Goal: Task Accomplishment & Management: Manage account settings

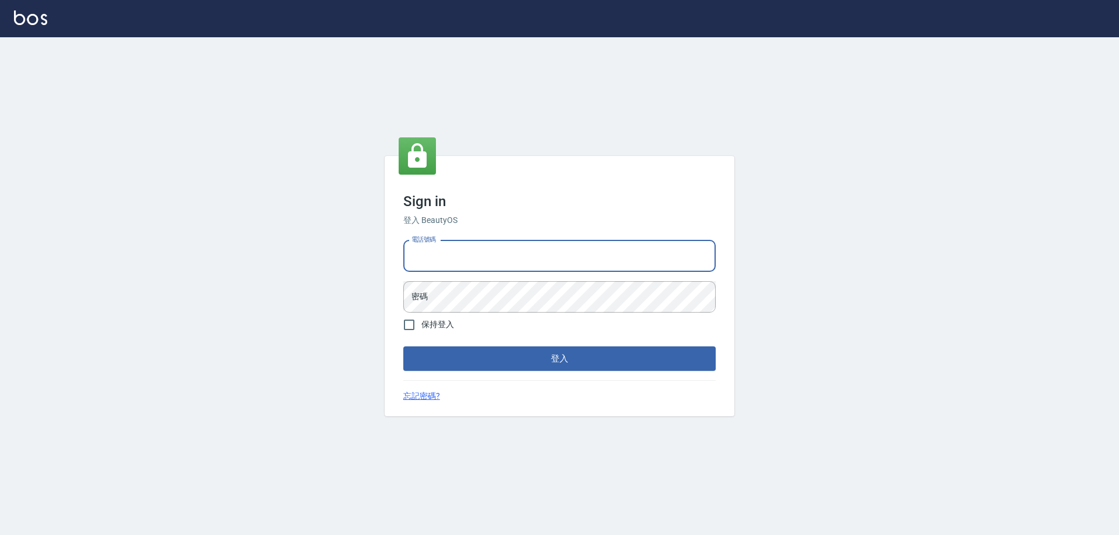
click at [509, 262] on input "電話號碼" at bounding box center [559, 256] width 312 height 31
type input "0910967130"
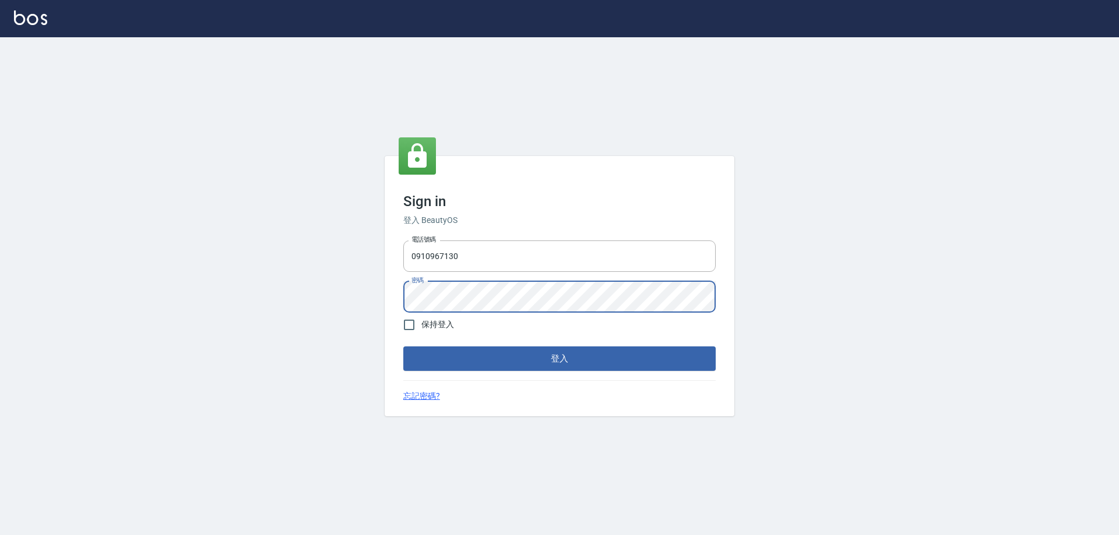
click at [403, 347] on button "登入" at bounding box center [559, 359] width 312 height 24
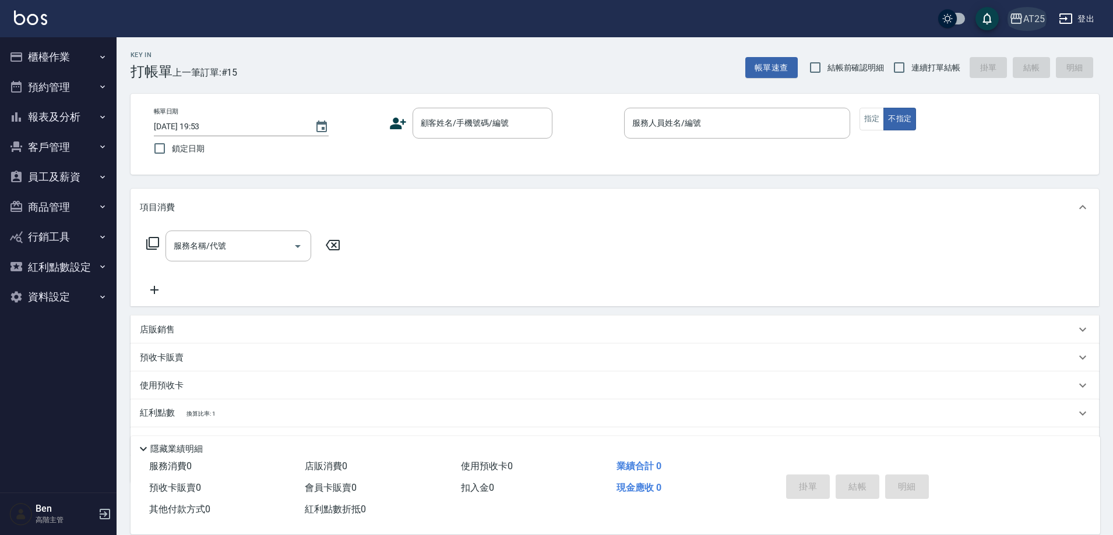
click at [1020, 19] on icon "button" at bounding box center [1016, 18] width 12 height 10
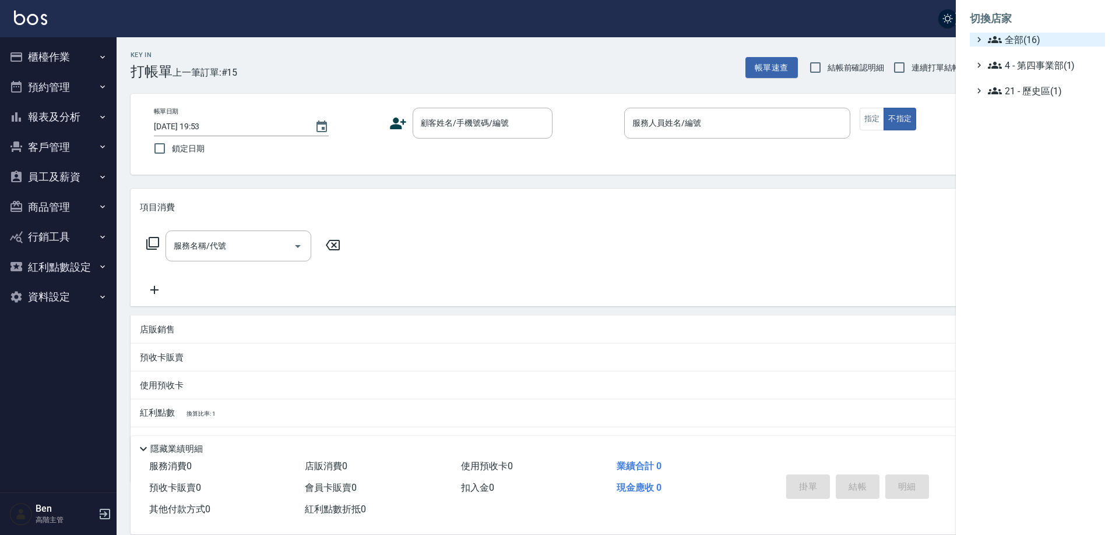
click at [1030, 38] on span "全部(16)" at bounding box center [1044, 40] width 112 height 14
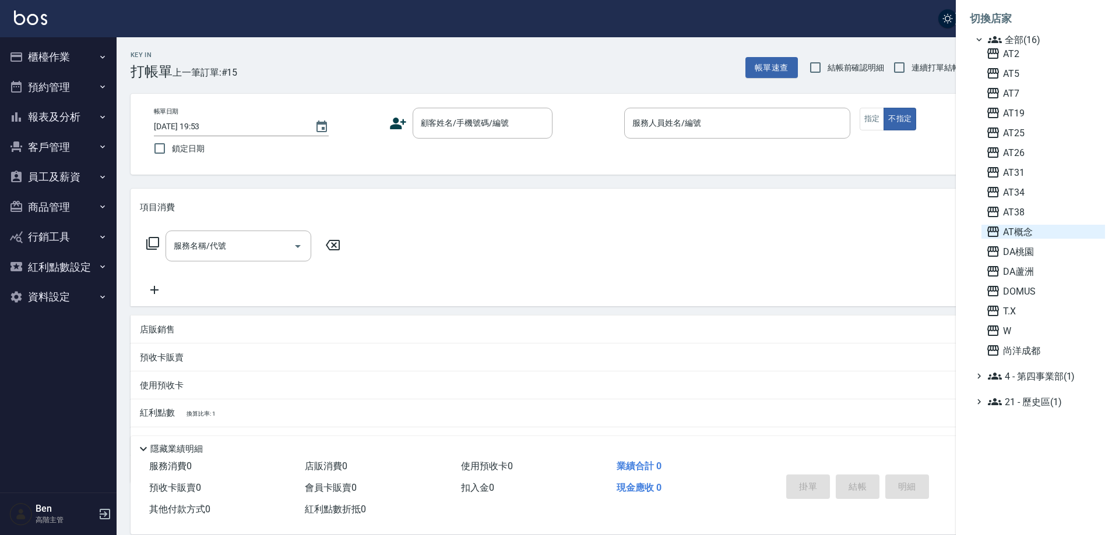
click at [1035, 236] on span "AT概念" at bounding box center [1043, 232] width 114 height 14
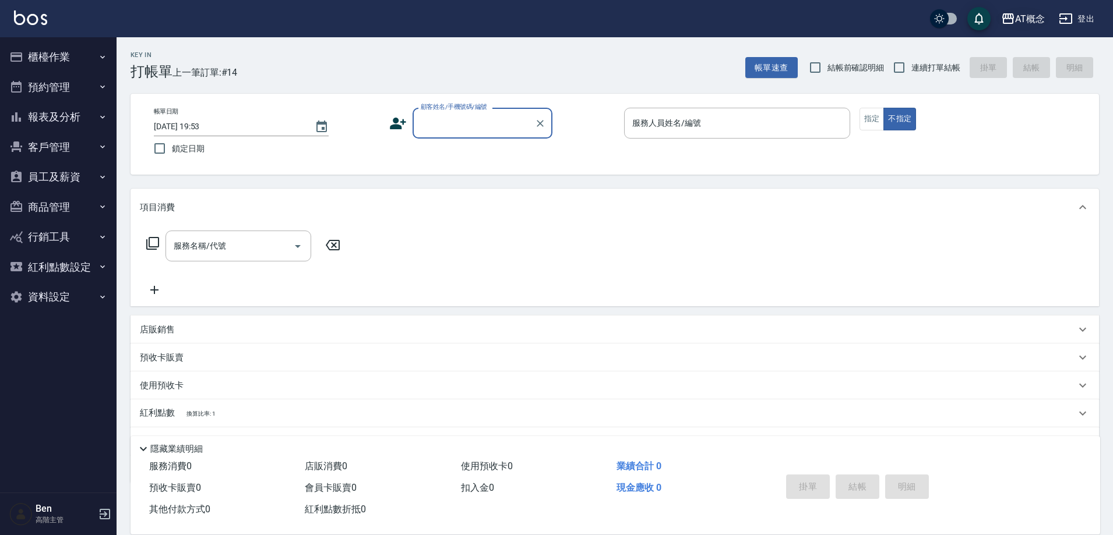
click at [1031, 18] on div "AT概念" at bounding box center [1030, 19] width 30 height 15
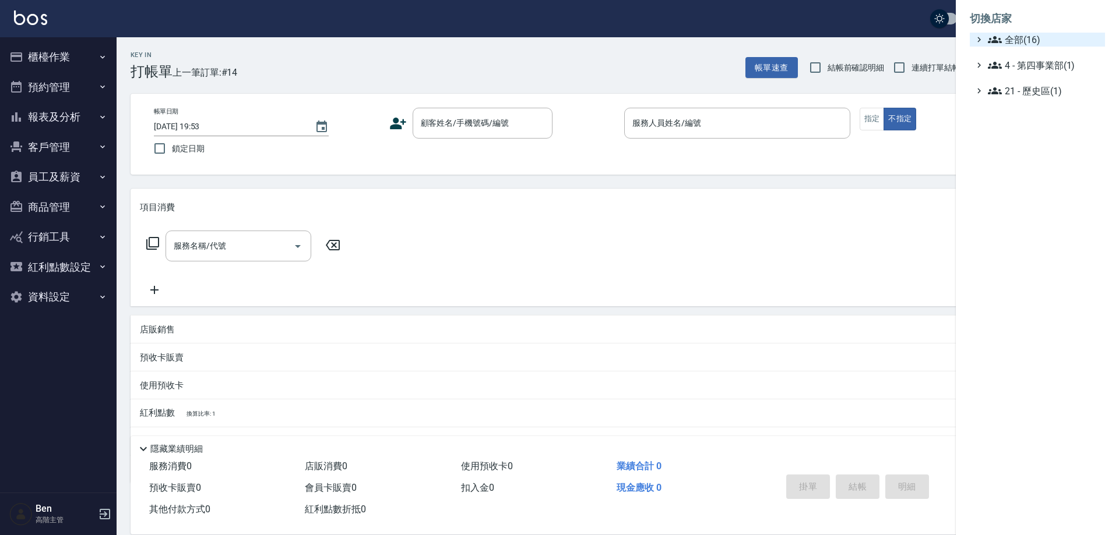
click at [1030, 34] on span "全部(16)" at bounding box center [1044, 40] width 112 height 14
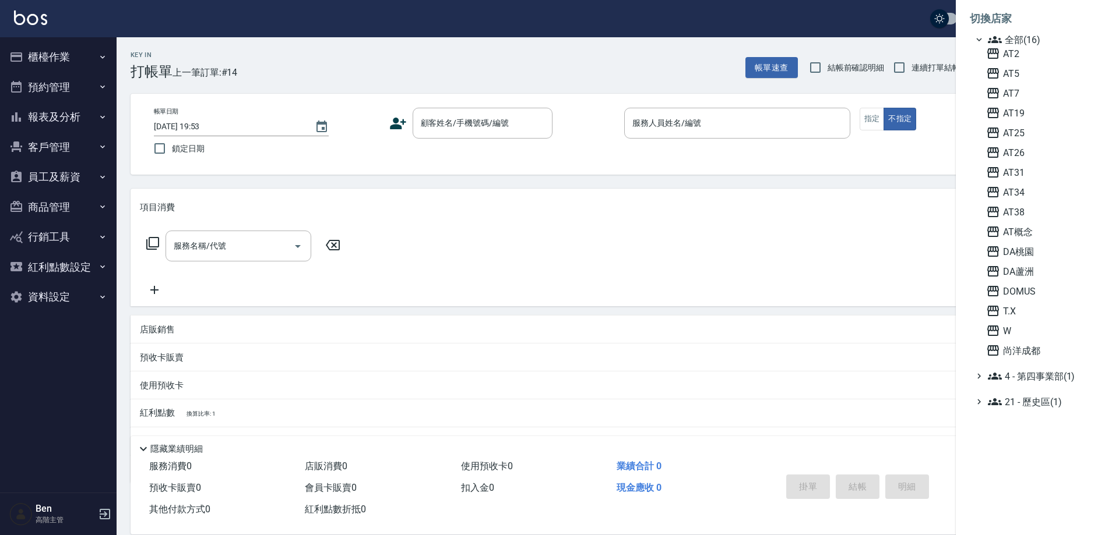
click at [1029, 154] on span "AT26" at bounding box center [1043, 153] width 114 height 14
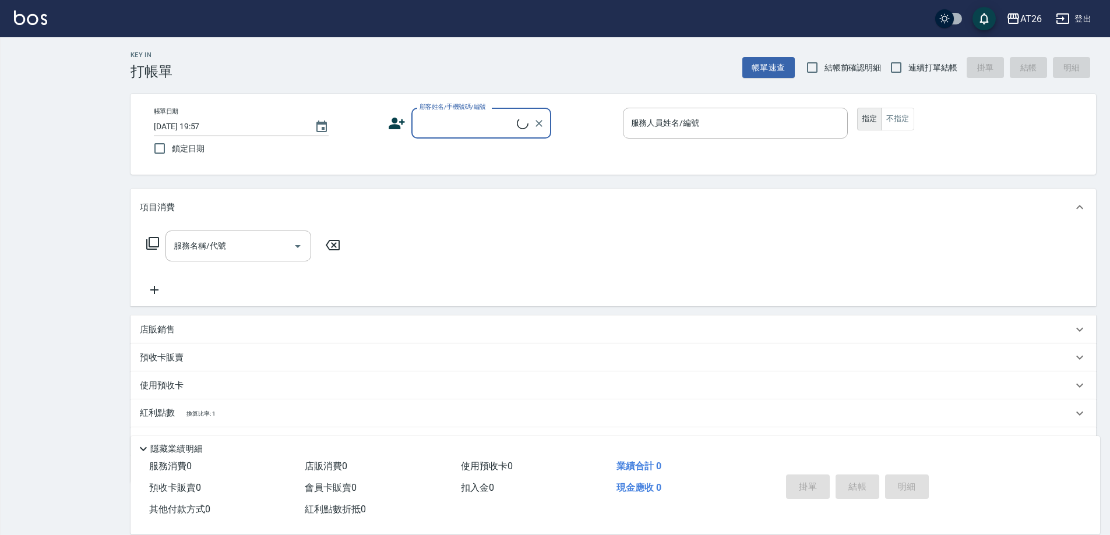
click at [72, 175] on div "Key In 打帳單 帳單速查 結帳前確認明細 連續打單結帳 掛單 結帳 明細 帳單日期 2025/09/17 19:57 鎖定日期 顧客姓名/手機號碼/編號…" at bounding box center [555, 297] width 1110 height 595
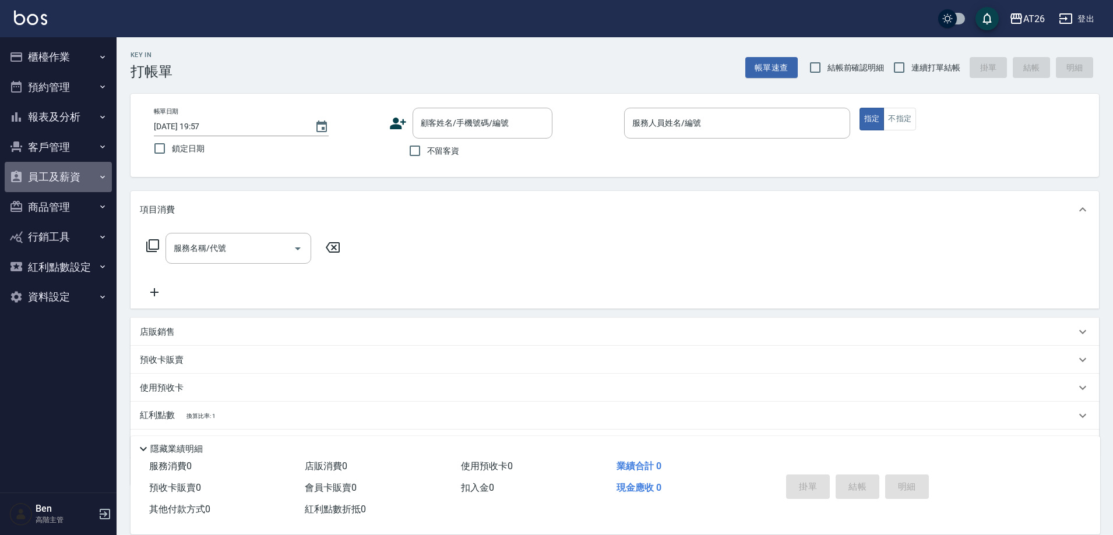
click at [72, 181] on button "員工及薪資" at bounding box center [58, 177] width 107 height 30
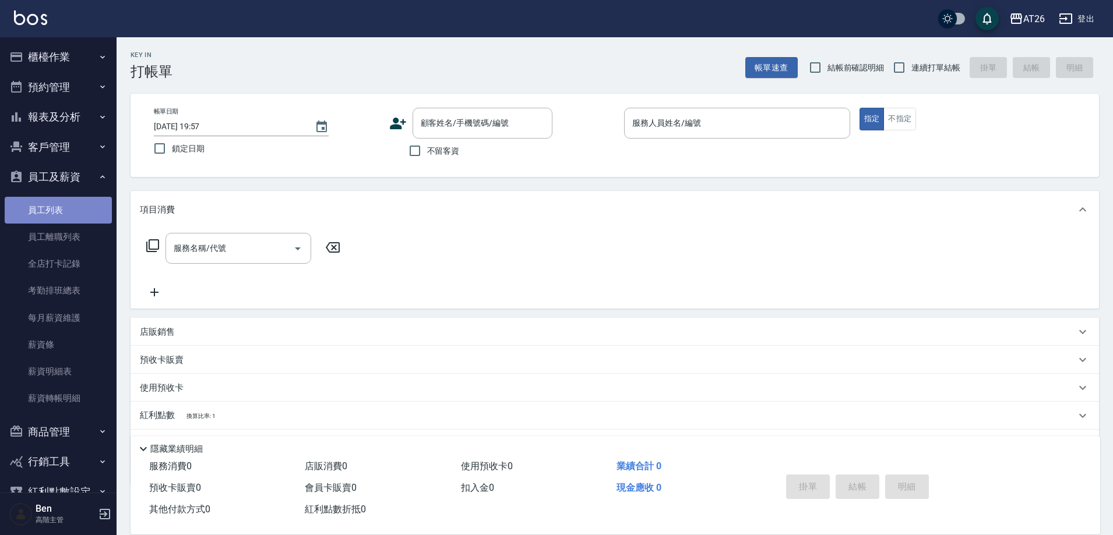
click at [77, 197] on link "員工列表" at bounding box center [58, 210] width 107 height 27
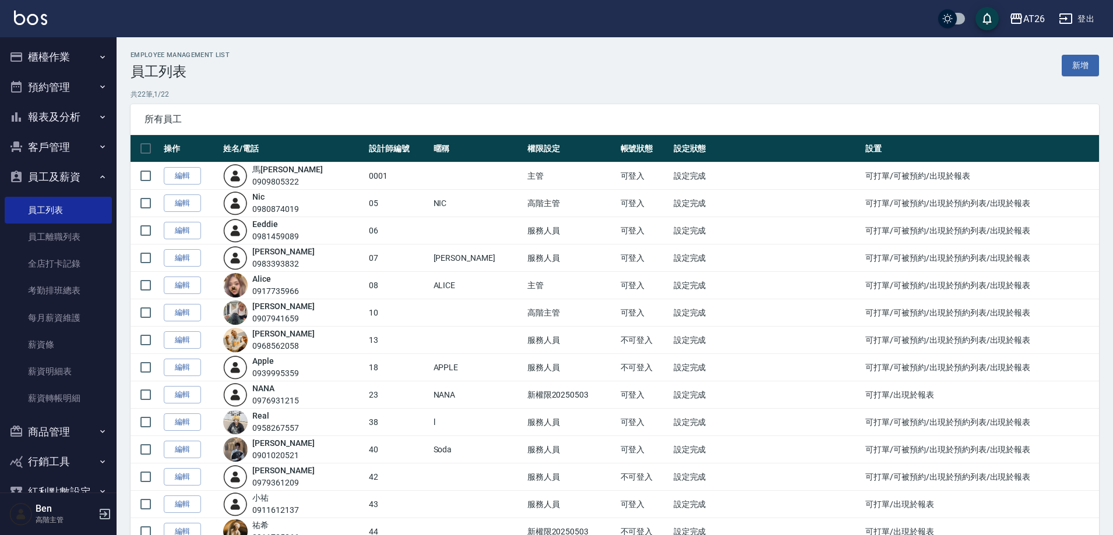
click at [695, 92] on p "共 22 筆, 1 / 22" at bounding box center [615, 94] width 968 height 10
click at [1075, 67] on link "新增" at bounding box center [1080, 66] width 37 height 22
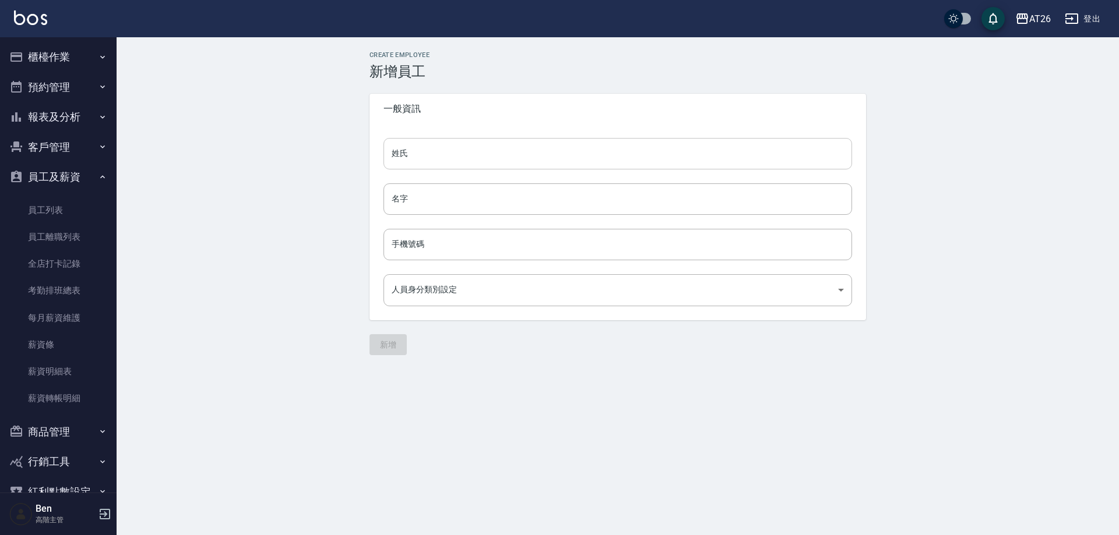
click at [492, 152] on input "姓氏" at bounding box center [617, 153] width 468 height 31
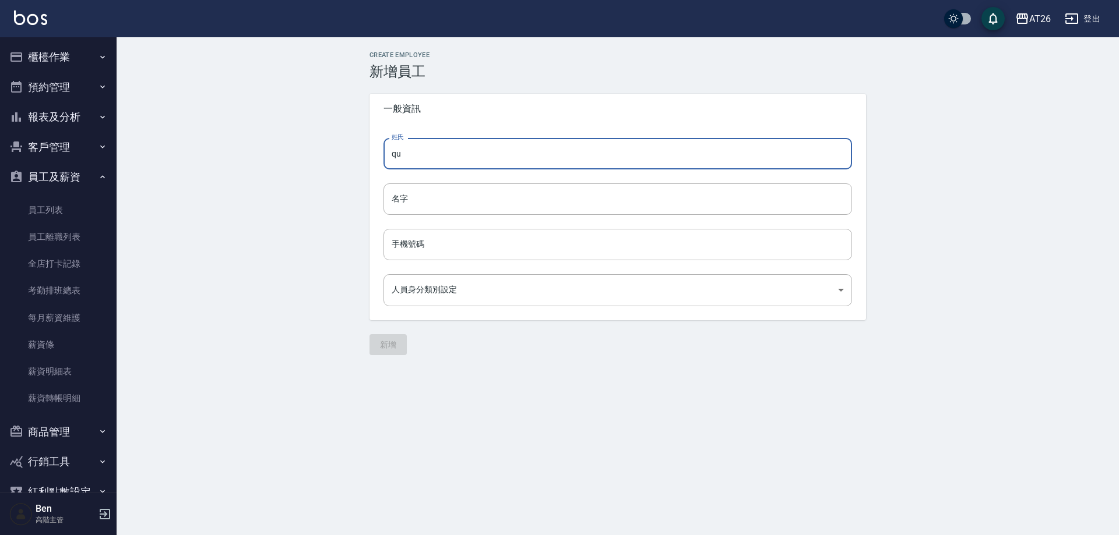
type input "q"
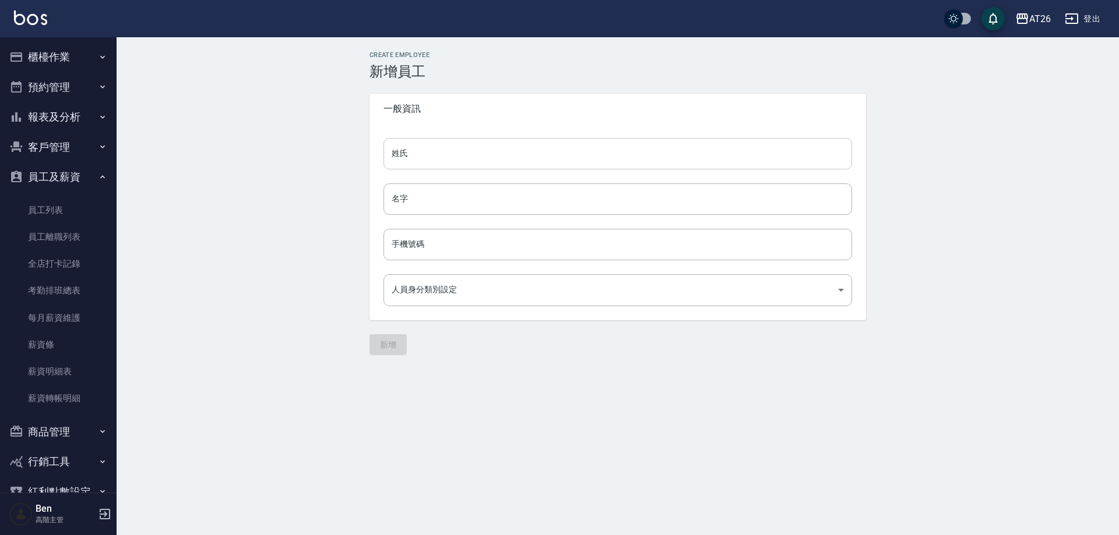
click at [401, 158] on div "姓氏 姓氏" at bounding box center [617, 153] width 468 height 31
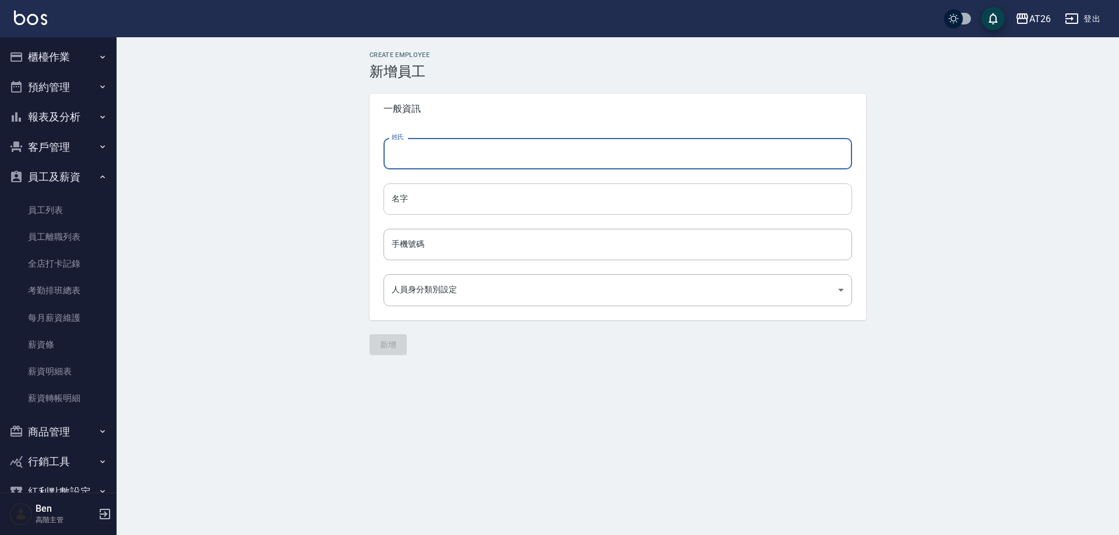
paste input "[PERSON_NAME]"
type input "[PERSON_NAME]"
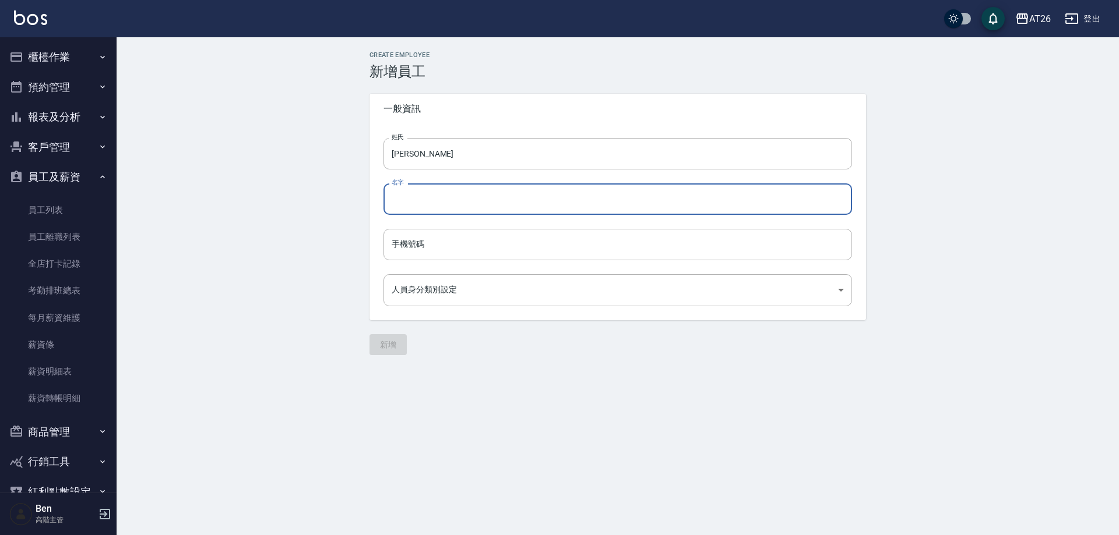
drag, startPoint x: 394, startPoint y: 203, endPoint x: 399, endPoint y: 212, distance: 10.2
click at [394, 203] on input "名字" at bounding box center [617, 199] width 468 height 31
paste input "[PERSON_NAME]"
type input "[PERSON_NAME]"
click at [407, 246] on input "手機號碼" at bounding box center [617, 244] width 468 height 31
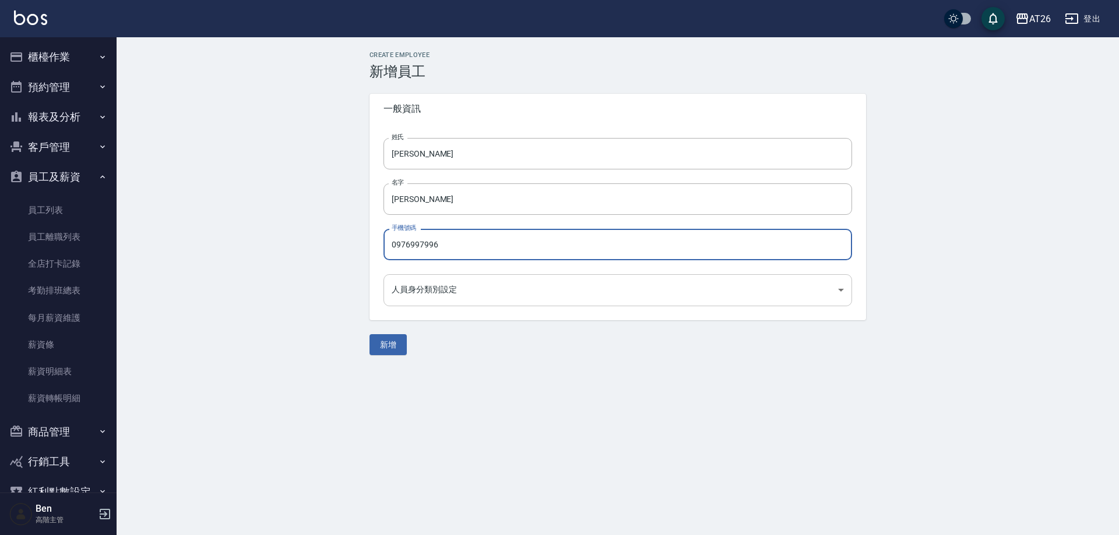
type input "0976997996"
click at [425, 296] on body "AT26 登出 櫃檯作業 打帳單 帳單列表 掛單列表 座位開單 營業儀表板 現金收支登錄 高階收支登錄 材料自購登錄 每日結帳 排班表 現場電腦打卡 掃碼打卡…" at bounding box center [559, 267] width 1119 height 535
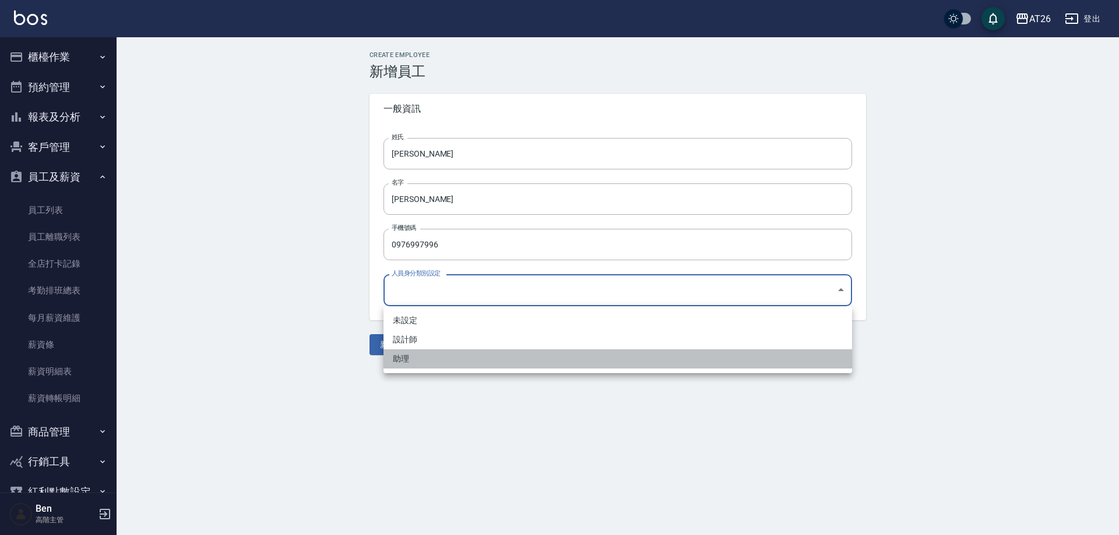
drag, startPoint x: 422, startPoint y: 365, endPoint x: 397, endPoint y: 362, distance: 25.9
click at [422, 364] on li "助理" at bounding box center [617, 359] width 468 height 19
type input "30041957-7e68-4c71-b910-5808d75d39c4"
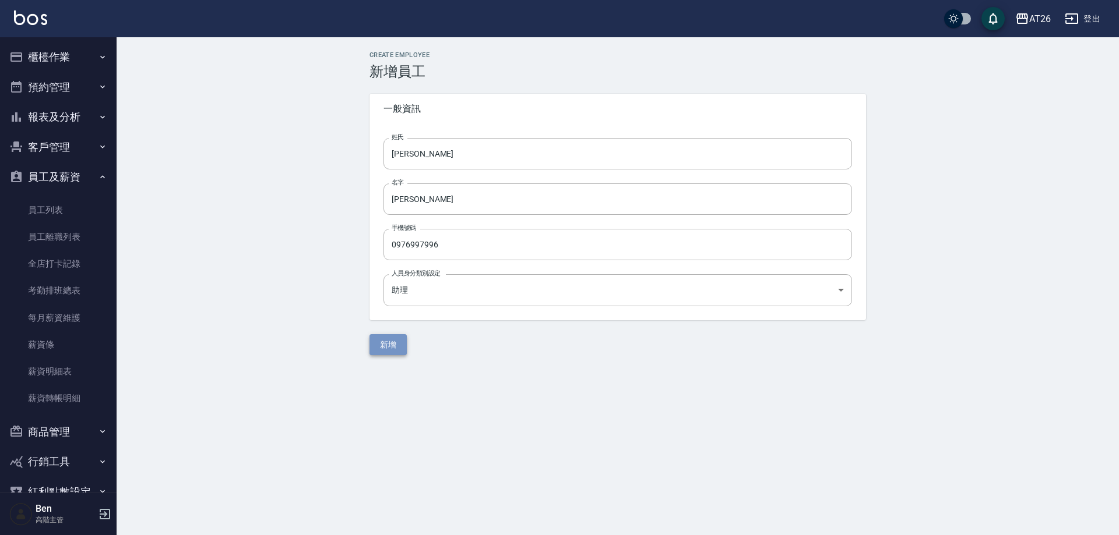
click at [385, 353] on button "新增" at bounding box center [387, 345] width 37 height 22
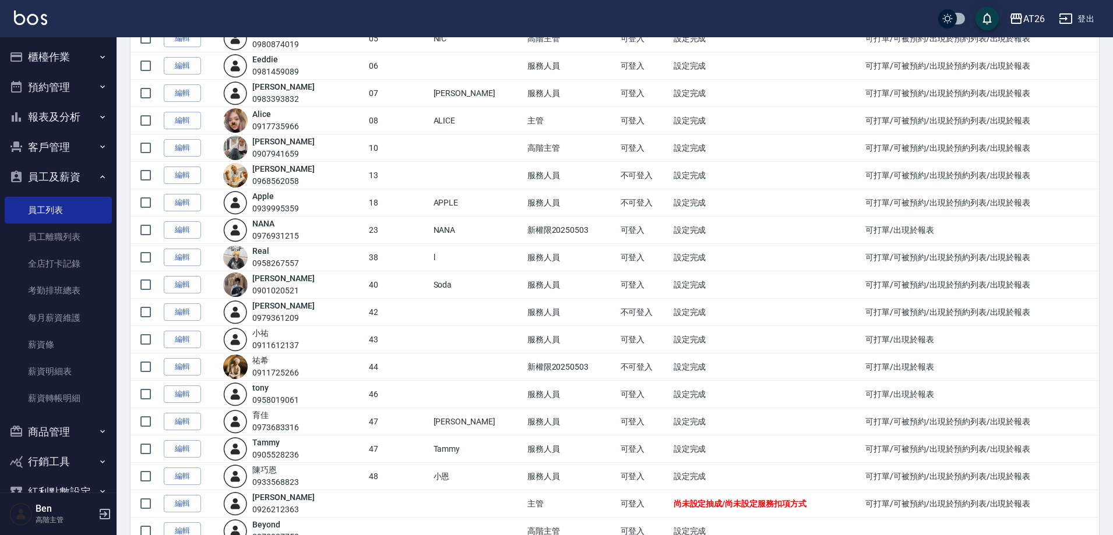
scroll to position [302, 0]
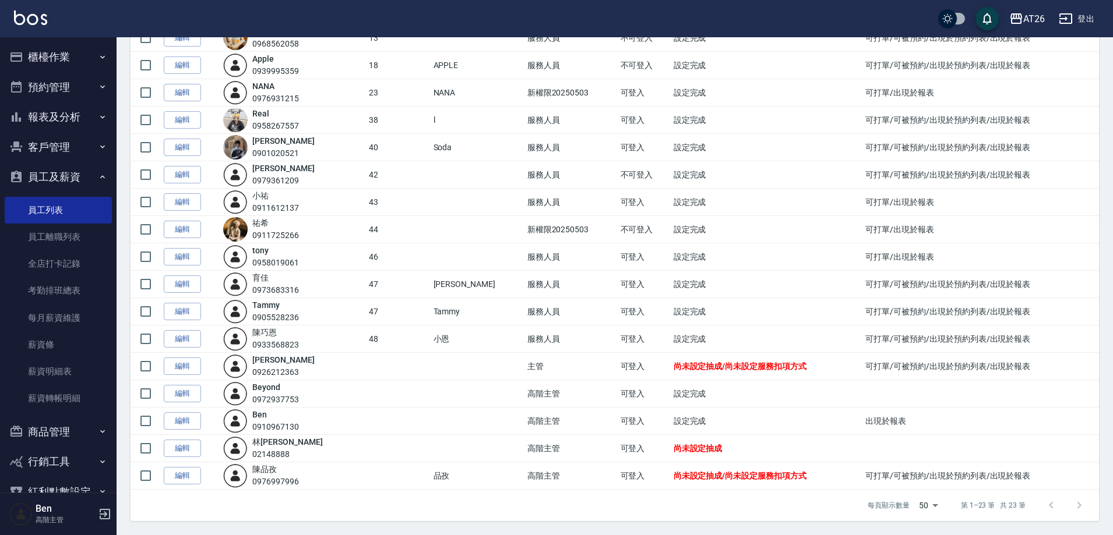
click at [188, 478] on link "編輯" at bounding box center [182, 476] width 37 height 18
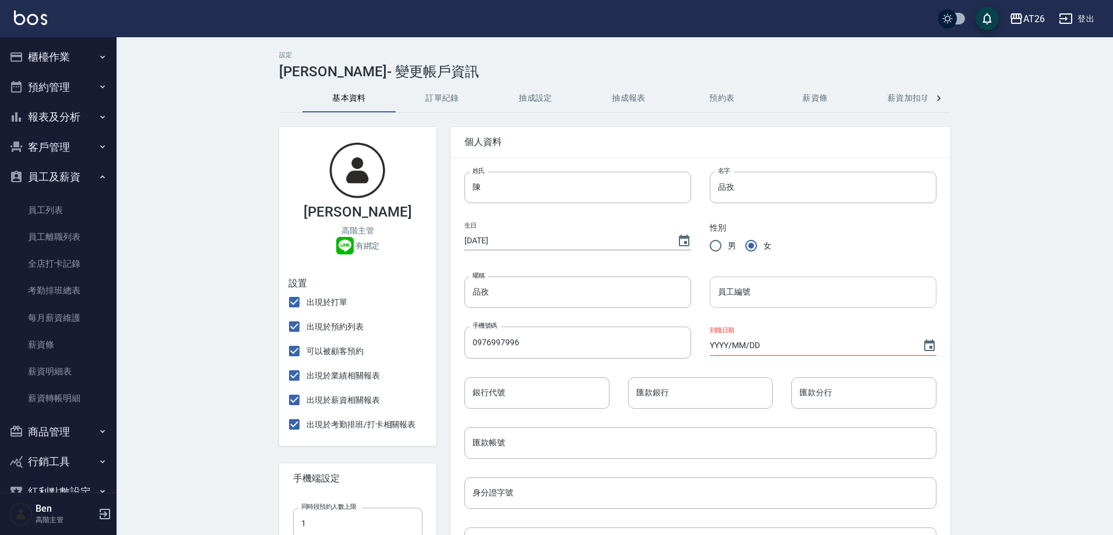
click at [763, 287] on input "員工編號" at bounding box center [823, 292] width 227 height 31
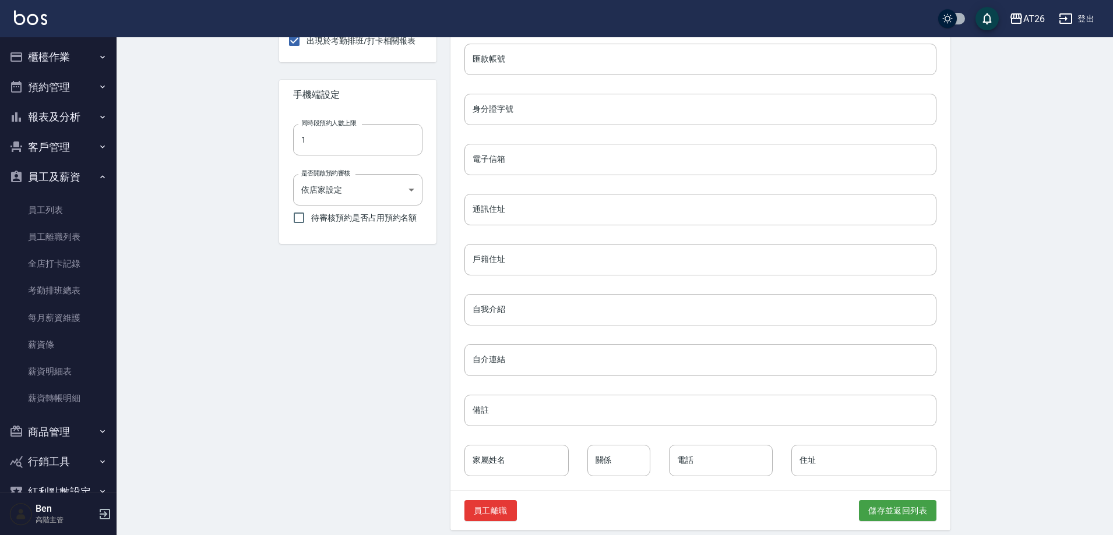
scroll to position [394, 0]
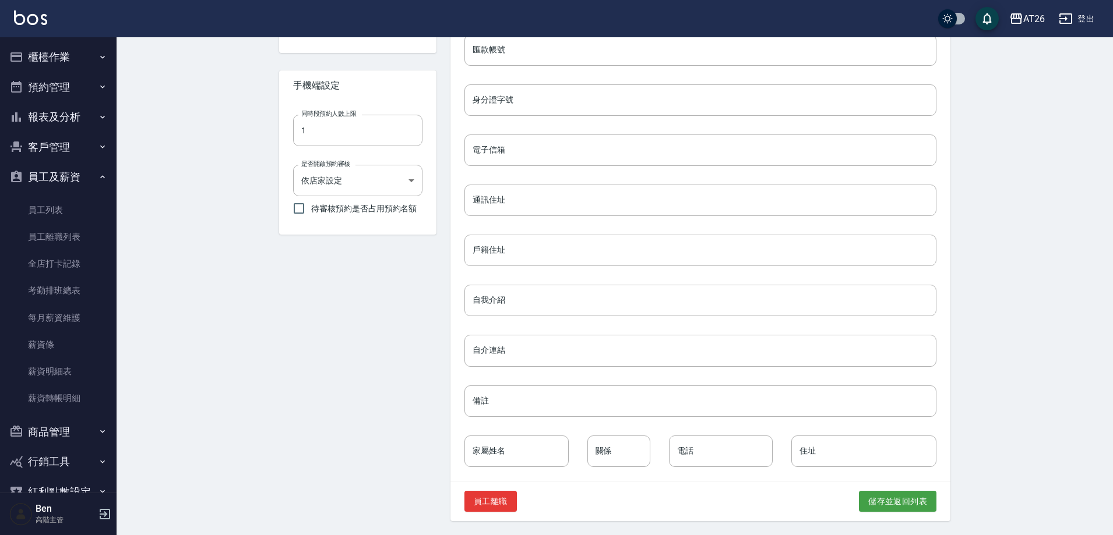
type input "41"
click at [883, 489] on div "員工離職 儲存並返回列表" at bounding box center [700, 502] width 500 height 40
click at [885, 495] on button "儲存並返回列表" at bounding box center [897, 502] width 77 height 22
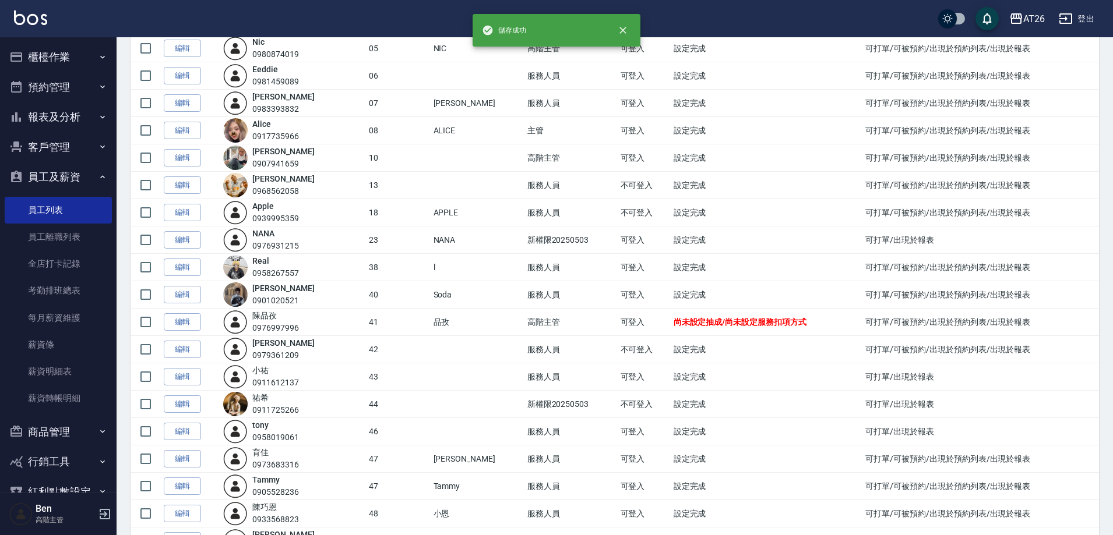
scroll to position [175, 0]
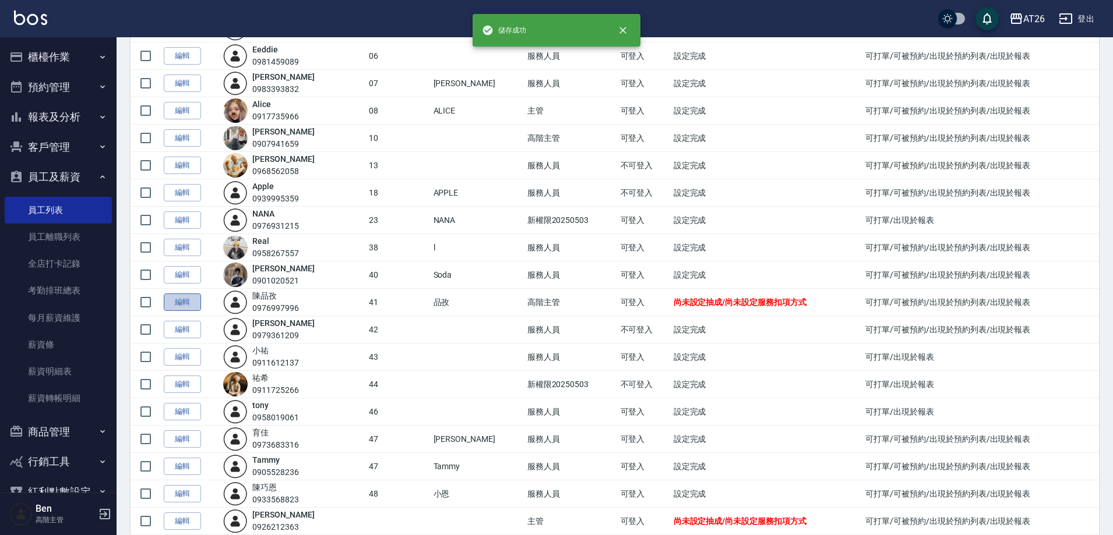
click at [182, 304] on link "編輯" at bounding box center [182, 303] width 37 height 18
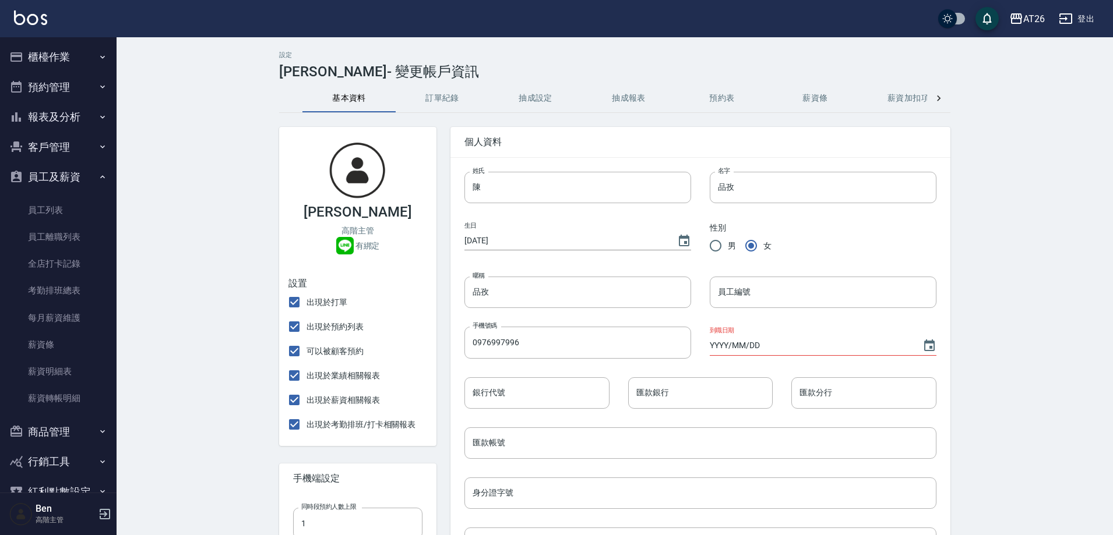
type input "41"
click at [538, 88] on button "抽成設定" at bounding box center [535, 98] width 93 height 28
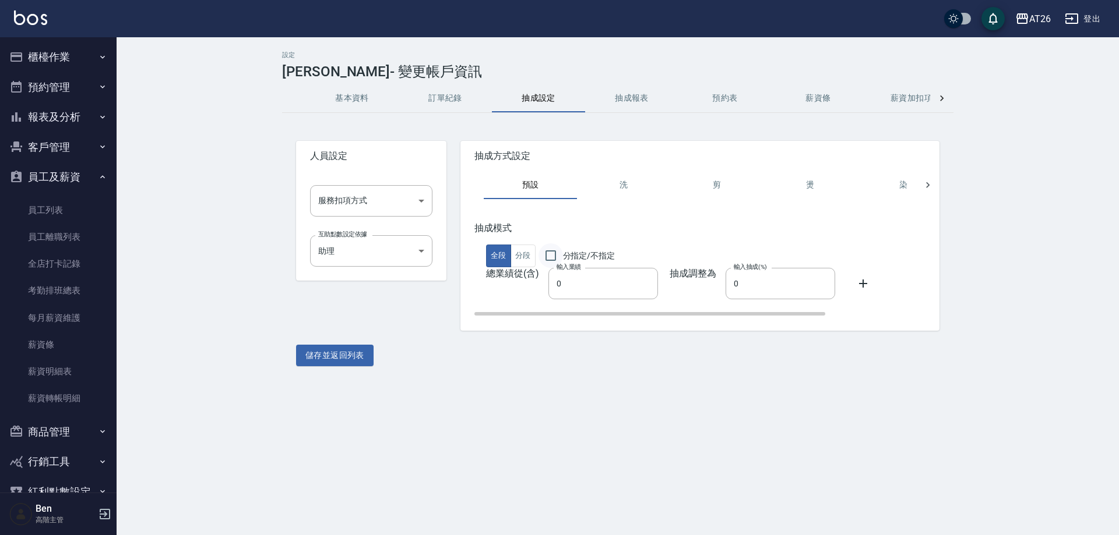
click at [554, 249] on input "分指定/不指定" at bounding box center [550, 256] width 24 height 24
checkbox input "true"
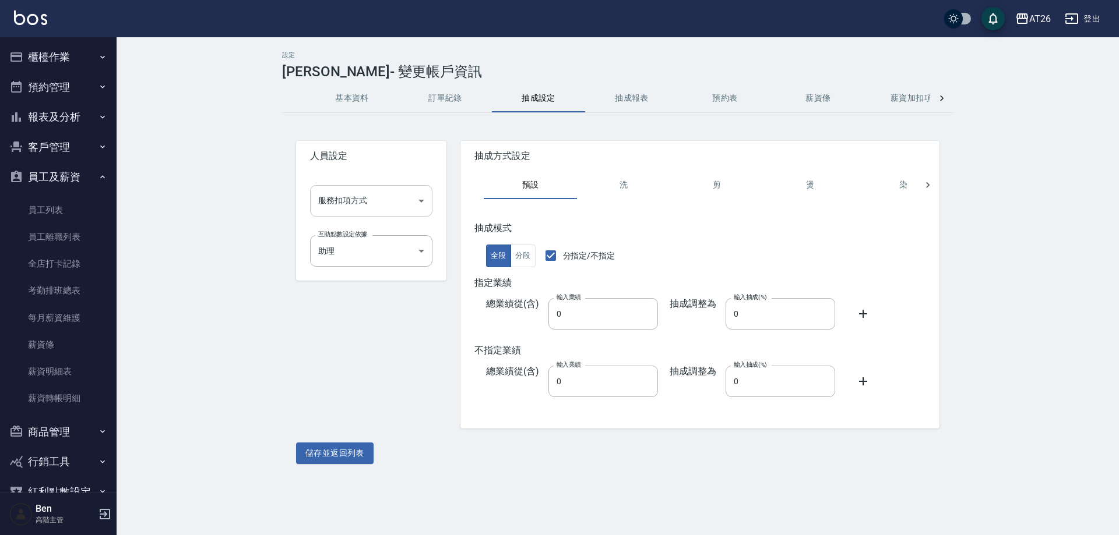
click at [376, 200] on body "AT26 登出 櫃檯作業 打帳單 帳單列表 掛單列表 座位開單 營業儀表板 現金收支登錄 高階收支登錄 材料自購登錄 每日結帳 排班表 現場電腦打卡 掃碼打卡…" at bounding box center [559, 267] width 1119 height 535
click at [351, 246] on li "系統預設" at bounding box center [371, 250] width 122 height 19
type input "系統預設"
drag, startPoint x: 773, startPoint y: 327, endPoint x: 695, endPoint y: 322, distance: 78.2
click at [696, 323] on div "抽成調整為 輸入抽成(%) 0 輸入抽成(%)" at bounding box center [746, 313] width 177 height 31
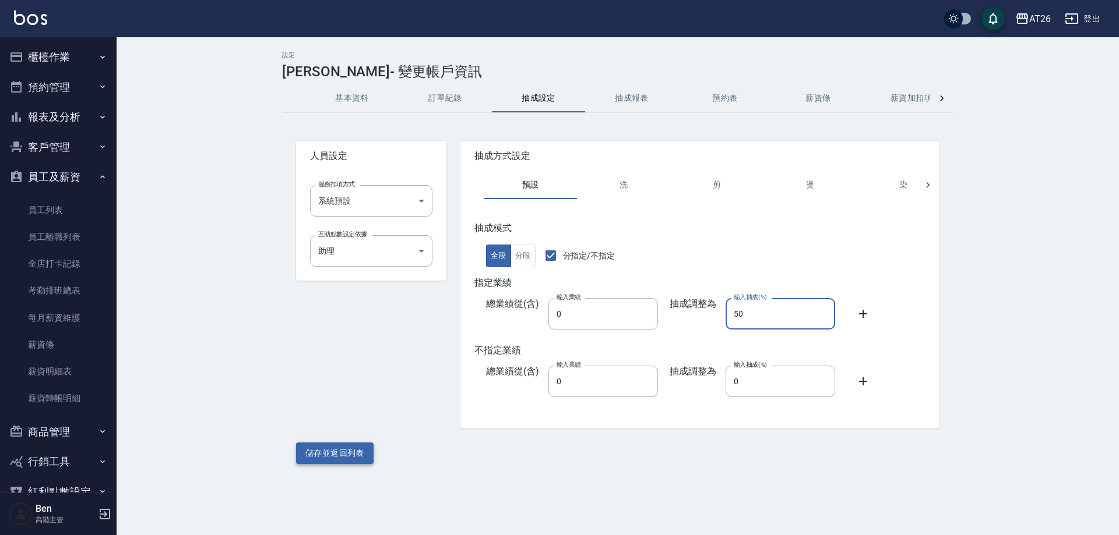
type input "50"
click at [348, 452] on button "儲存並返回列表" at bounding box center [334, 454] width 77 height 22
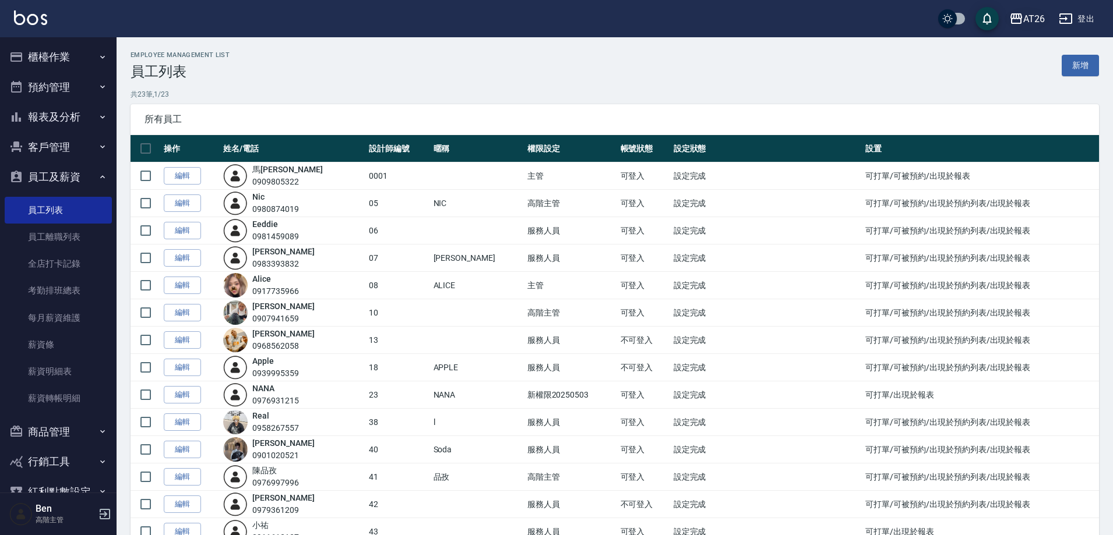
click at [1029, 22] on div "AT26" at bounding box center [1034, 19] width 22 height 15
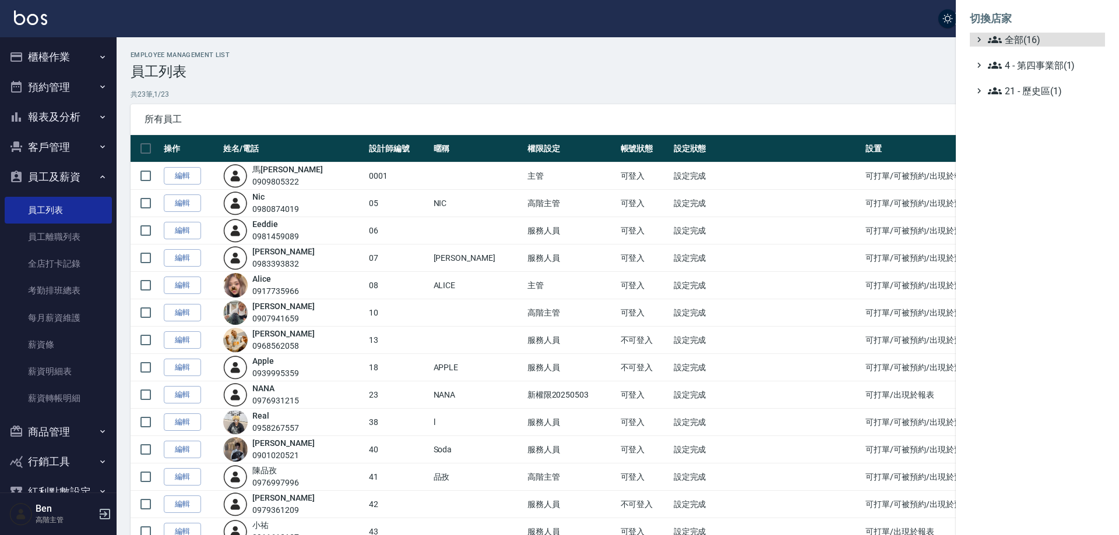
click at [1033, 37] on span "全部(16)" at bounding box center [1044, 40] width 112 height 14
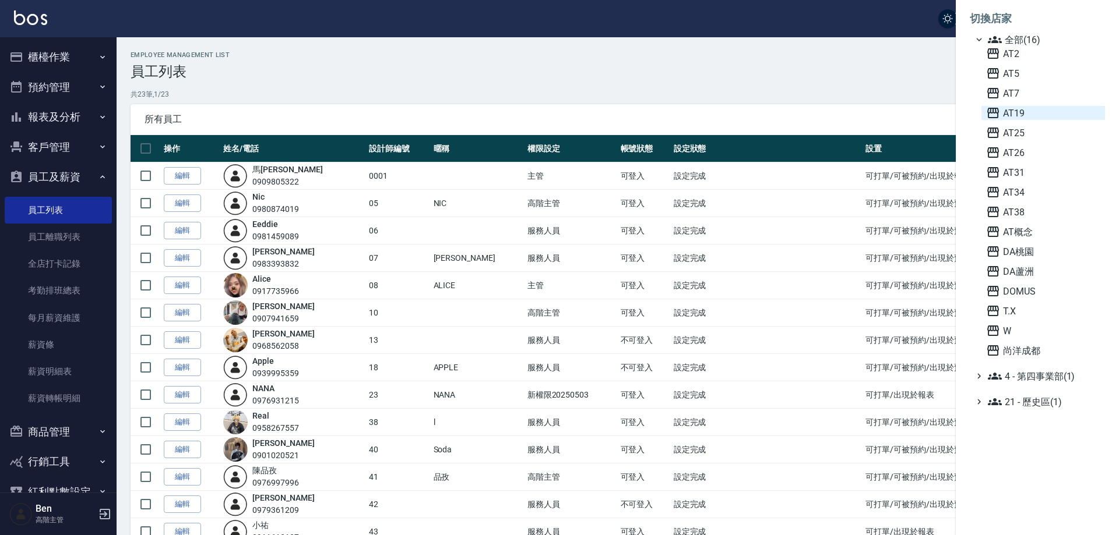
click at [1054, 109] on span "AT19" at bounding box center [1043, 113] width 114 height 14
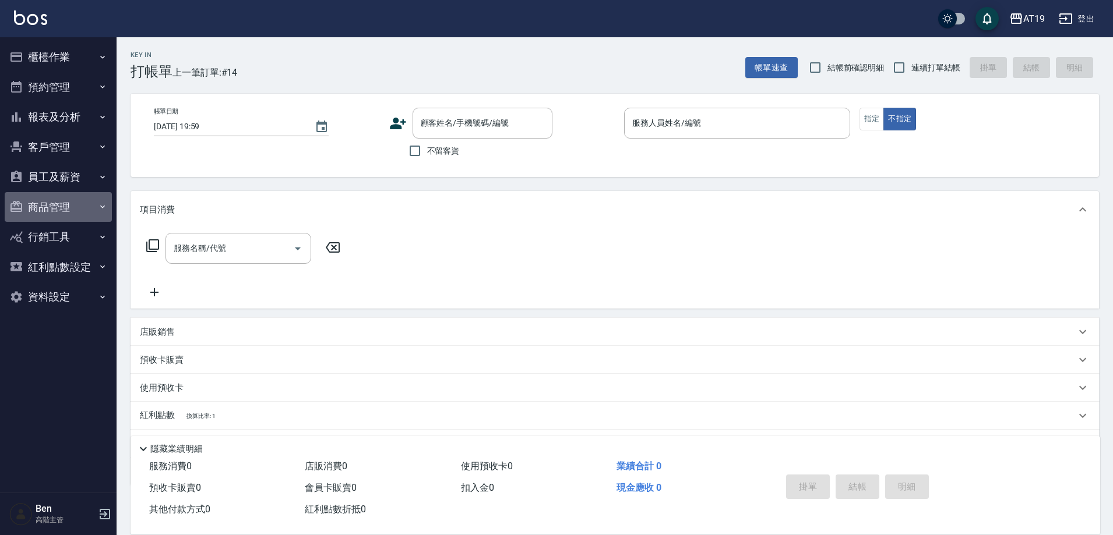
click at [63, 205] on button "商品管理" at bounding box center [58, 207] width 107 height 30
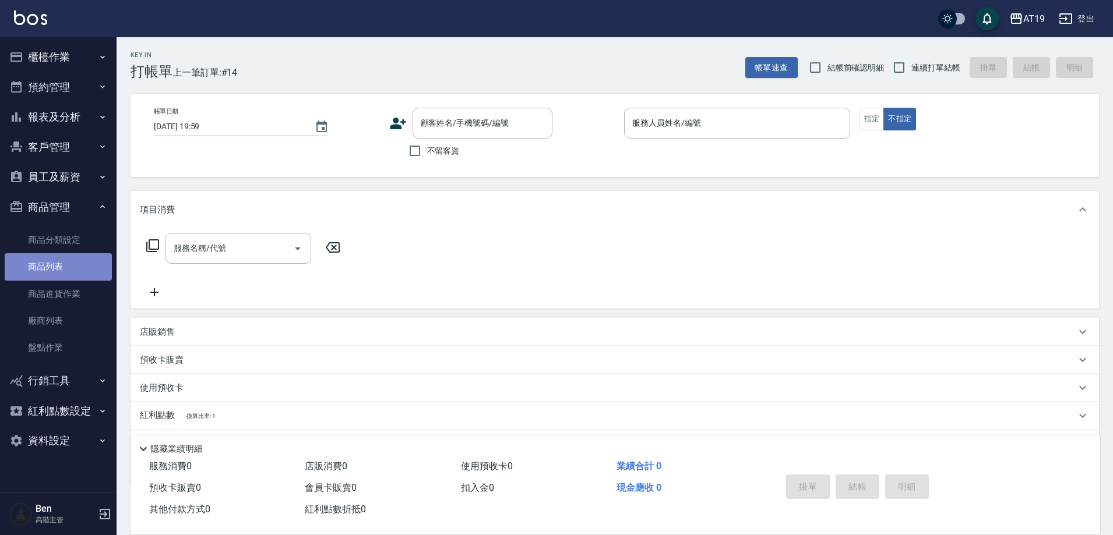
click at [57, 263] on link "商品列表" at bounding box center [58, 266] width 107 height 27
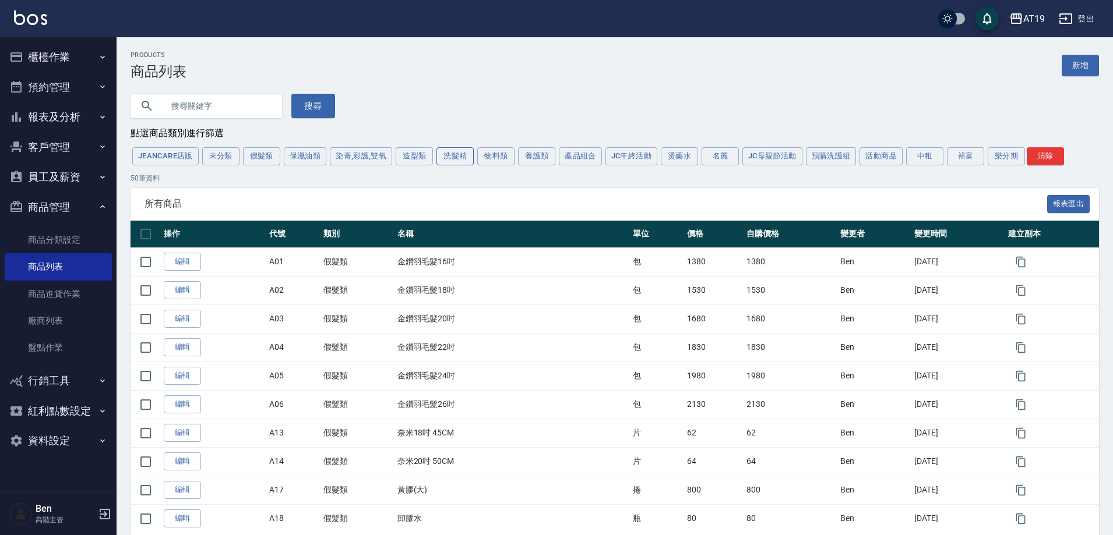
click at [448, 155] on button "洗髮精" at bounding box center [454, 156] width 37 height 18
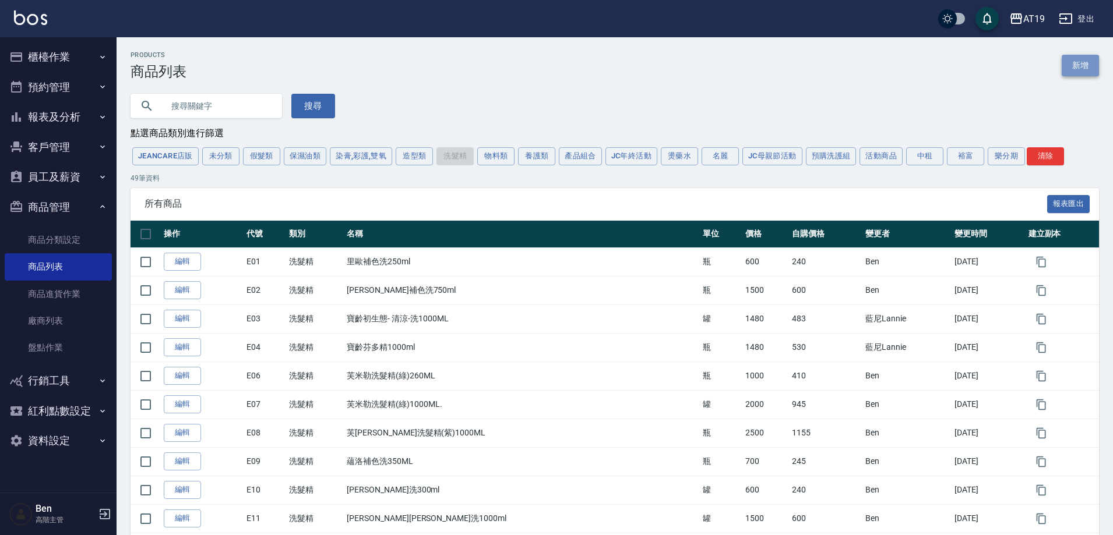
click at [1068, 66] on link "新增" at bounding box center [1080, 66] width 37 height 22
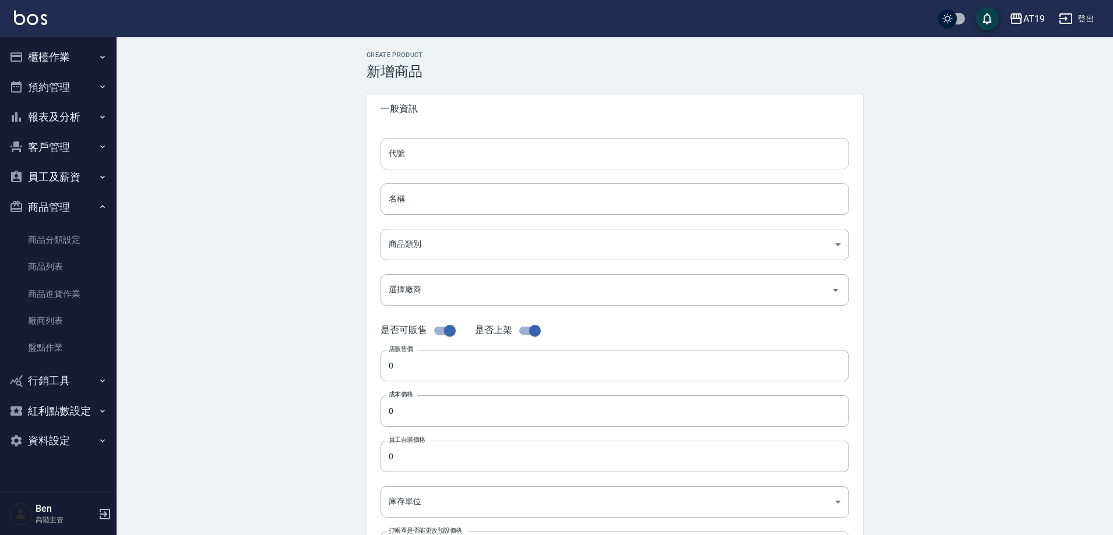
click at [464, 152] on input "代號" at bounding box center [614, 153] width 468 height 31
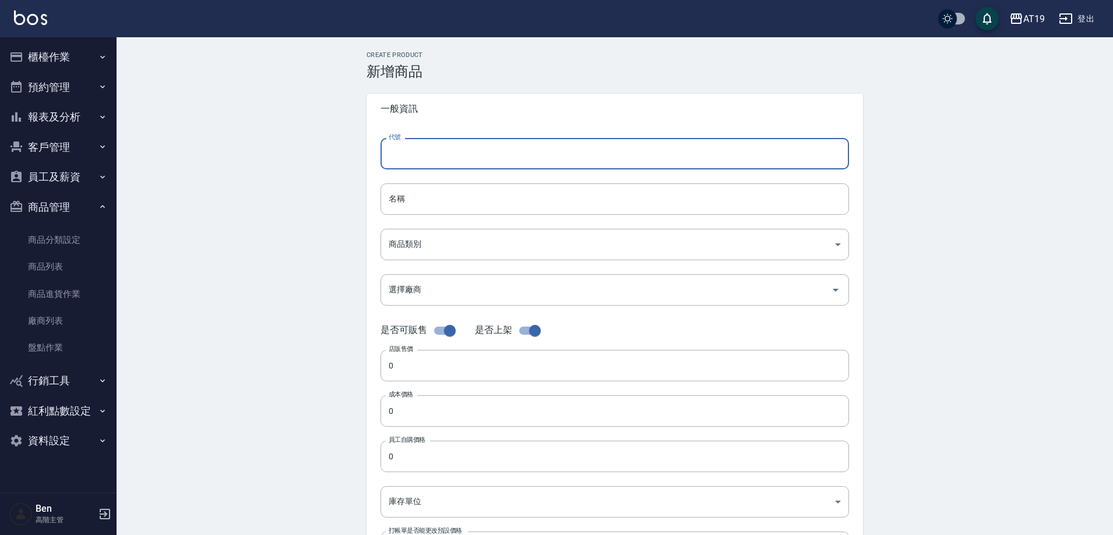
type input "e"
type input "E18"
drag, startPoint x: 380, startPoint y: 197, endPoint x: 394, endPoint y: 203, distance: 15.4
click at [380, 197] on input "名稱" at bounding box center [614, 199] width 468 height 31
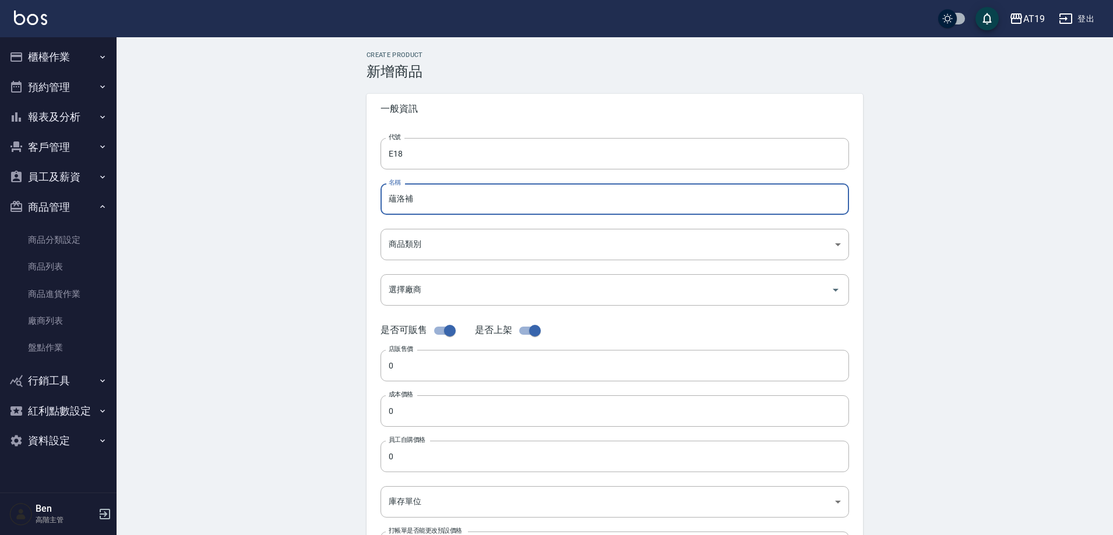
click at [458, 194] on input "蘊洛補" at bounding box center [614, 199] width 468 height 31
click at [463, 203] on input "蘊洛補色洗(大)" at bounding box center [614, 199] width 468 height 31
type input "蘊洛補色洗(去黃)300ML"
click at [489, 270] on div "代號 E18 代號 名稱 蘊洛補色洗(去黃)300ML 名稱 商品類別 ​ 商品類別 選擇廠商 選擇廠商 是否可販售 是否上架 店販售價 0 店販售價 成…" at bounding box center [614, 357] width 496 height 467
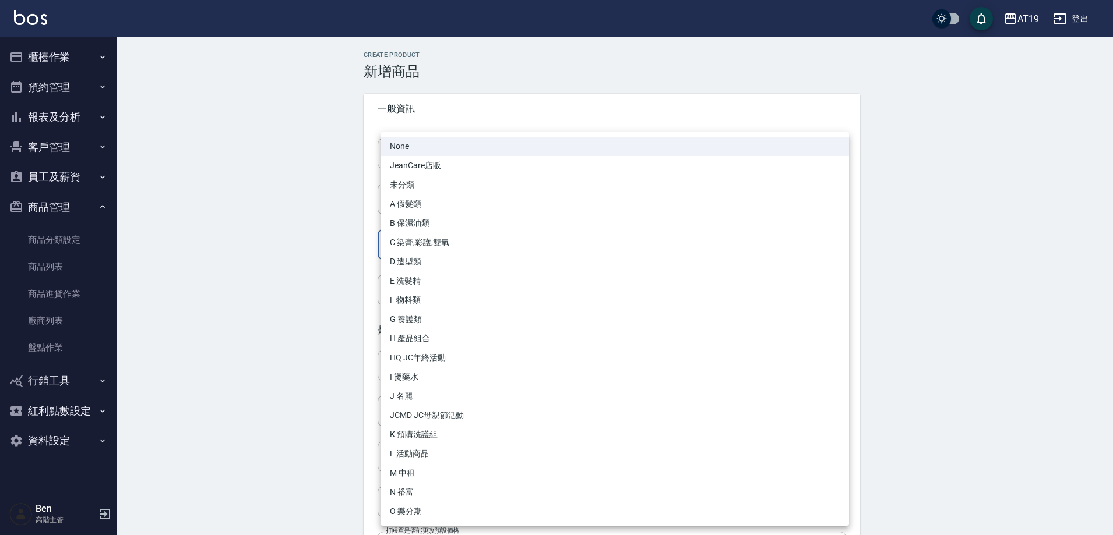
click at [479, 248] on body "AT19 登出 櫃檯作業 打帳單 帳單列表 掛單列表 座位開單 營業儀表板 現金收支登錄 高階收支登錄 材料自購登錄 每日結帳 排班表 現場電腦打卡 掃碼打卡…" at bounding box center [556, 402] width 1113 height 804
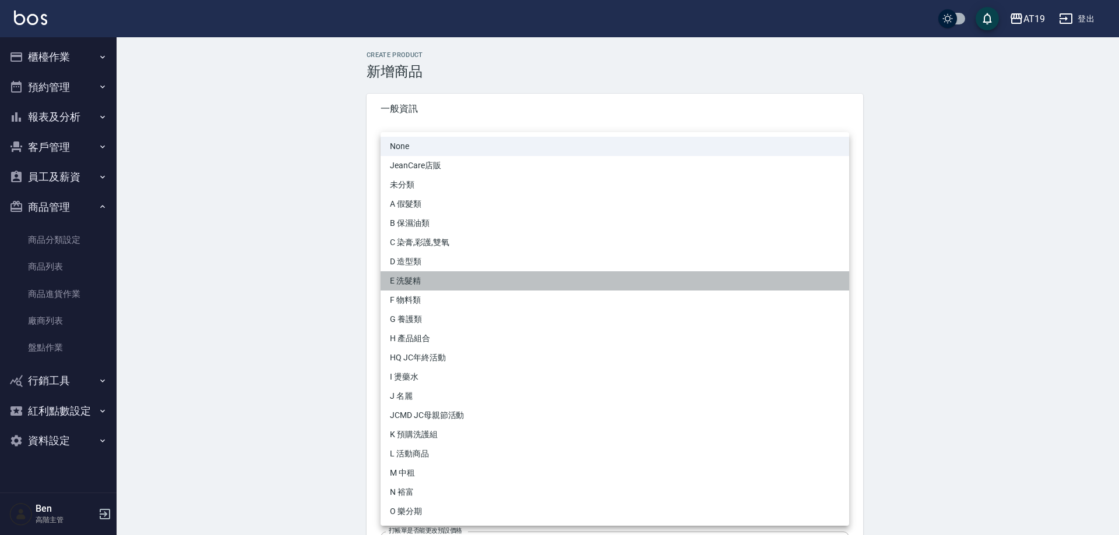
click at [491, 284] on li "E 洗髮精" at bounding box center [614, 281] width 468 height 19
type input "4ba81675-c82b-4ddf-a86d-a352879cdf0b"
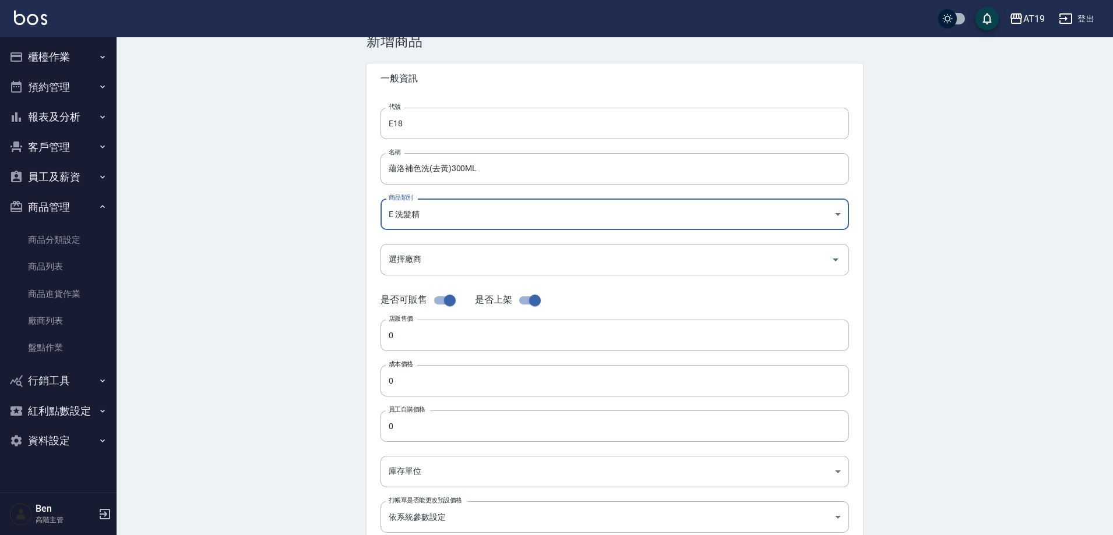
scroll to position [58, 0]
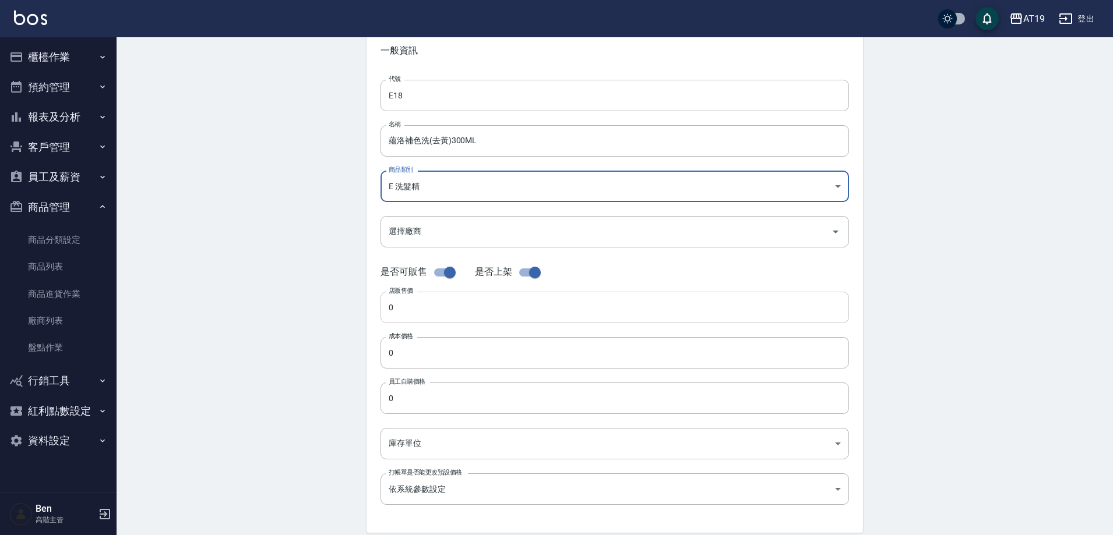
click at [466, 316] on input "0" at bounding box center [614, 307] width 468 height 31
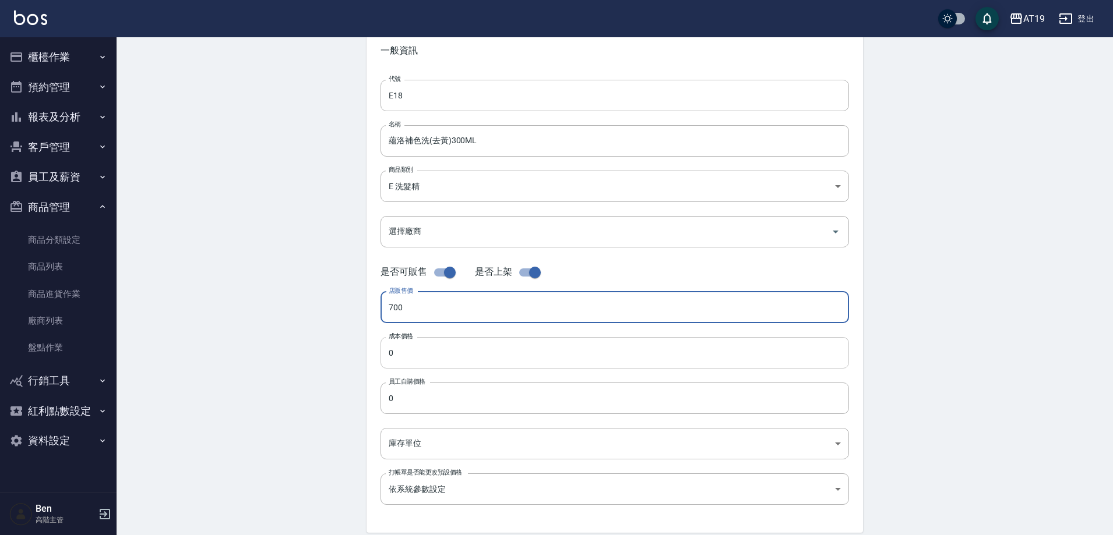
type input "700"
click at [439, 341] on input "0" at bounding box center [614, 352] width 468 height 31
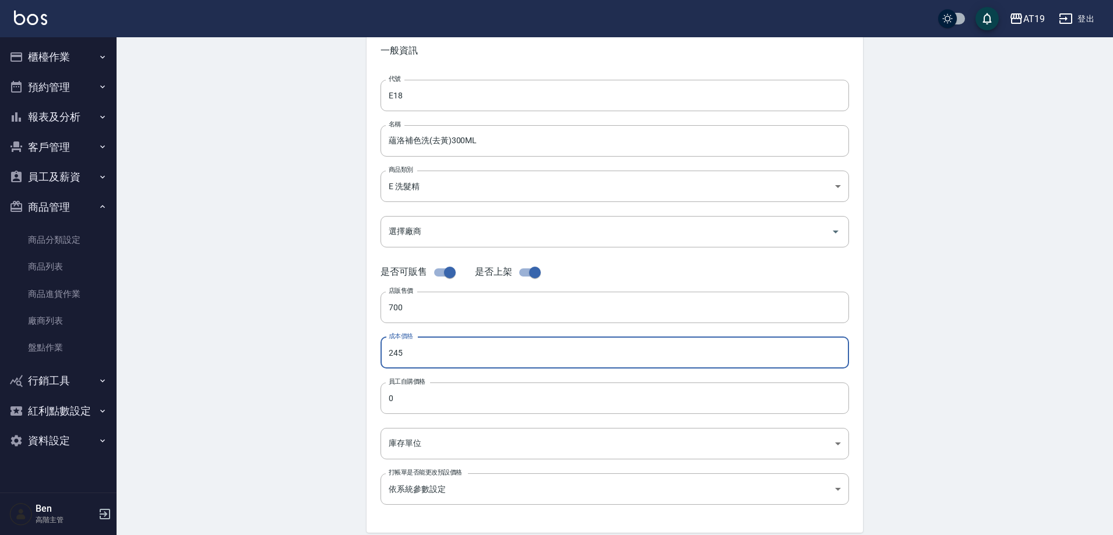
drag, startPoint x: 440, startPoint y: 347, endPoint x: 380, endPoint y: 352, distance: 60.8
click at [380, 352] on div "代號 E18 代號 名稱 蘊洛補色洗(去黃)300ML 名稱 商品類別 E 洗髮精 4ba81675-c82b-4ddf-a86d-a352879cdf0…" at bounding box center [614, 299] width 496 height 467
type input "245"
click at [429, 386] on input "0" at bounding box center [614, 398] width 468 height 31
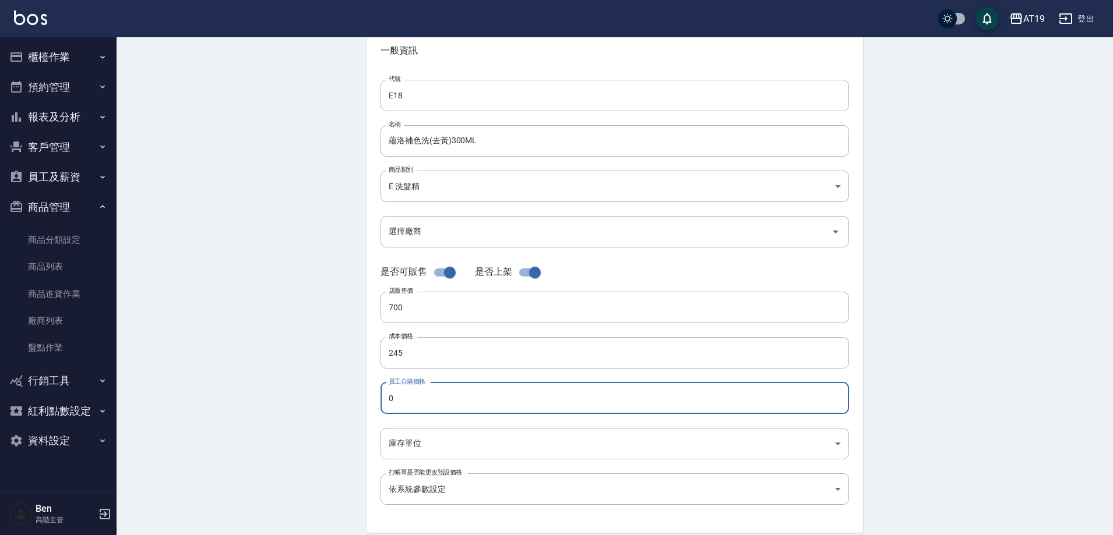
paste input "245"
type input "245"
click at [425, 436] on body "AT19 登出 櫃檯作業 打帳單 帳單列表 掛單列表 座位開單 營業儀表板 現金收支登錄 高階收支登錄 材料自購登錄 每日結帳 排班表 現場電腦打卡 掃碼打卡…" at bounding box center [556, 344] width 1113 height 804
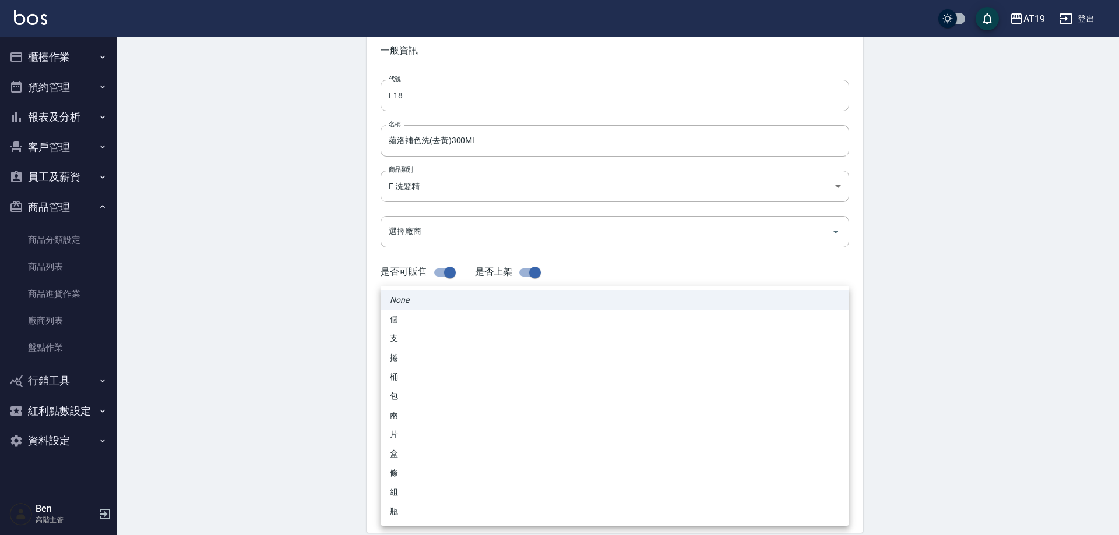
click at [392, 503] on li "瓶" at bounding box center [614, 511] width 468 height 19
type input "瓶"
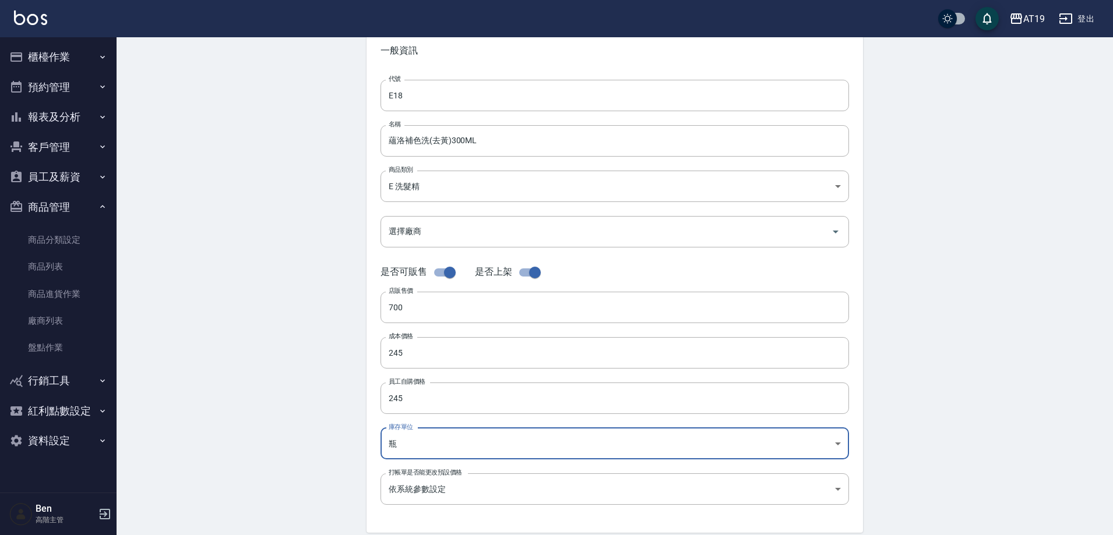
scroll to position [233, 0]
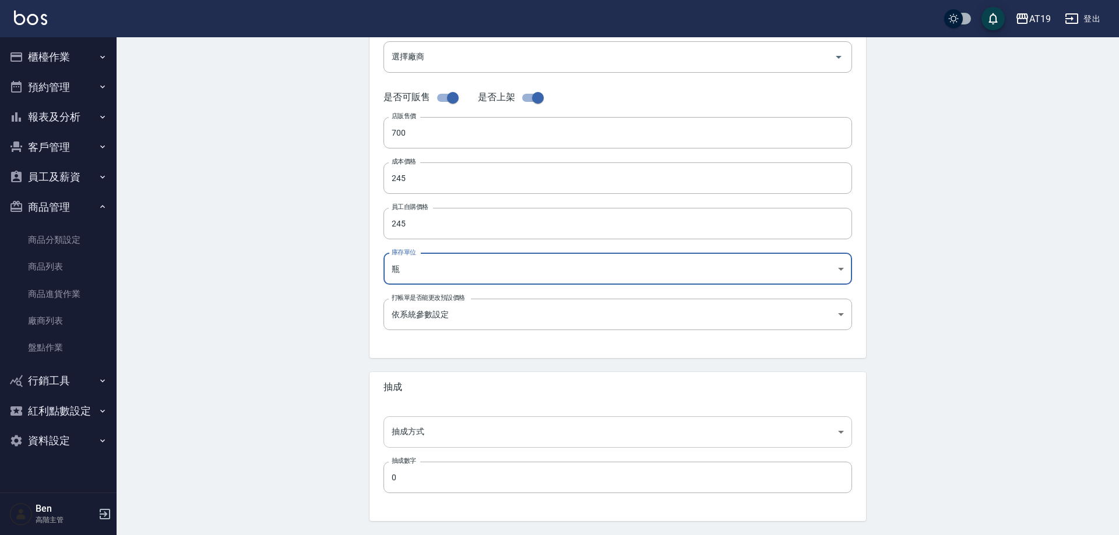
click at [449, 429] on body "AT19 登出 櫃檯作業 打帳單 帳單列表 掛單列表 座位開單 營業儀表板 現金收支登錄 高階收支登錄 材料自購登錄 每日結帳 排班表 現場電腦打卡 掃碼打卡…" at bounding box center [559, 169] width 1119 height 804
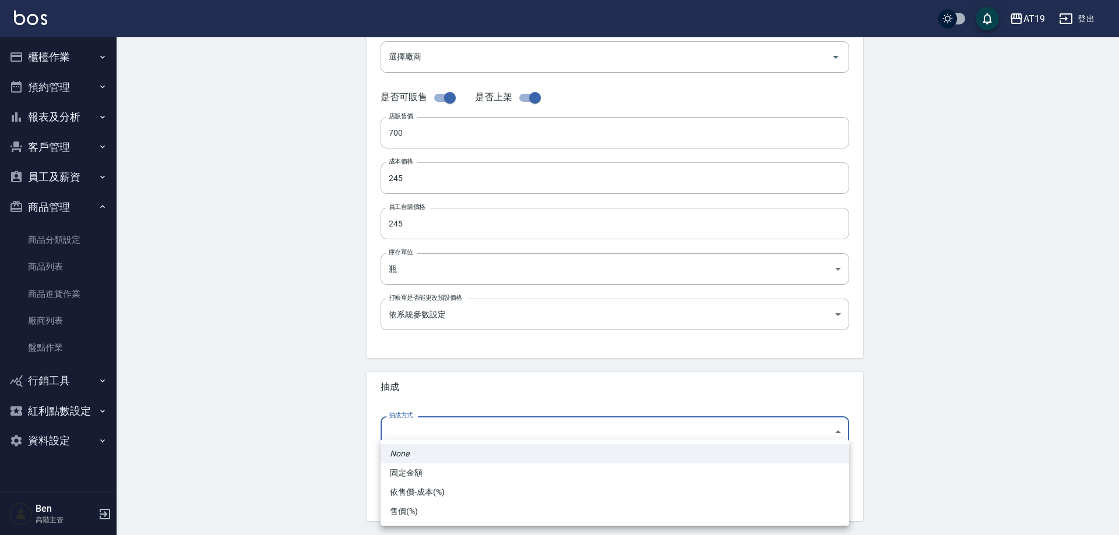
click at [453, 491] on li "依售價-成本(%)" at bounding box center [614, 492] width 468 height 19
type input "byCost"
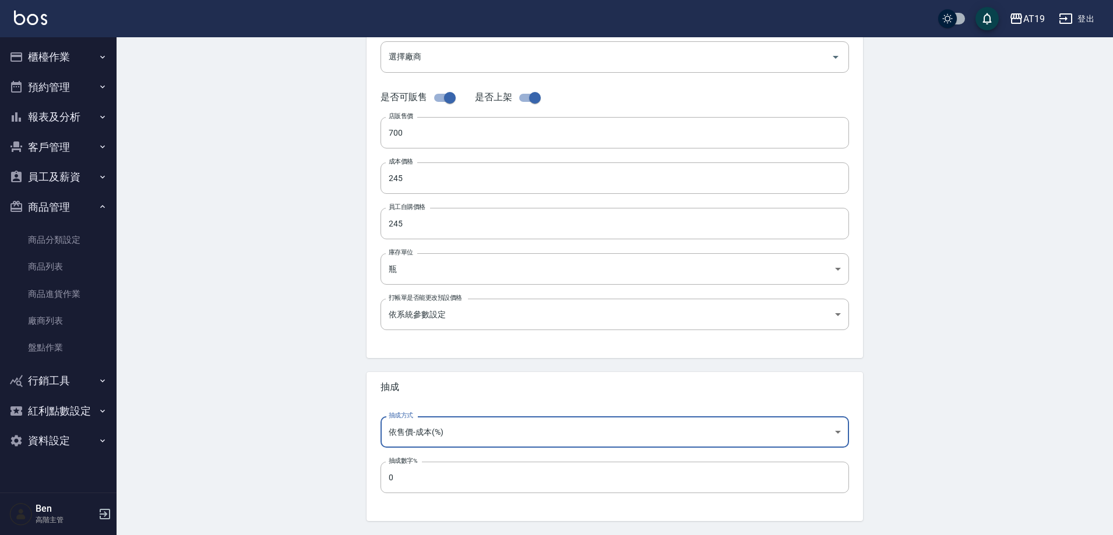
click at [432, 478] on input "0" at bounding box center [614, 477] width 468 height 31
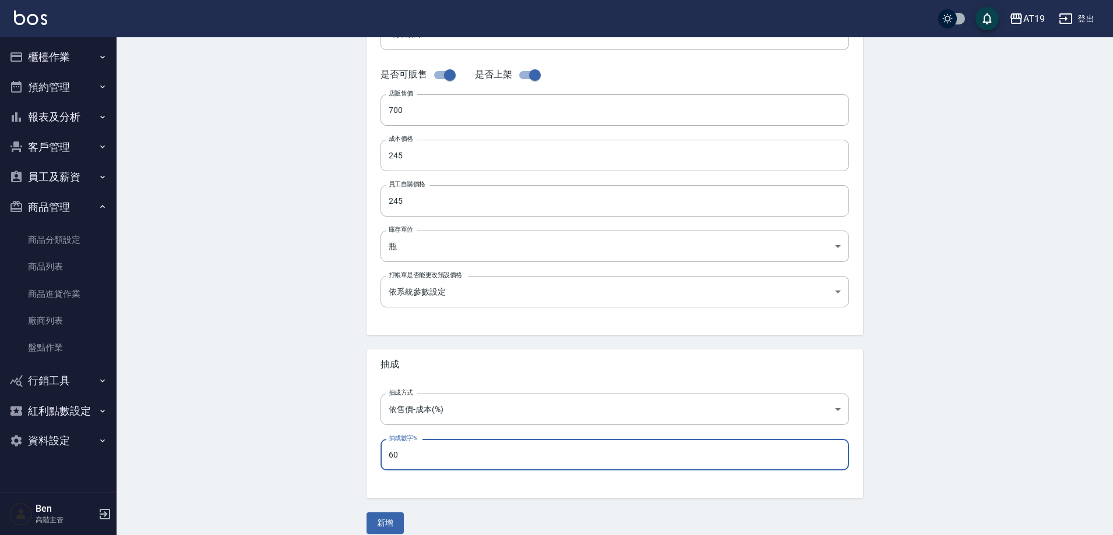
scroll to position [269, 0]
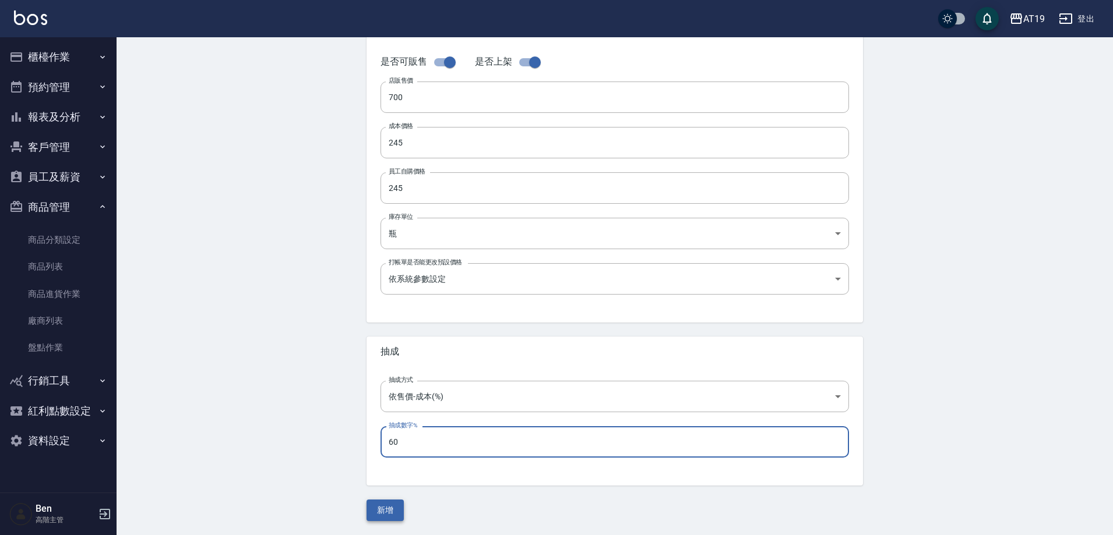
type input "60"
click at [393, 505] on button "新增" at bounding box center [384, 511] width 37 height 22
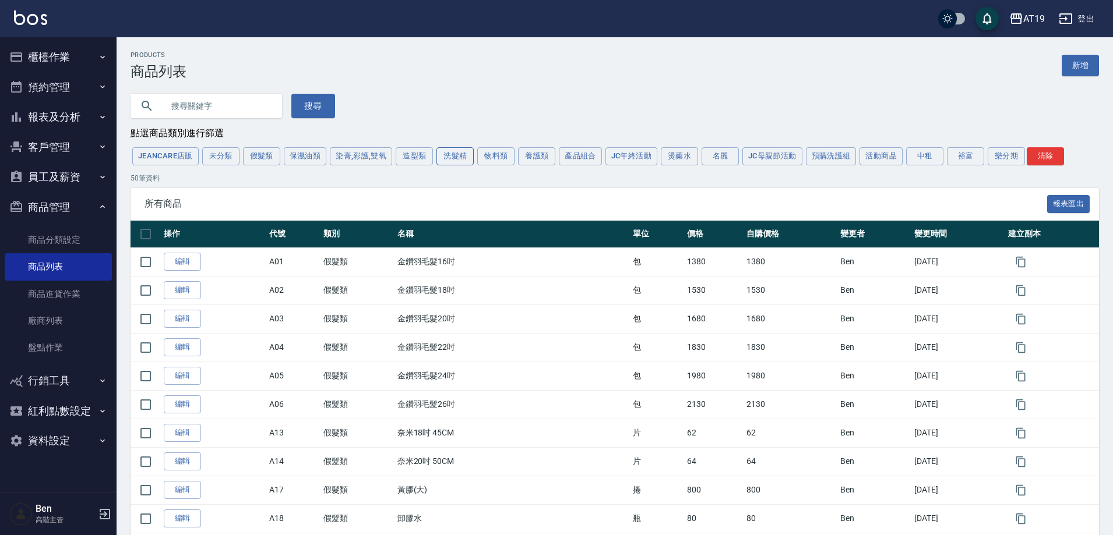
click at [448, 157] on button "洗髮精" at bounding box center [454, 156] width 37 height 18
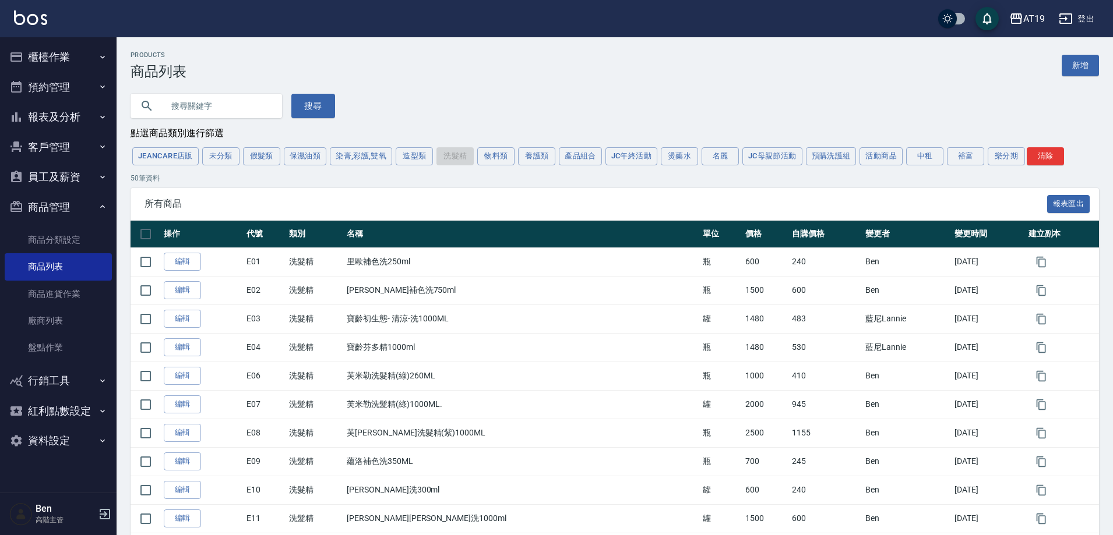
click at [217, 96] on input "text" at bounding box center [218, 105] width 110 height 31
click at [193, 110] on input "text" at bounding box center [218, 105] width 110 height 31
type input "M"
type input "蘊"
click at [332, 105] on div "蘊 搜尋" at bounding box center [608, 99] width 982 height 38
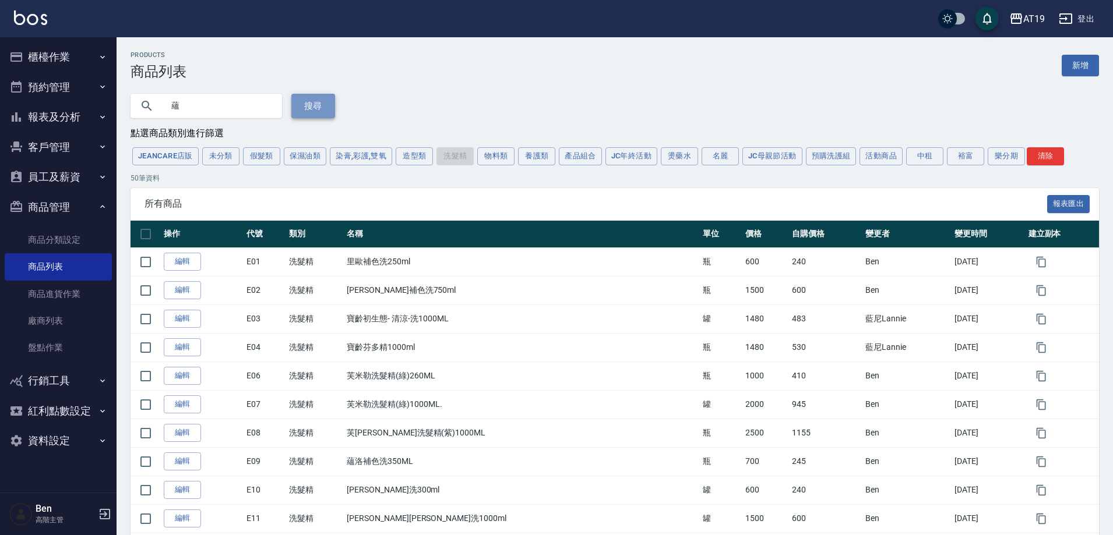
click at [329, 105] on button "搜尋" at bounding box center [313, 106] width 44 height 24
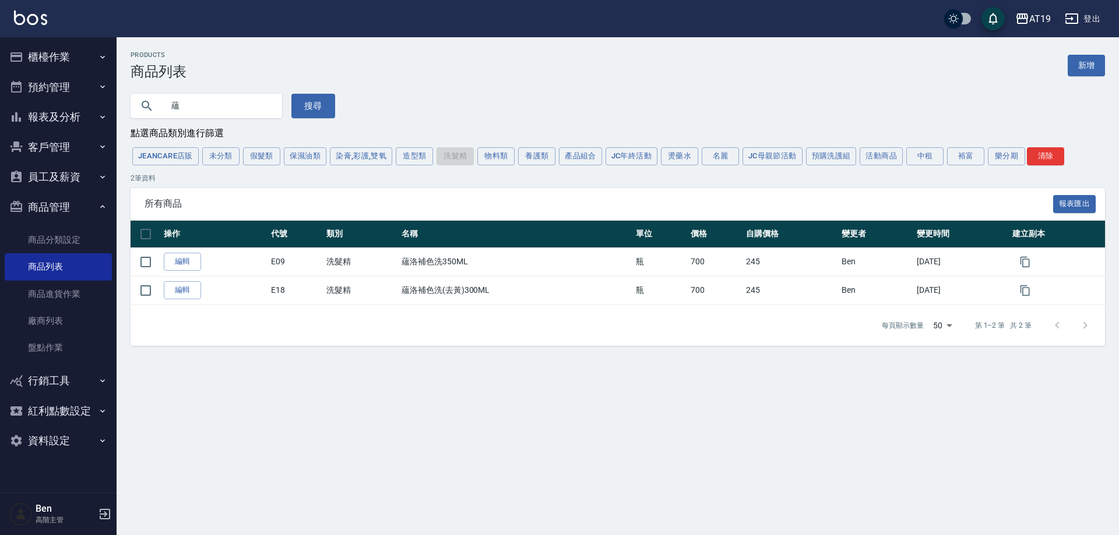
click at [1038, 19] on div "AT19" at bounding box center [1040, 19] width 22 height 15
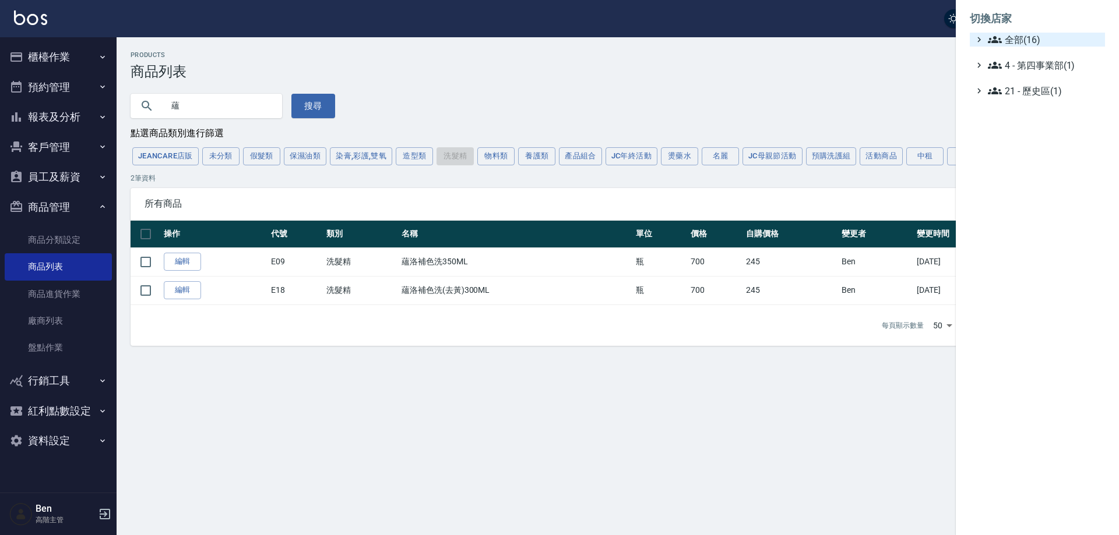
click at [1027, 40] on span "全部(16)" at bounding box center [1044, 40] width 112 height 14
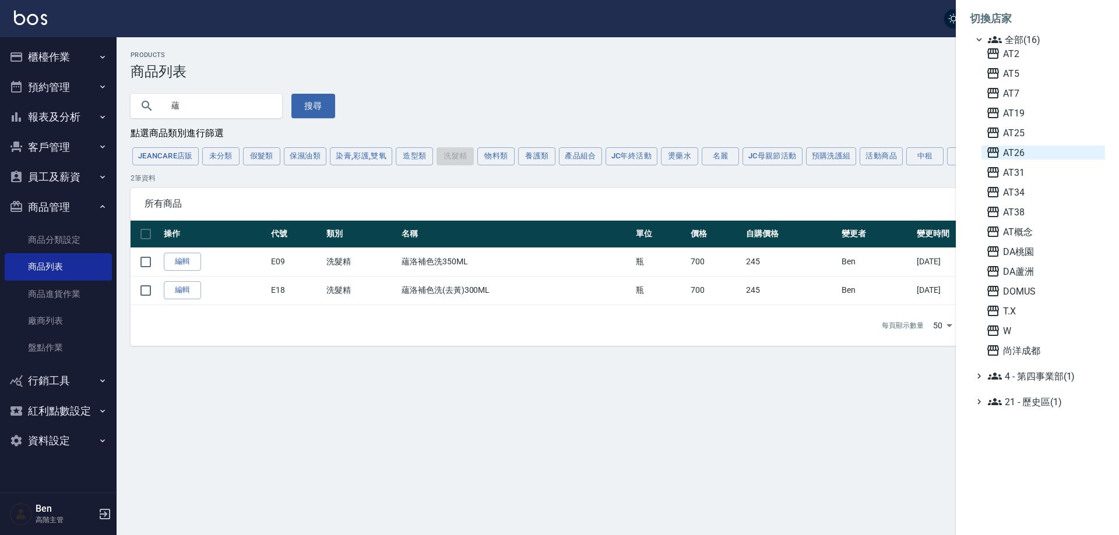
click at [1025, 148] on span "AT26" at bounding box center [1043, 153] width 114 height 14
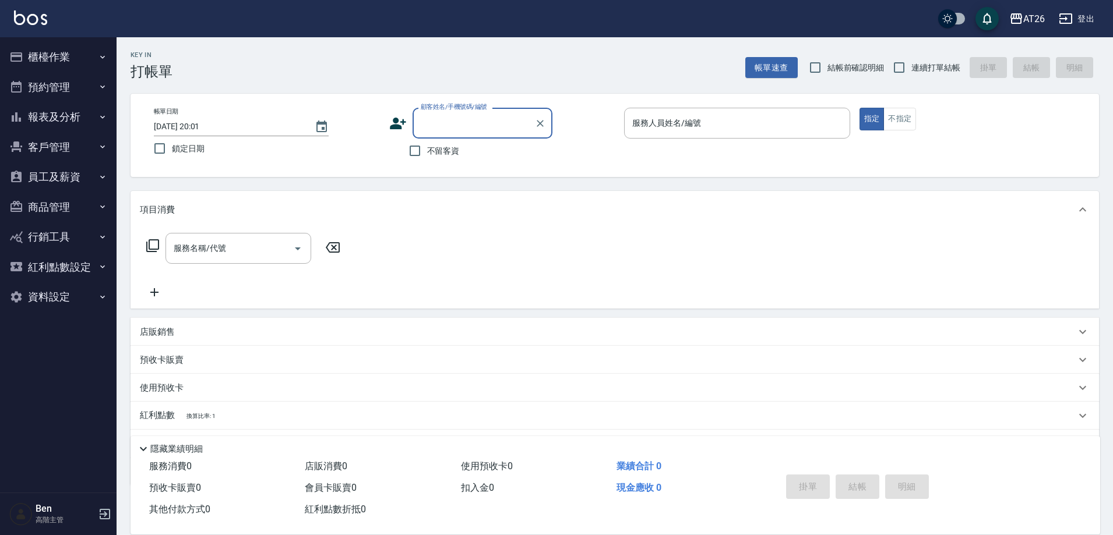
click at [73, 115] on button "報表及分析" at bounding box center [58, 117] width 107 height 30
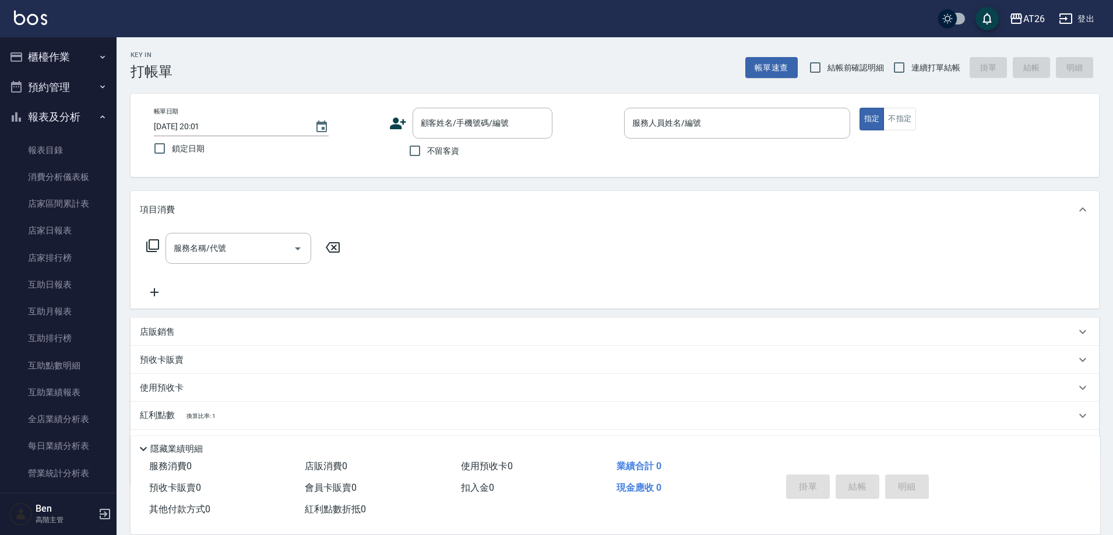
click at [73, 114] on button "報表及分析" at bounding box center [58, 117] width 107 height 30
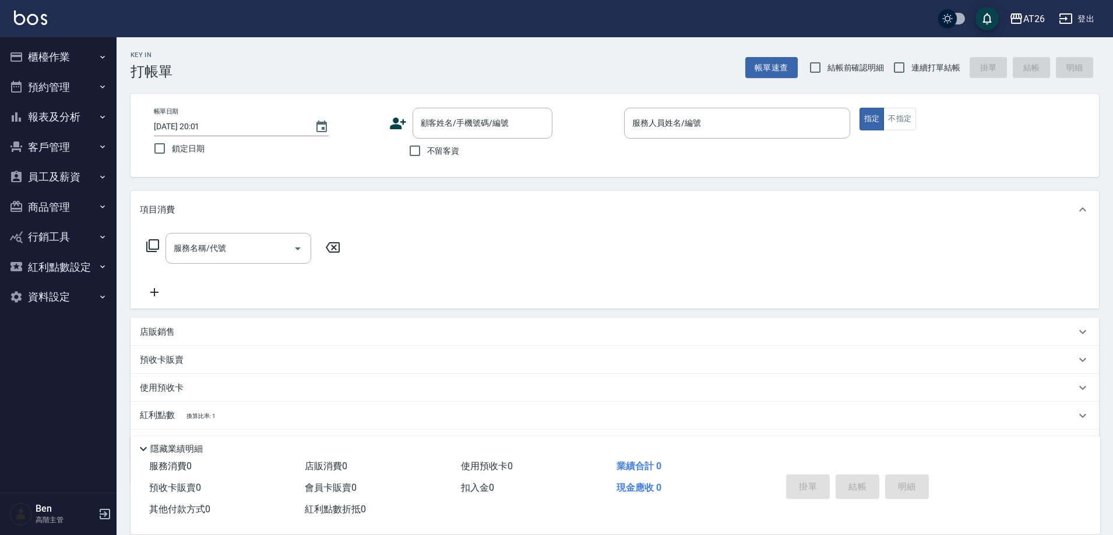
drag, startPoint x: 73, startPoint y: 173, endPoint x: 66, endPoint y: 198, distance: 25.9
click at [73, 172] on button "員工及薪資" at bounding box center [58, 177] width 107 height 30
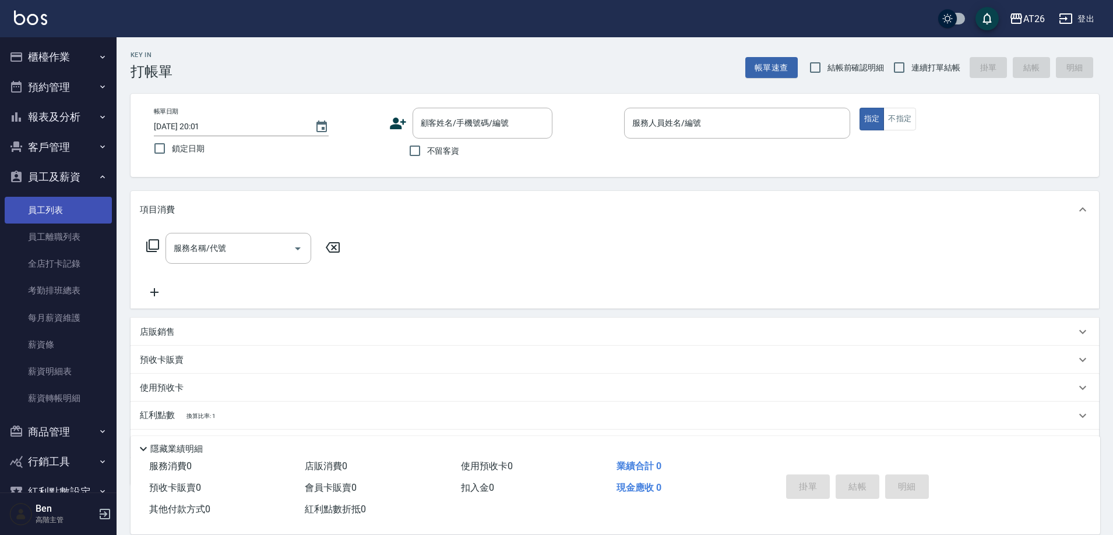
click at [65, 206] on link "員工列表" at bounding box center [58, 210] width 107 height 27
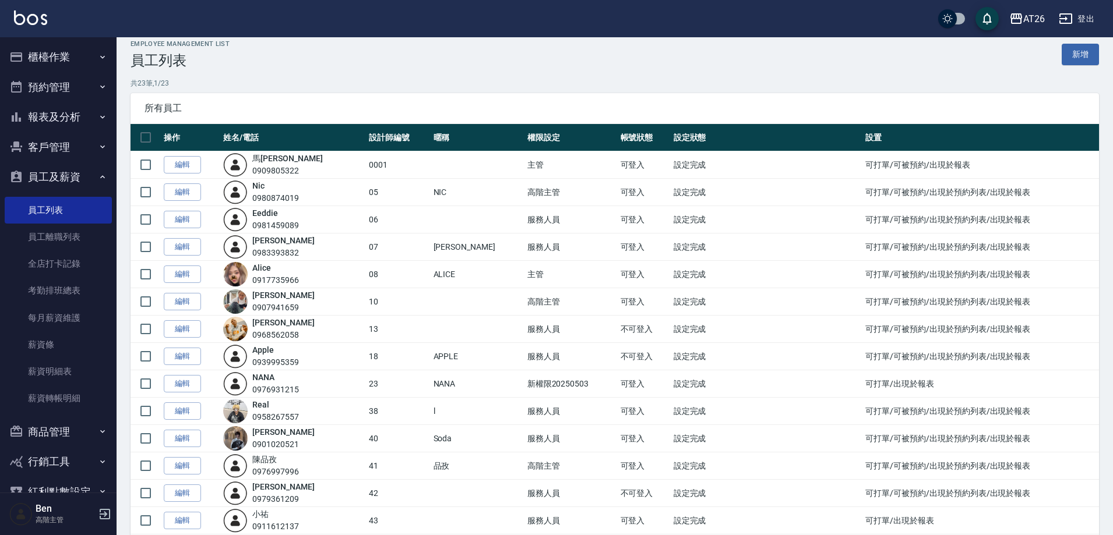
scroll to position [128, 0]
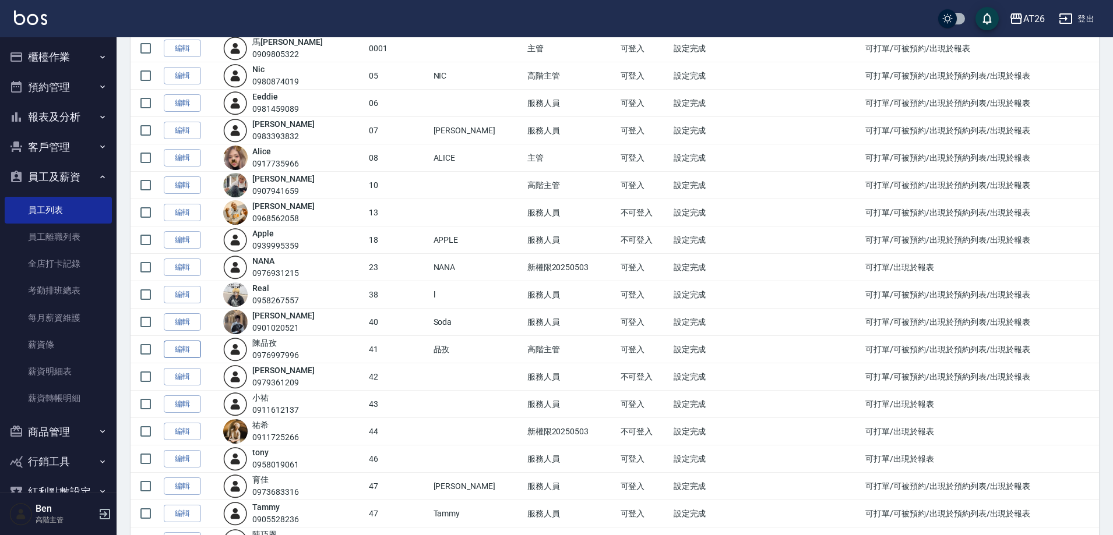
click at [188, 346] on link "編輯" at bounding box center [182, 350] width 37 height 18
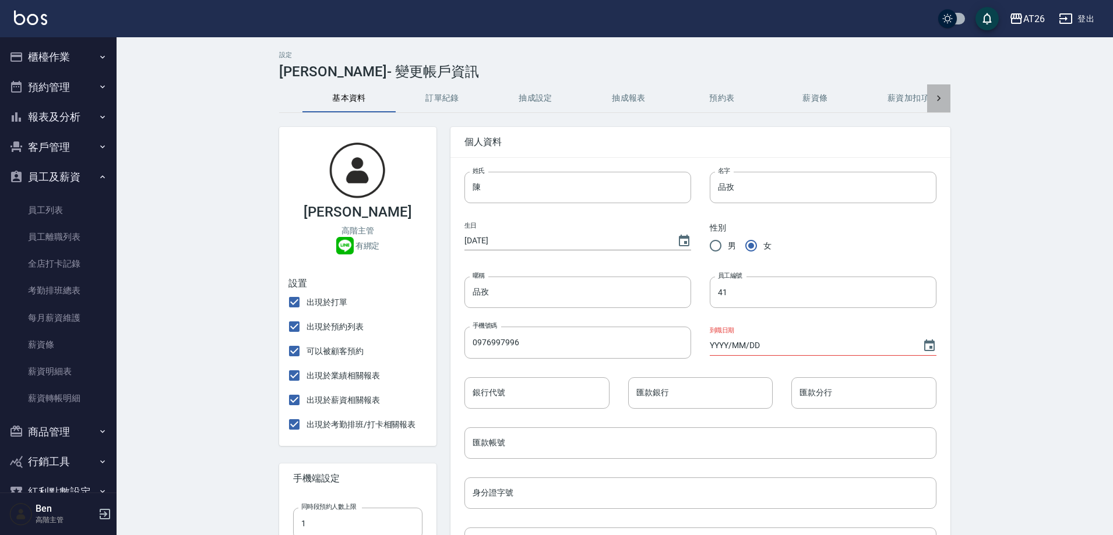
click at [947, 101] on div at bounding box center [938, 98] width 23 height 28
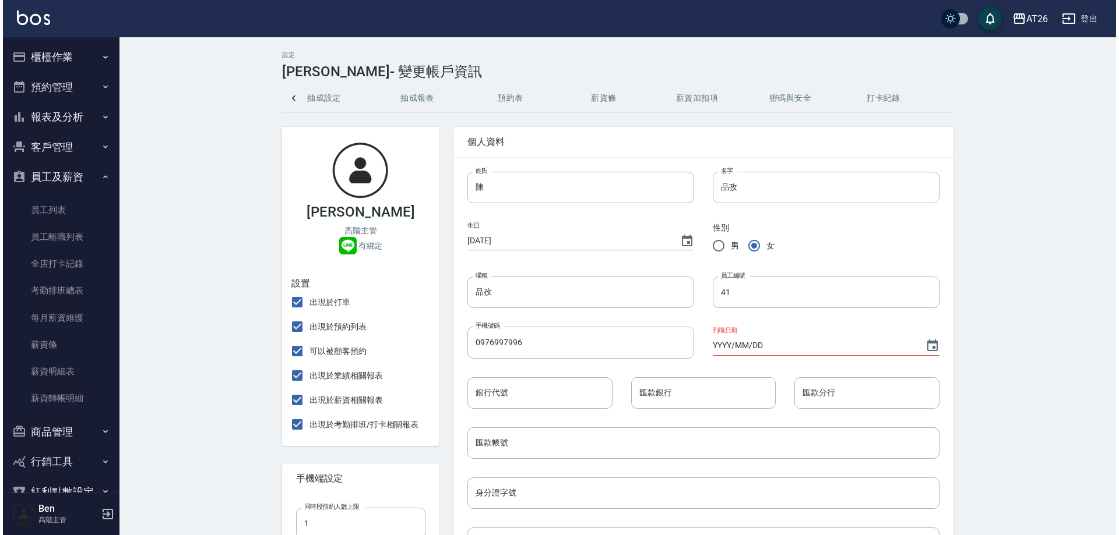
scroll to position [0, 214]
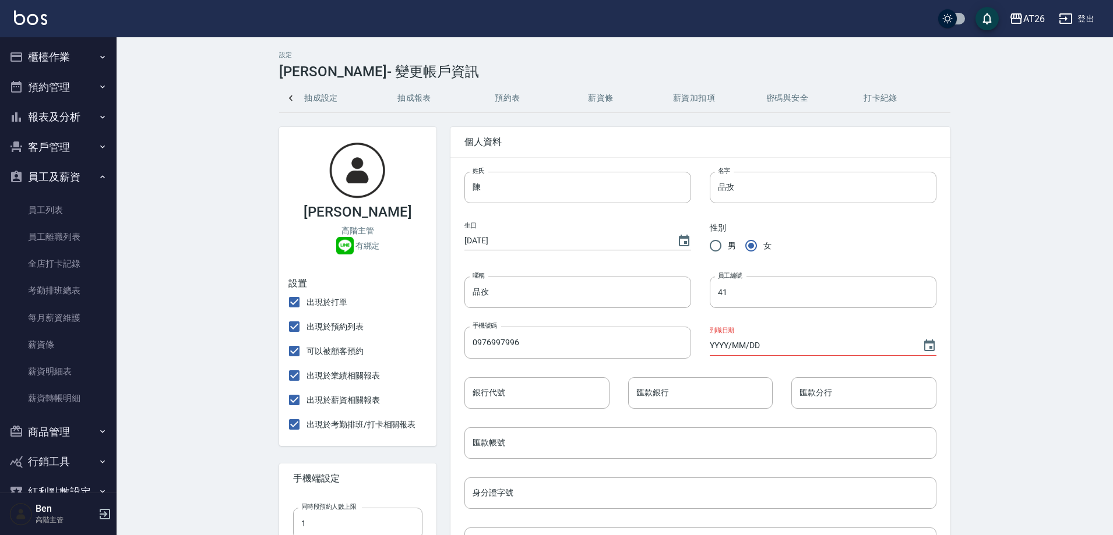
click at [929, 97] on div "基本資料 訂單紀錄 抽成設定 抽成報表 預約表 薪資條 薪資加扣項 密碼與安全 打卡紀錄" at bounding box center [614, 98] width 671 height 28
click at [803, 96] on button "密碼與安全" at bounding box center [787, 98] width 93 height 28
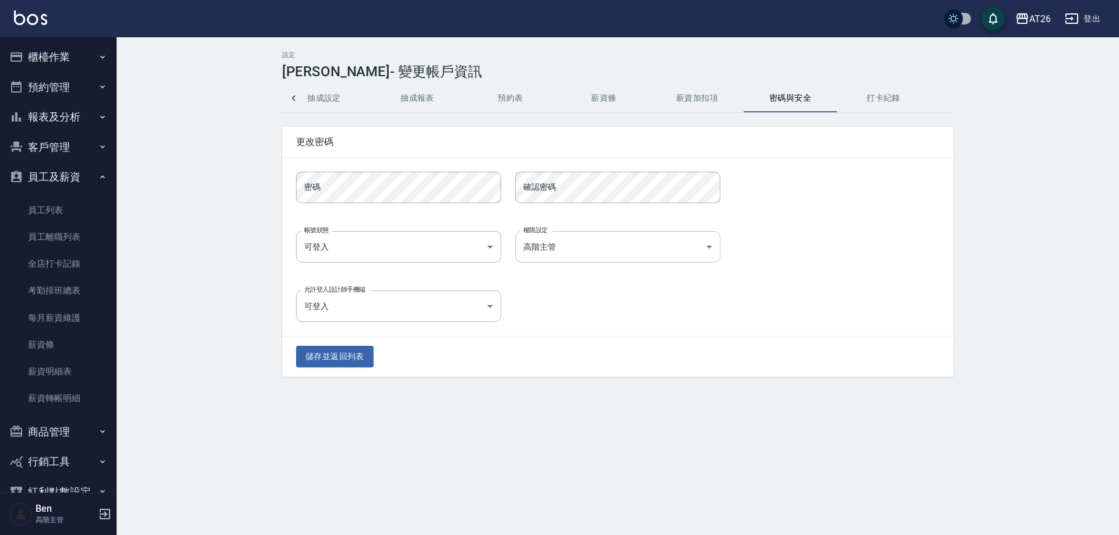
click at [649, 241] on body "AT26 登出 櫃檯作業 打帳單 帳單列表 掛單列表 座位開單 營業儀表板 現金收支登錄 高階收支登錄 材料自購登錄 每日結帳 排班表 現場電腦打卡 掃碼打卡…" at bounding box center [559, 267] width 1119 height 535
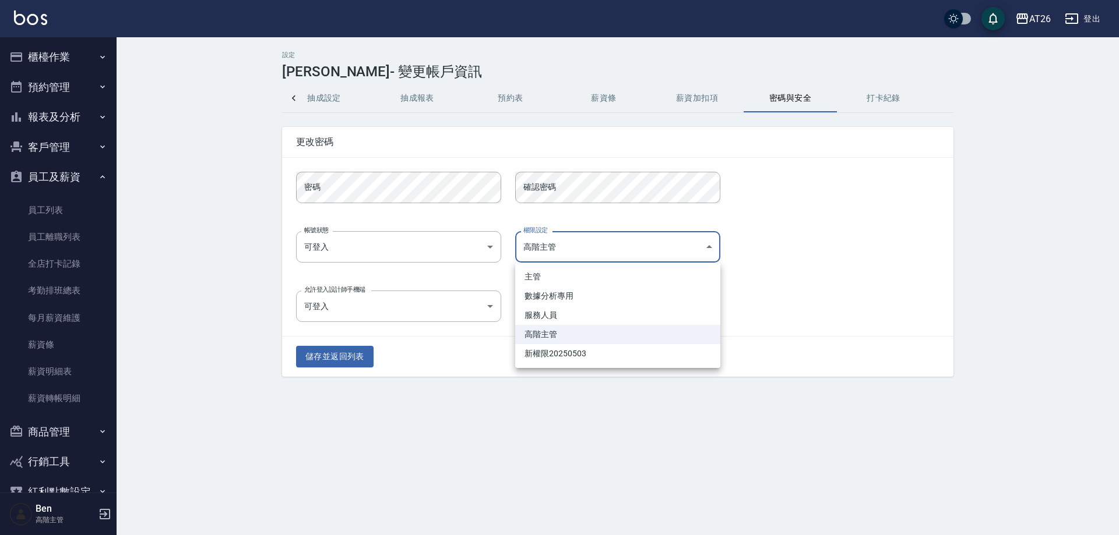
click at [595, 312] on li "服務人員" at bounding box center [617, 315] width 205 height 19
type input "9276e83d-d629-40cd-84e2-5b5133b7a2c2"
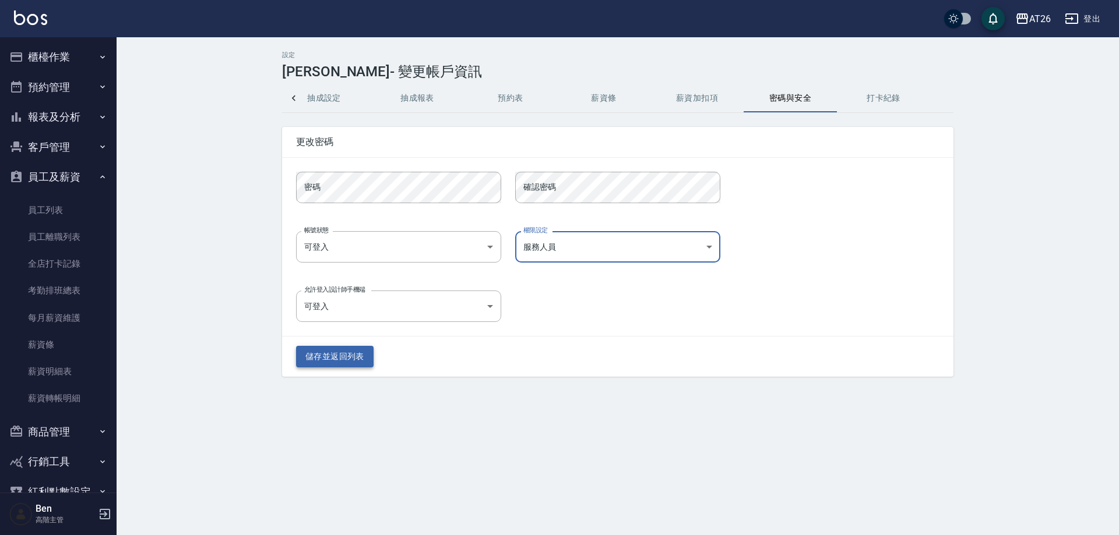
click at [359, 355] on button "儲存並返回列表" at bounding box center [334, 357] width 77 height 22
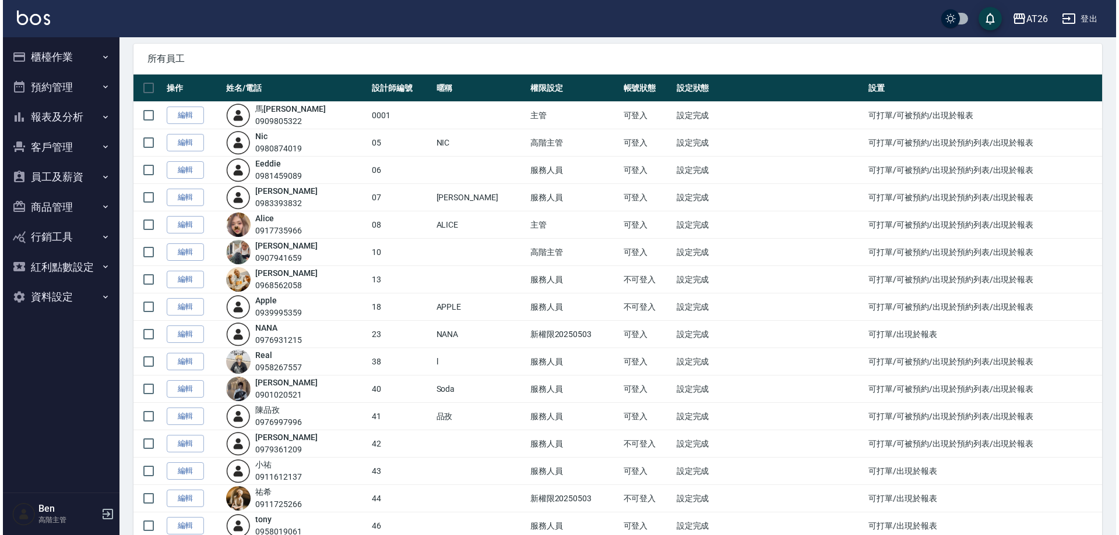
scroll to position [117, 0]
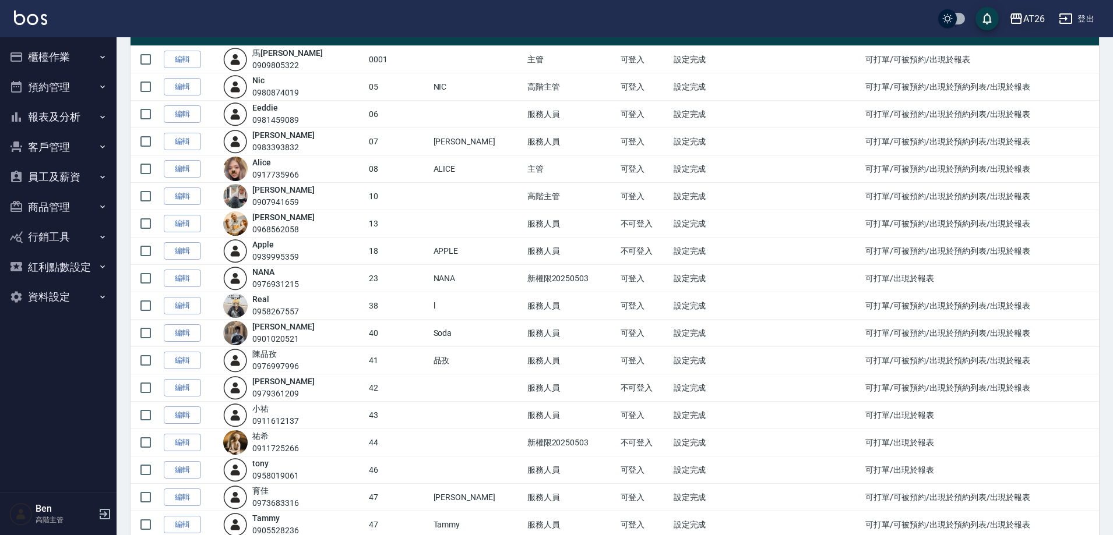
click at [1029, 12] on div "AT26" at bounding box center [1034, 19] width 22 height 15
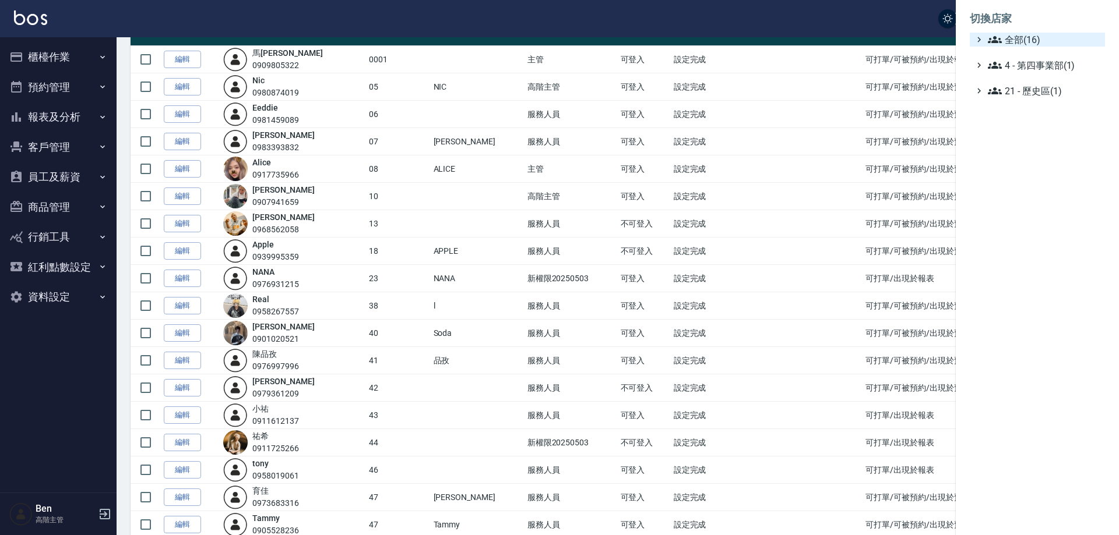
click at [1034, 33] on span "全部(16)" at bounding box center [1044, 40] width 112 height 14
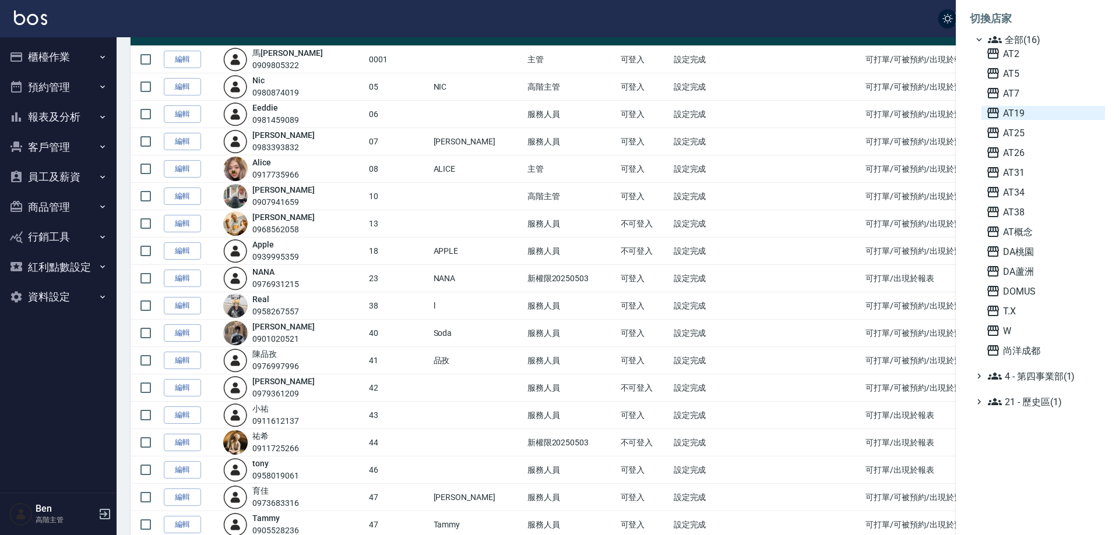
click at [1041, 113] on span "AT19" at bounding box center [1043, 113] width 114 height 14
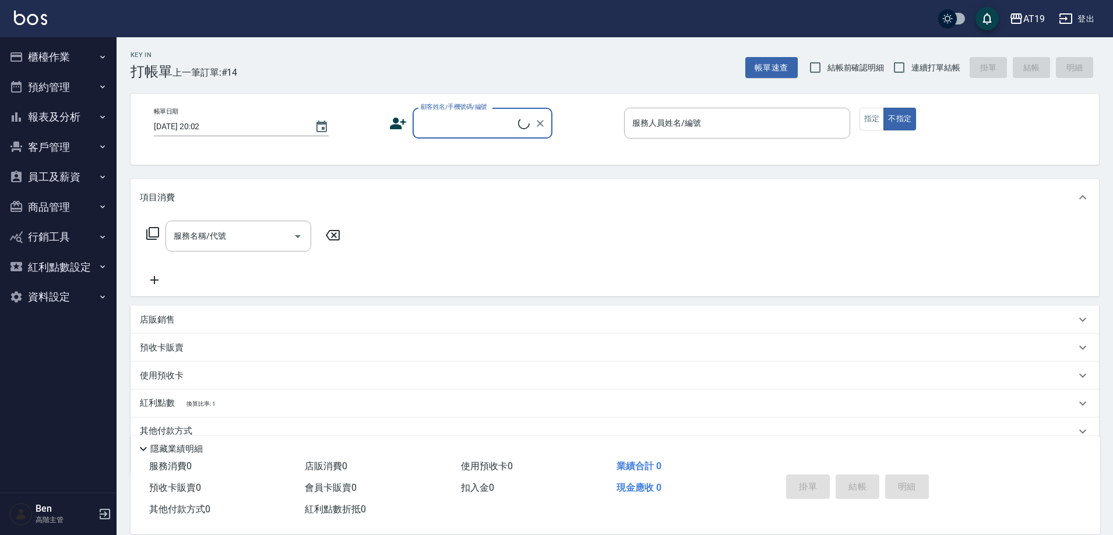
click at [85, 172] on button "員工及薪資" at bounding box center [58, 177] width 107 height 30
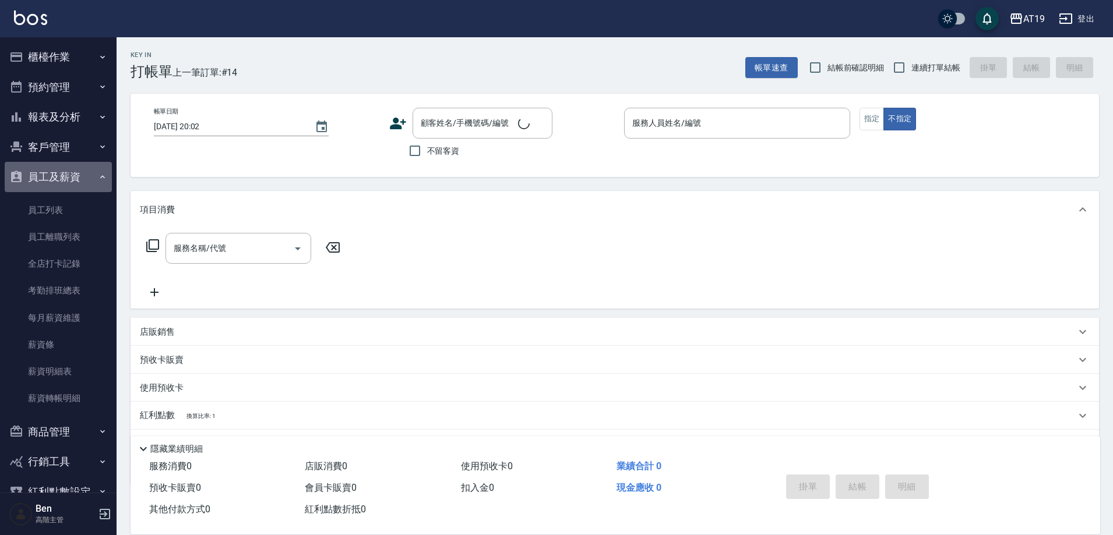
click at [80, 184] on button "員工及薪資" at bounding box center [58, 177] width 107 height 30
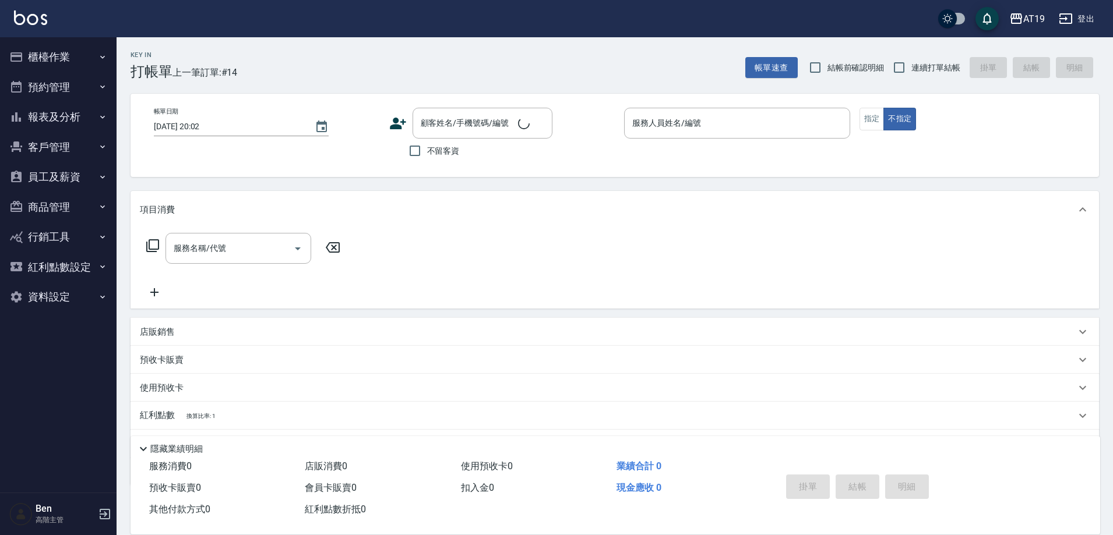
click at [80, 212] on button "商品管理" at bounding box center [58, 207] width 107 height 30
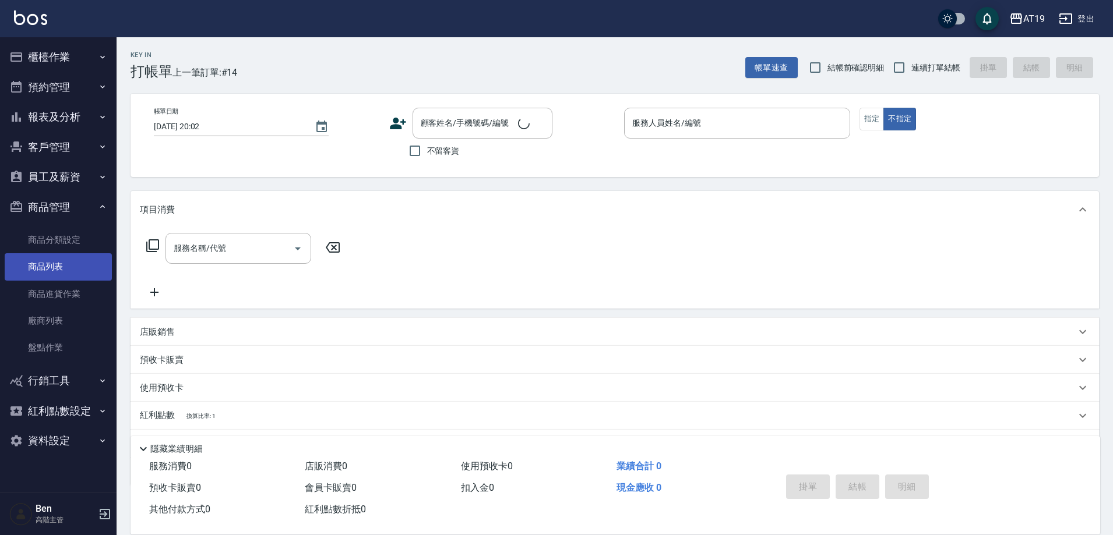
click at [67, 259] on link "商品列表" at bounding box center [58, 266] width 107 height 27
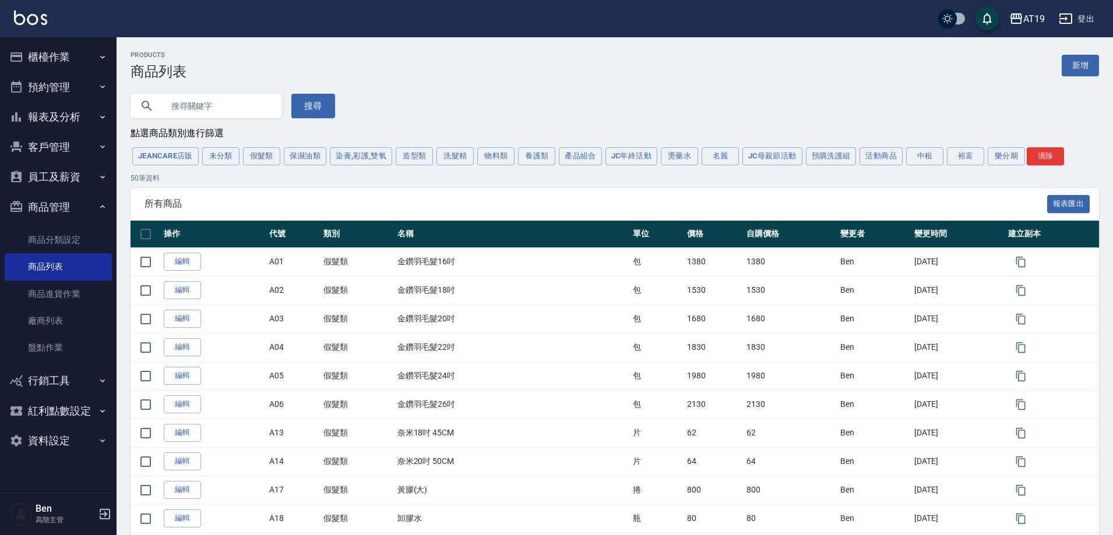
click at [223, 104] on input "text" at bounding box center [218, 105] width 110 height 31
type input "蘊"
click at [291, 103] on button "搜尋" at bounding box center [313, 106] width 44 height 24
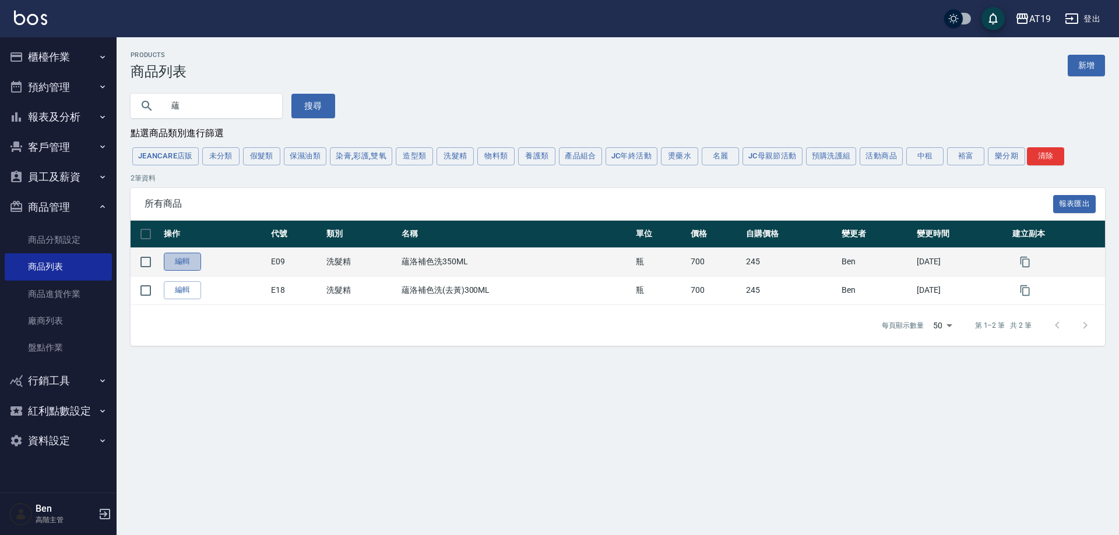
click at [188, 263] on link "編輯" at bounding box center [182, 262] width 37 height 18
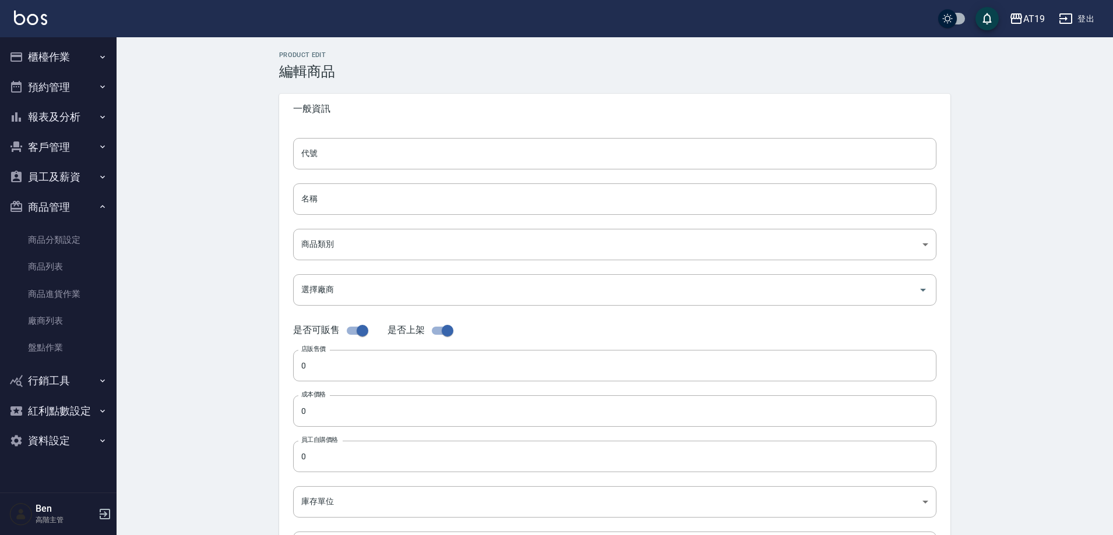
type input "E09"
type input "蘊洛補色洗350ML"
type input "4ba81675-c82b-4ddf-a86d-a352879cdf0b"
type input "700"
type input "245"
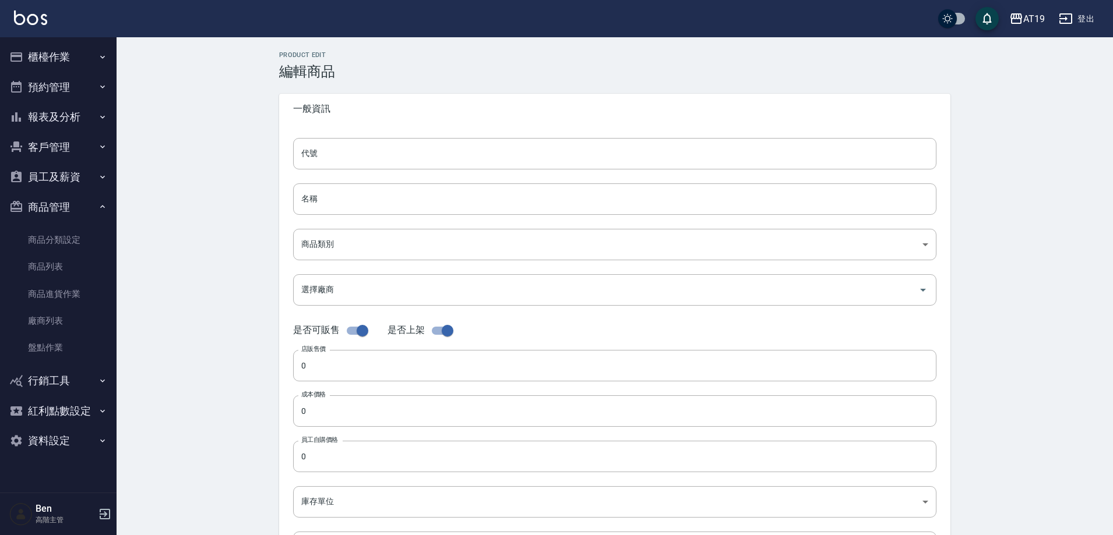
type input "245"
type input "瓶"
type input "UNSET"
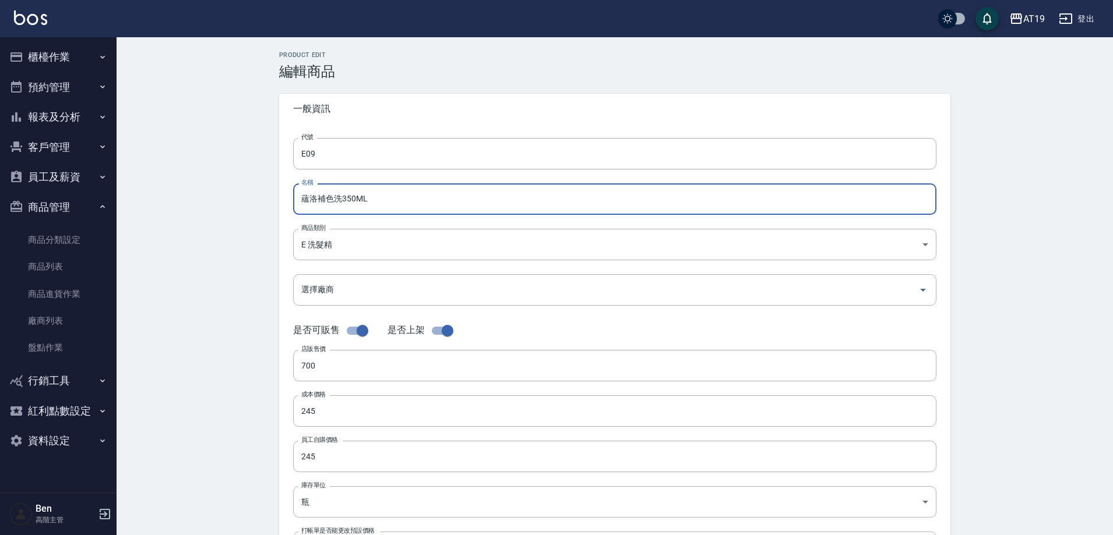
click at [356, 203] on input "蘊洛補色洗350ML" at bounding box center [614, 199] width 643 height 31
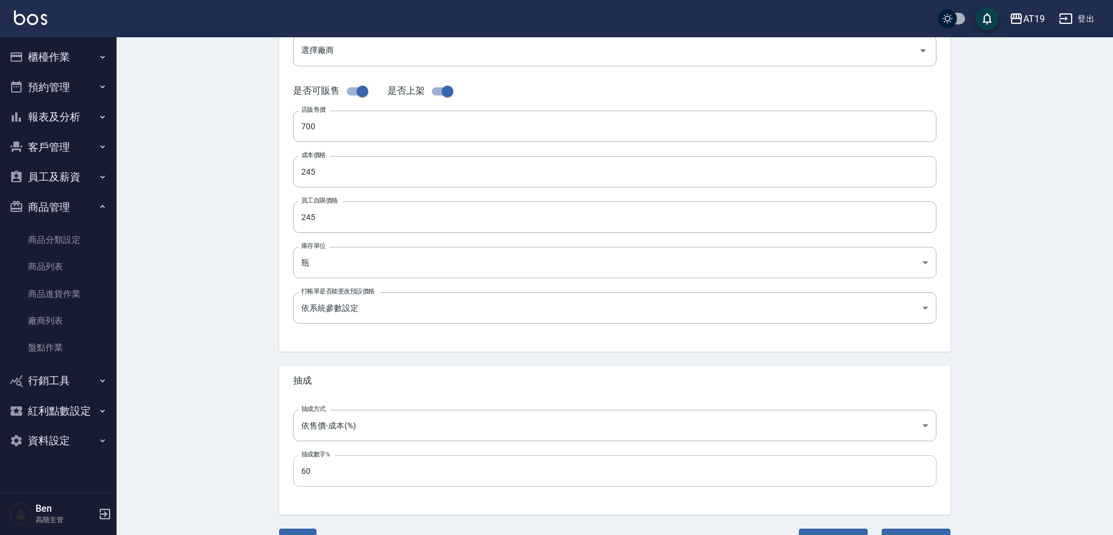
scroll to position [269, 0]
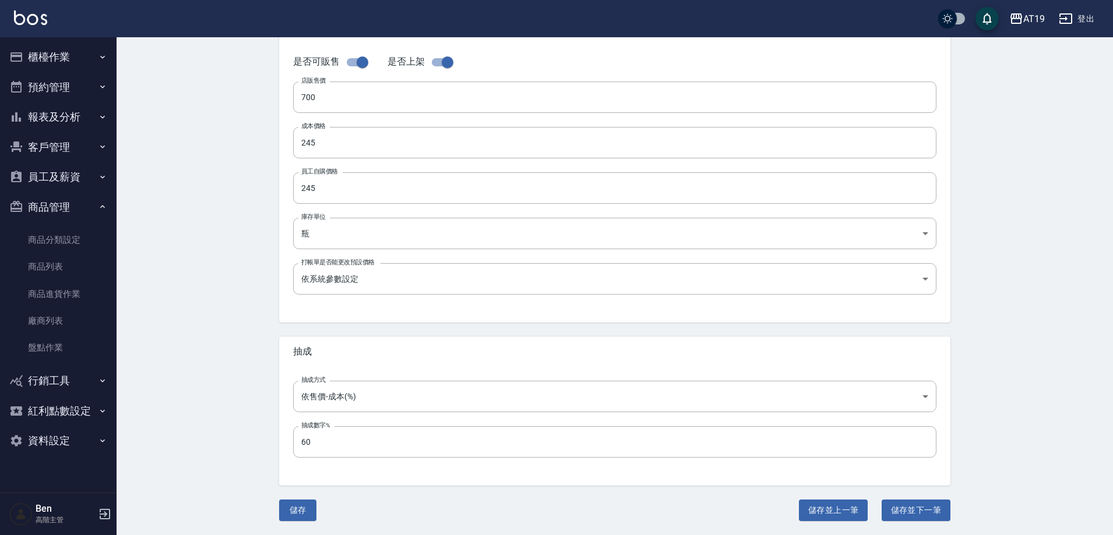
type input "蘊洛補色洗300ML"
click at [302, 499] on div "Product Edit 編輯商品 一般資訊 代號 E09 代號 名稱 蘊洛補色洗300ML 名稱 商品類別 E 洗髮精 4ba81675-c82b-4d…" at bounding box center [614, 152] width 699 height 739
click at [300, 502] on button "儲存" at bounding box center [297, 511] width 37 height 22
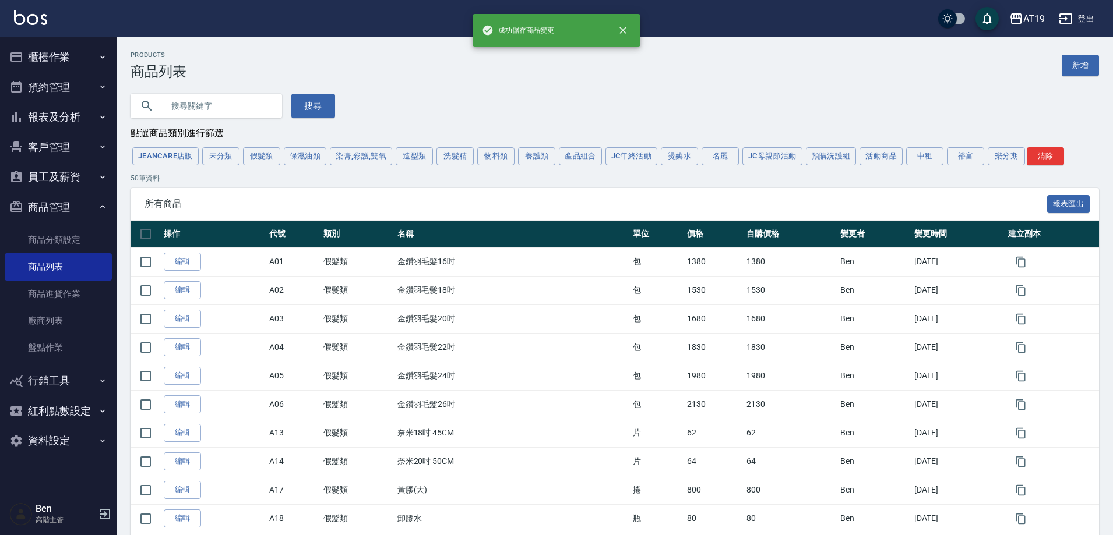
click at [245, 110] on input "text" at bounding box center [218, 105] width 110 height 31
click at [450, 157] on button "洗髮精" at bounding box center [454, 156] width 37 height 18
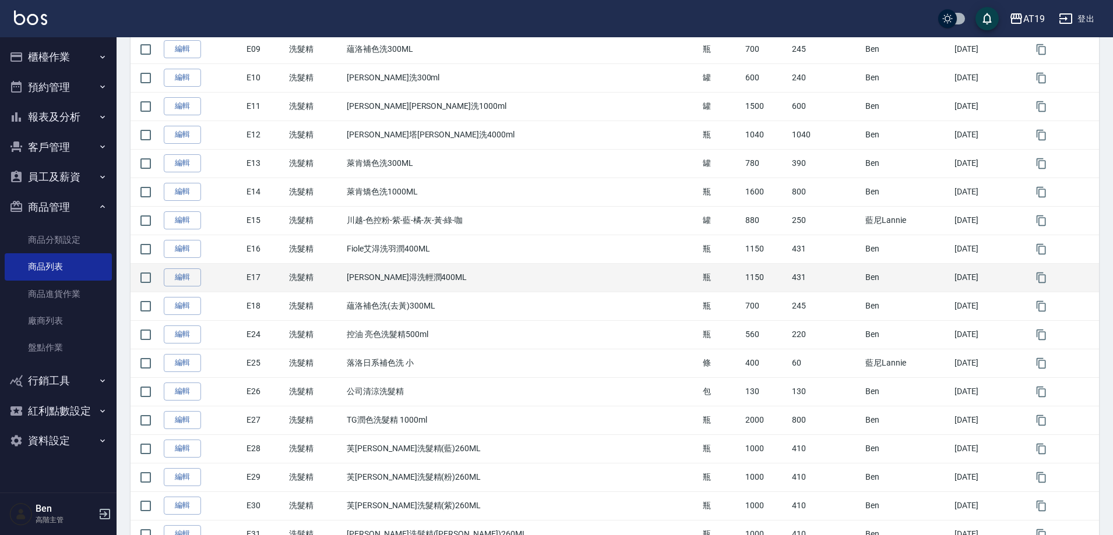
scroll to position [408, 0]
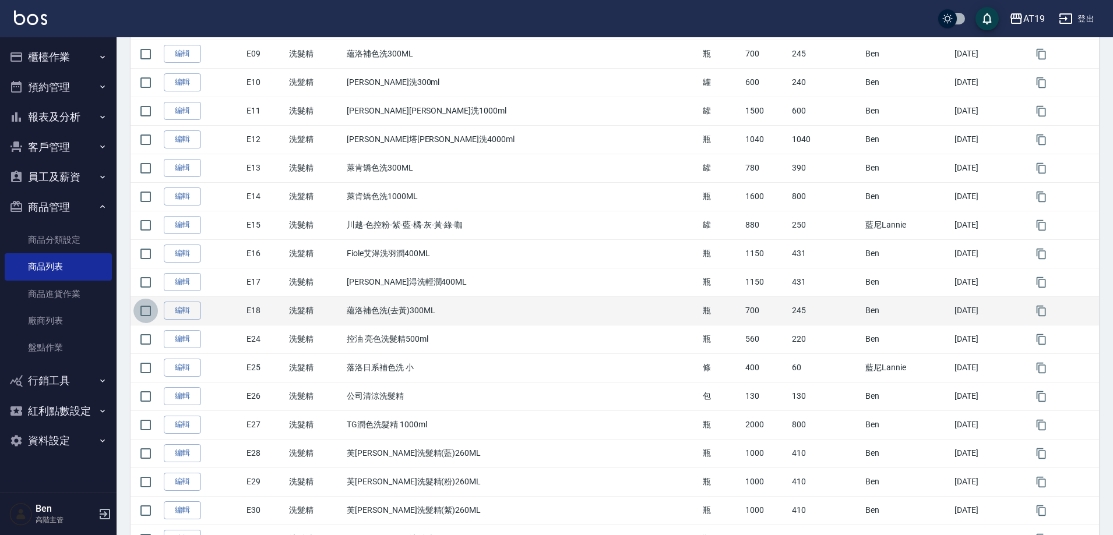
click at [142, 311] on input "checkbox" at bounding box center [145, 311] width 24 height 24
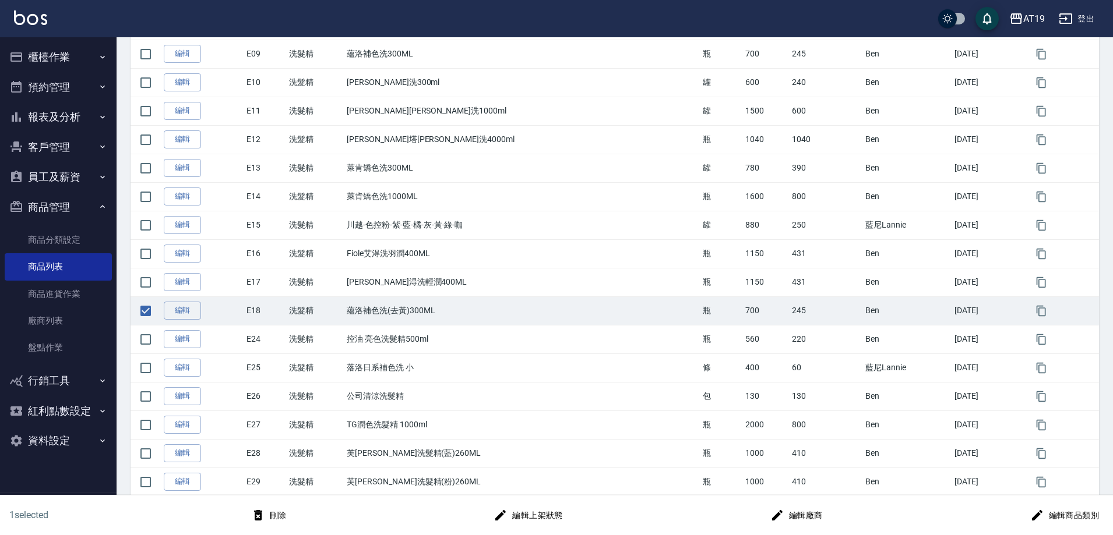
click at [279, 516] on button "刪除" at bounding box center [268, 516] width 45 height 22
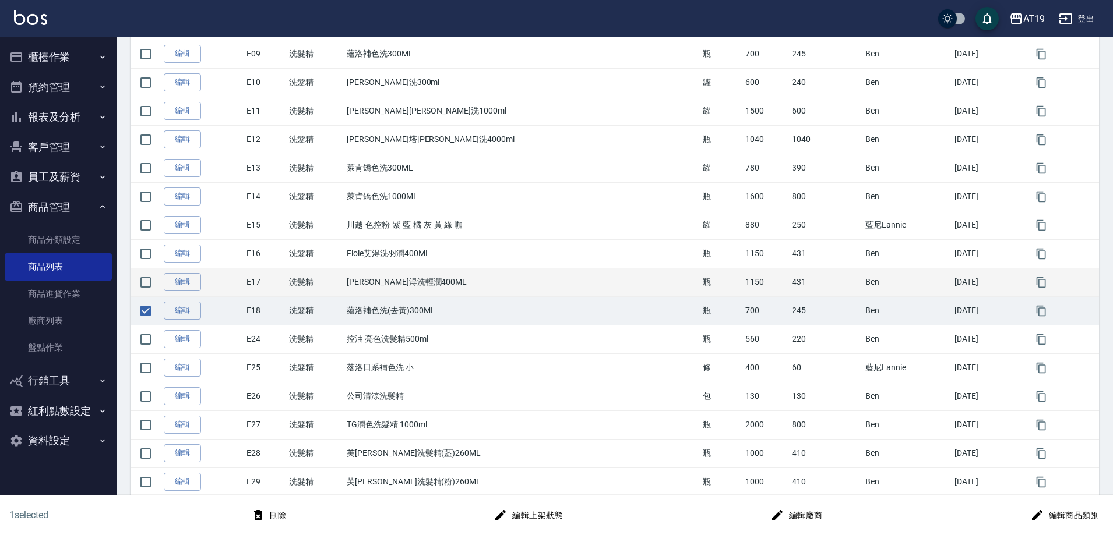
checkbox input "false"
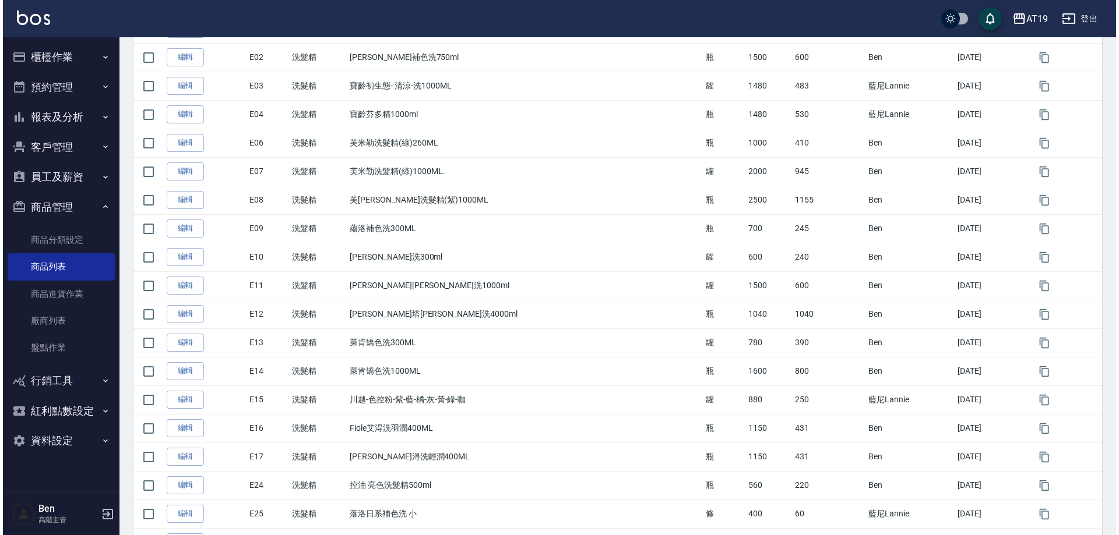
scroll to position [178, 0]
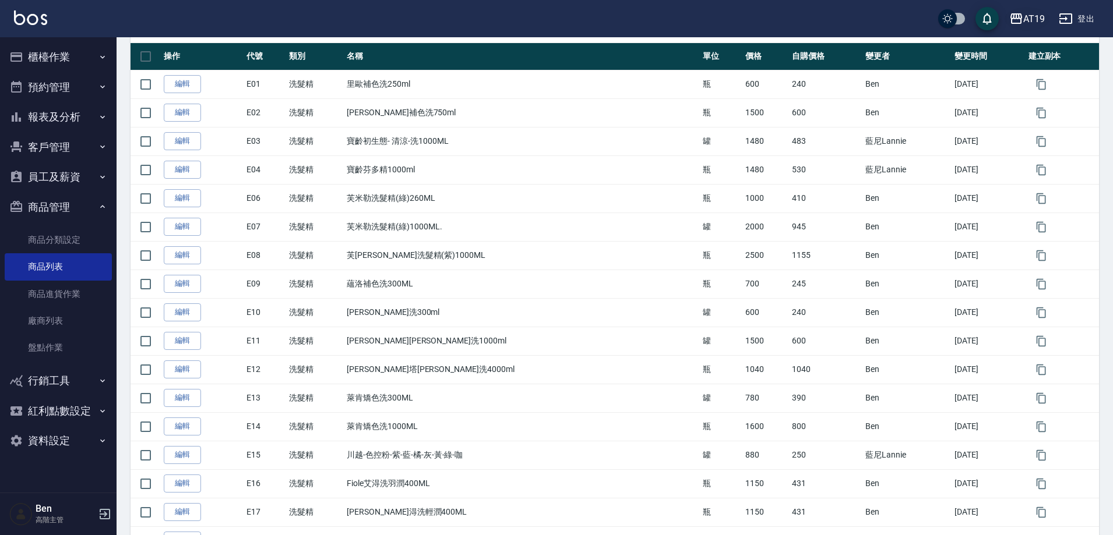
click at [1017, 15] on icon "button" at bounding box center [1016, 19] width 14 height 14
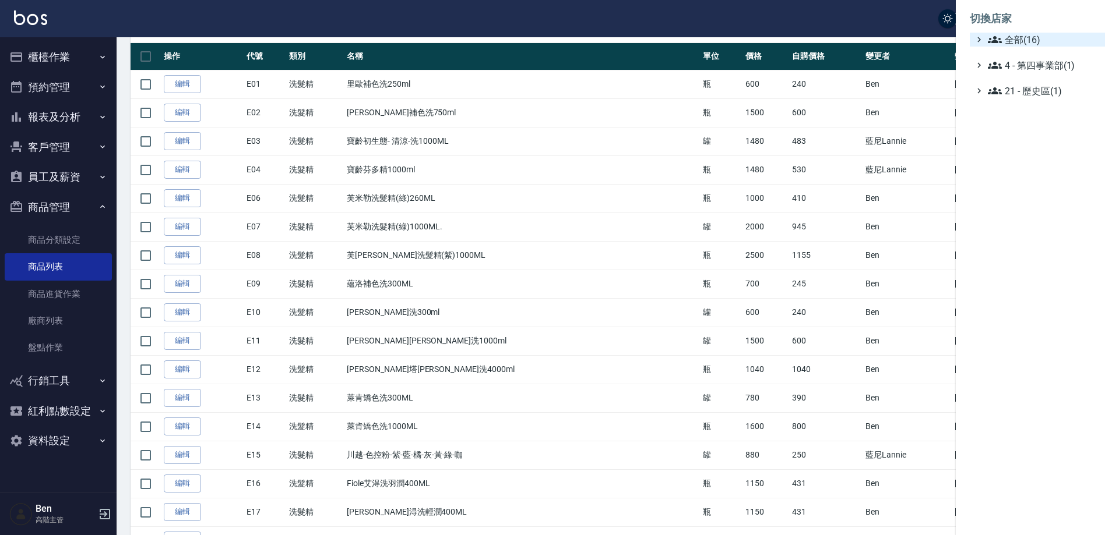
click at [1024, 36] on span "全部(16)" at bounding box center [1044, 40] width 112 height 14
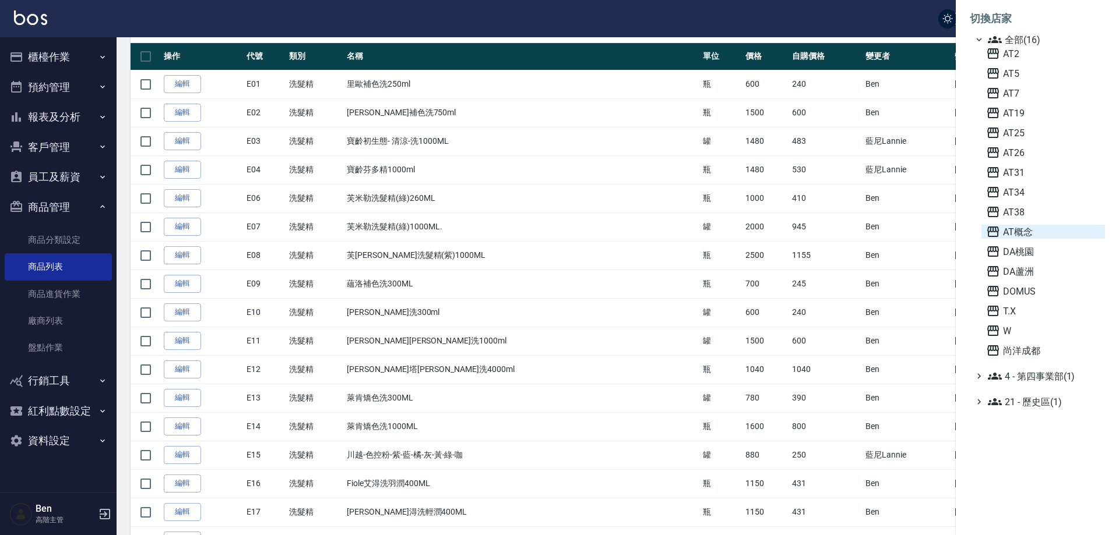
click at [1054, 227] on span "AT概念" at bounding box center [1043, 232] width 114 height 14
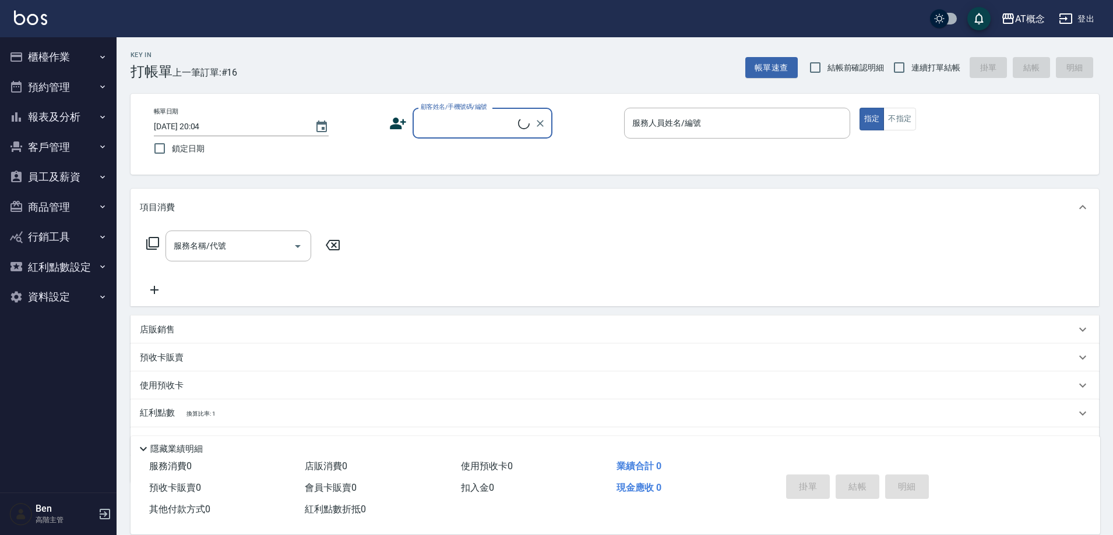
click at [52, 204] on button "商品管理" at bounding box center [58, 207] width 107 height 30
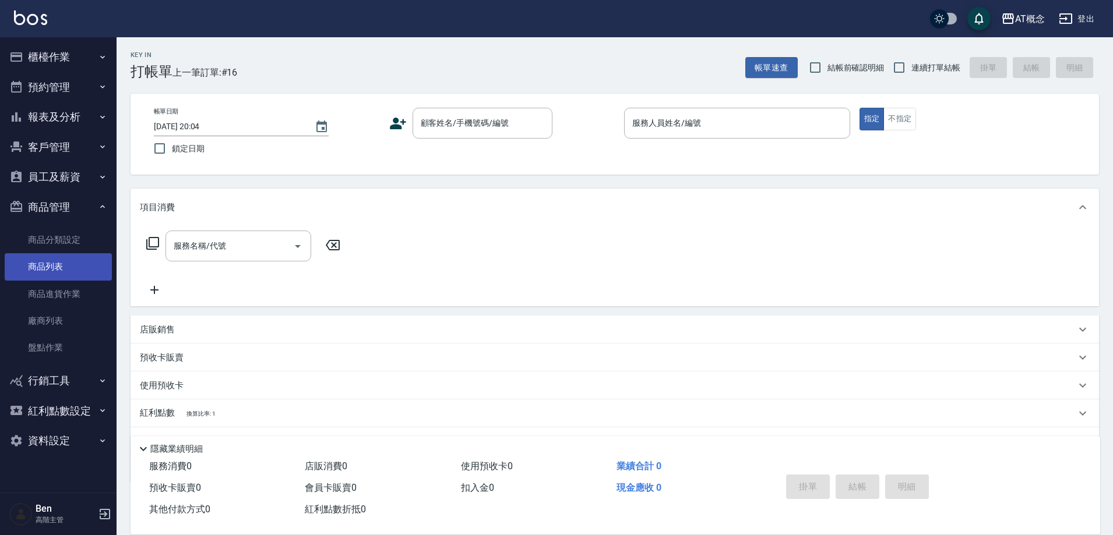
click at [56, 266] on link "商品列表" at bounding box center [58, 266] width 107 height 27
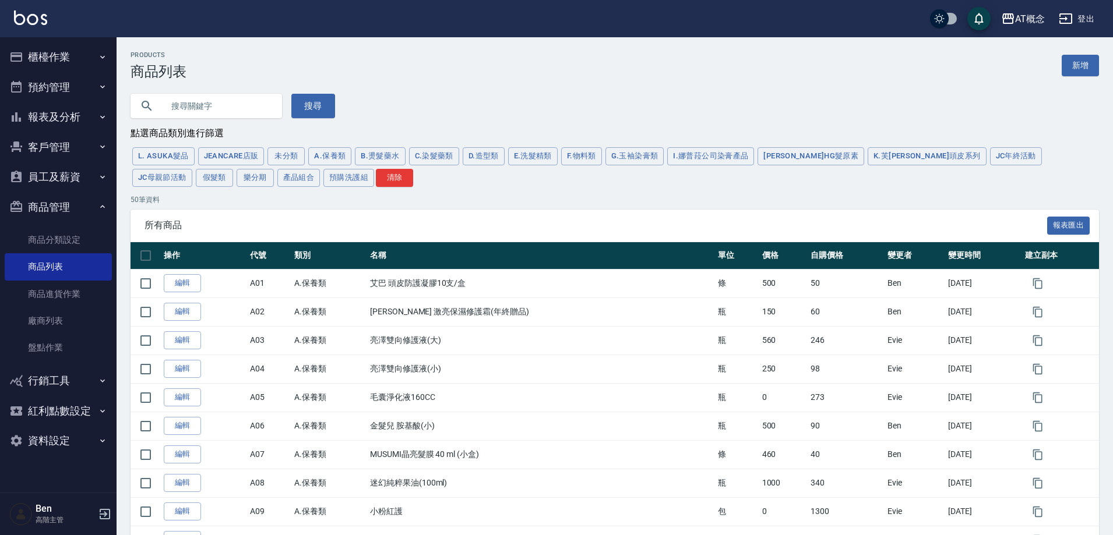
click at [59, 117] on button "報表及分析" at bounding box center [58, 117] width 107 height 30
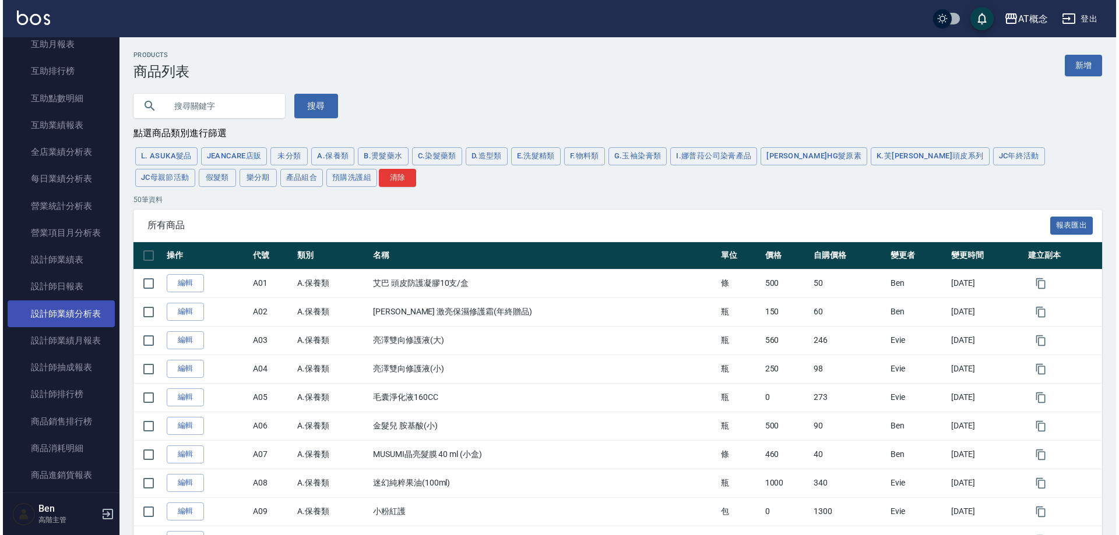
scroll to position [466, 0]
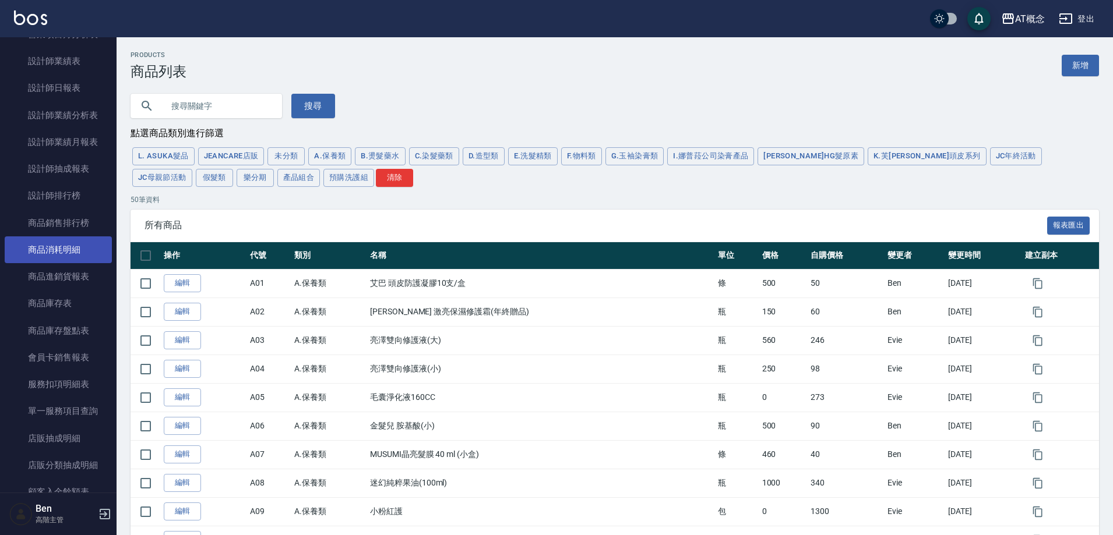
click at [55, 248] on link "商品消耗明細" at bounding box center [58, 250] width 107 height 27
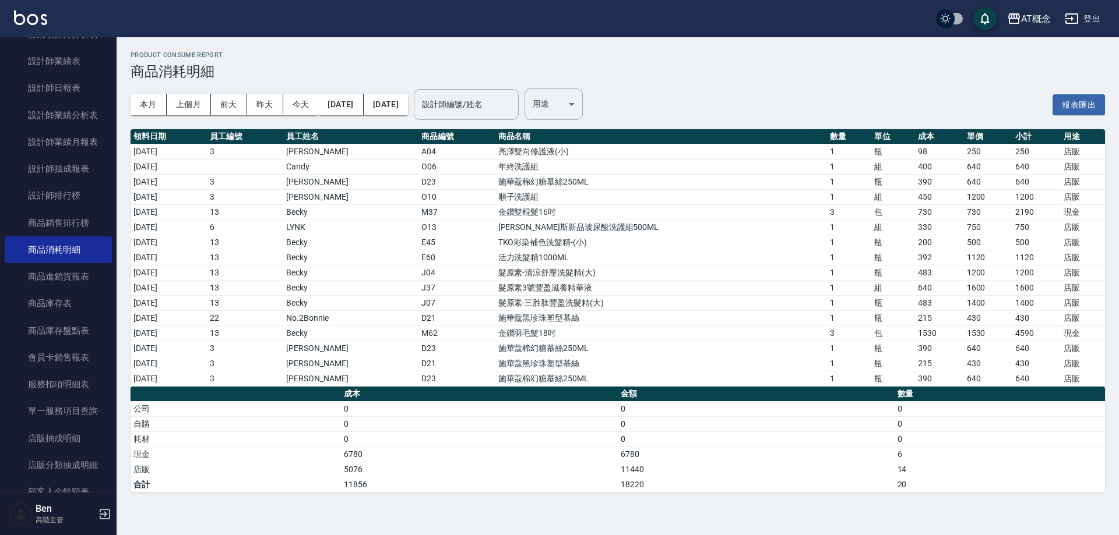
click at [1028, 23] on div "AT概念" at bounding box center [1036, 19] width 30 height 15
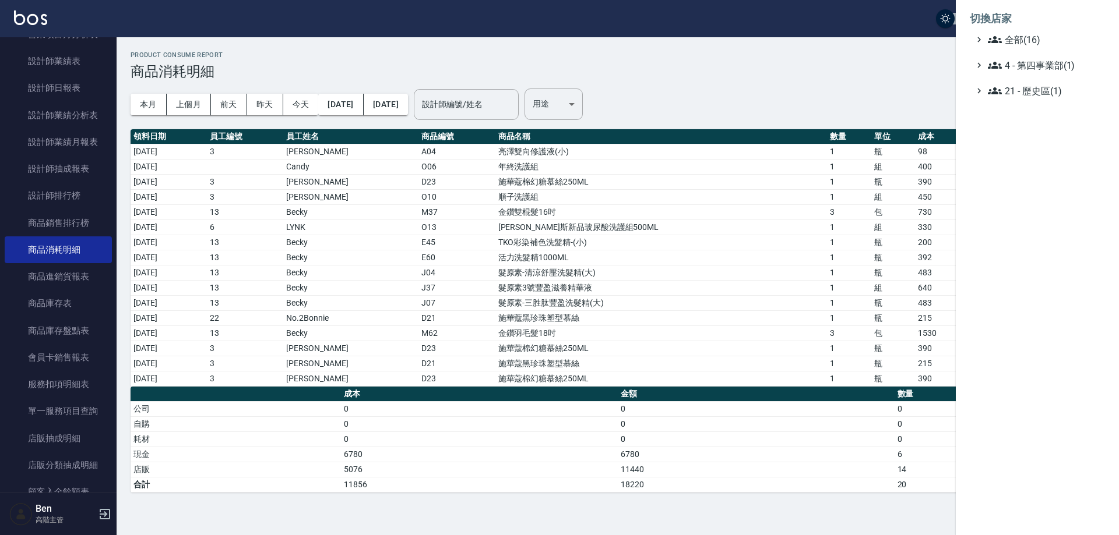
click at [1028, 27] on li "切換店家" at bounding box center [1037, 19] width 135 height 28
click at [1028, 38] on span "全部(16)" at bounding box center [1044, 40] width 112 height 14
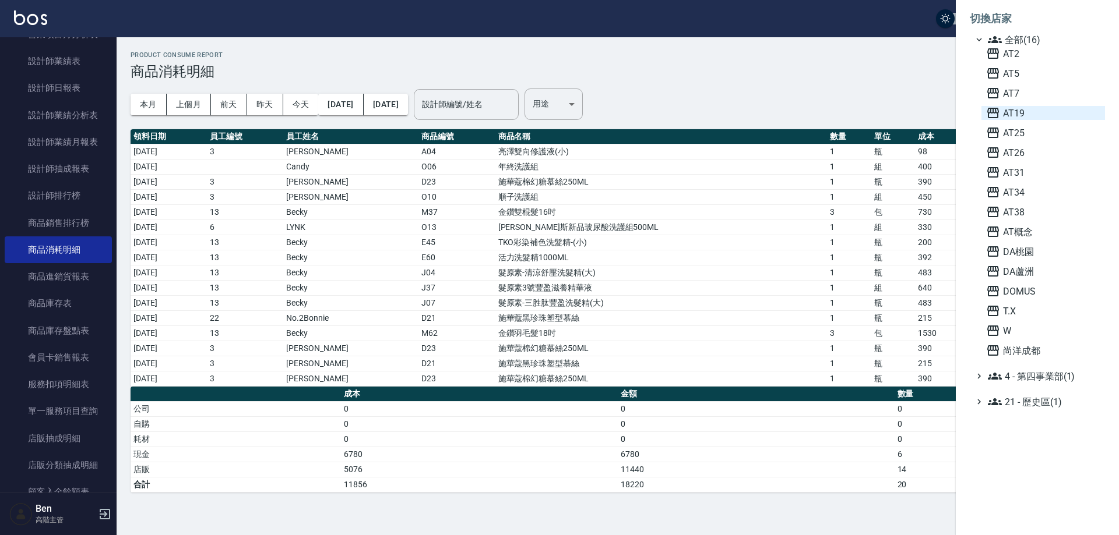
click at [1032, 115] on span "AT19" at bounding box center [1043, 113] width 114 height 14
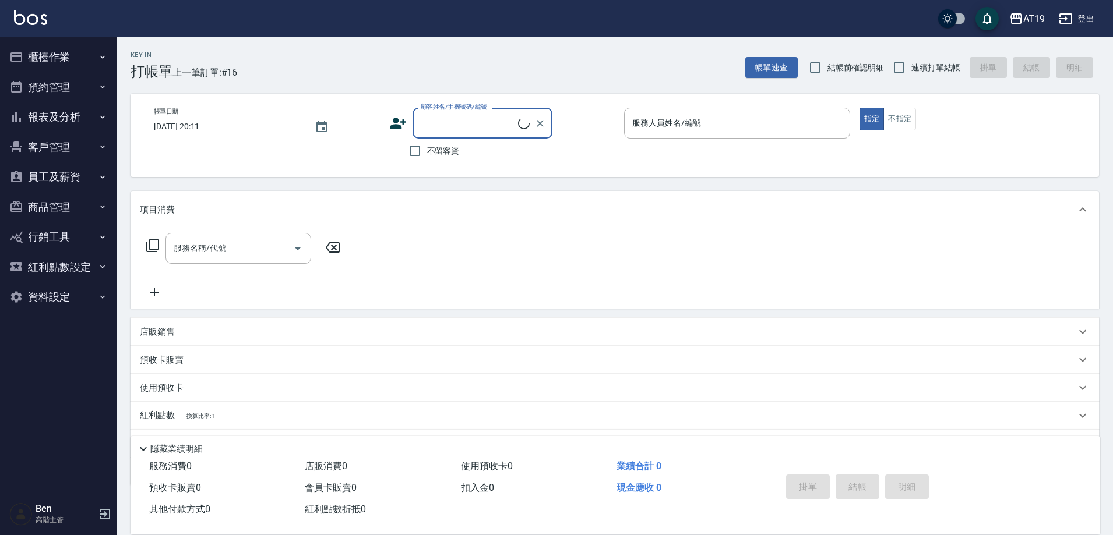
click at [77, 174] on button "員工及薪資" at bounding box center [58, 177] width 107 height 30
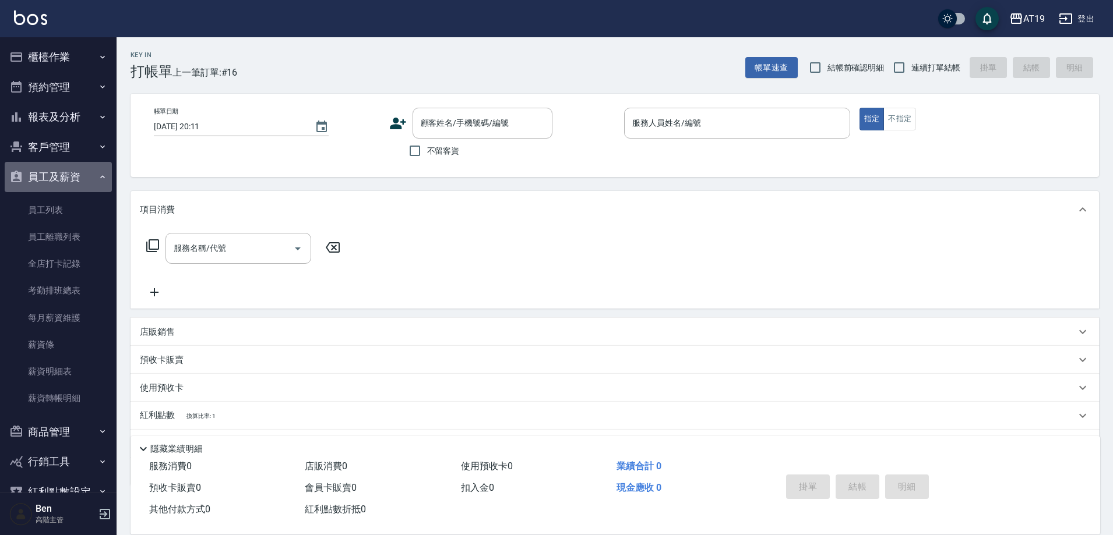
click at [80, 176] on button "員工及薪資" at bounding box center [58, 177] width 107 height 30
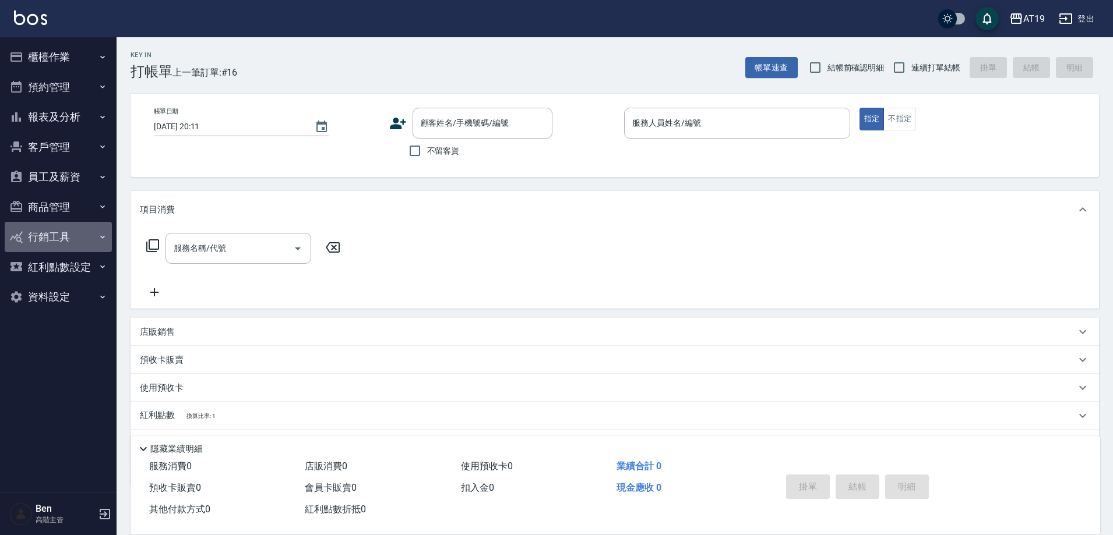
click at [80, 228] on button "行銷工具" at bounding box center [58, 237] width 107 height 30
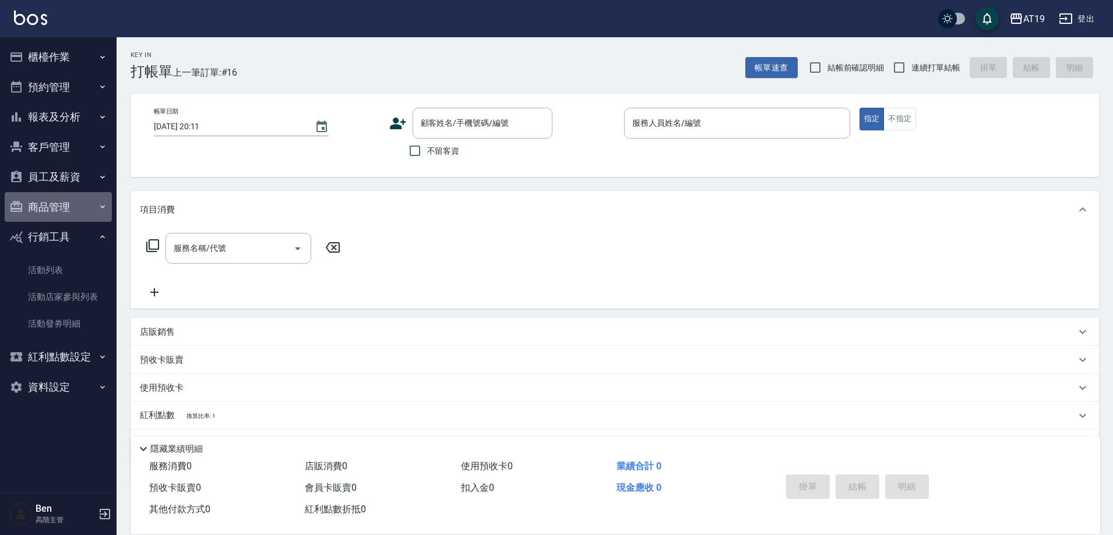
click at [76, 210] on button "商品管理" at bounding box center [58, 207] width 107 height 30
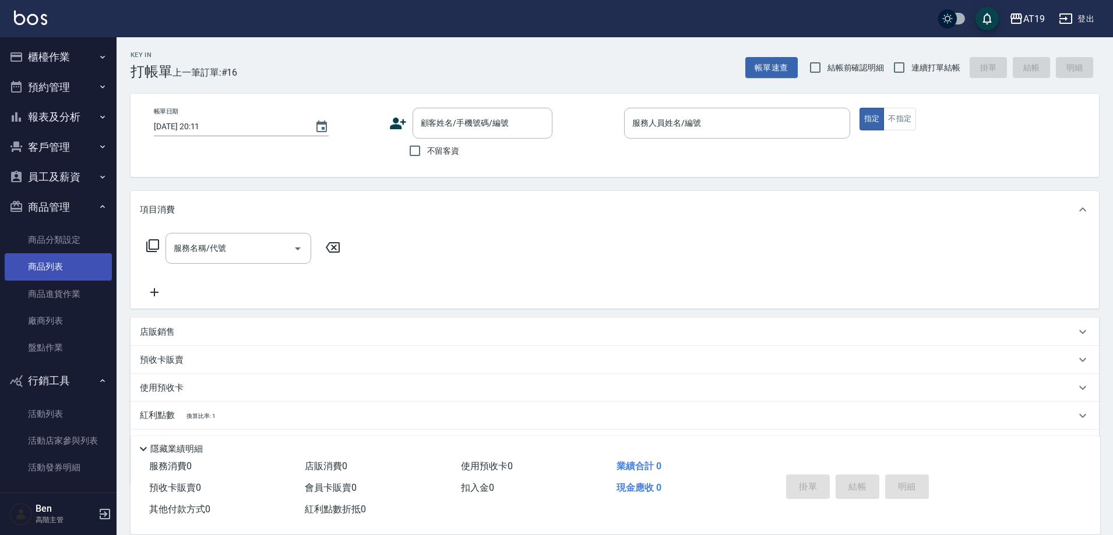
click at [65, 273] on link "商品列表" at bounding box center [58, 266] width 107 height 27
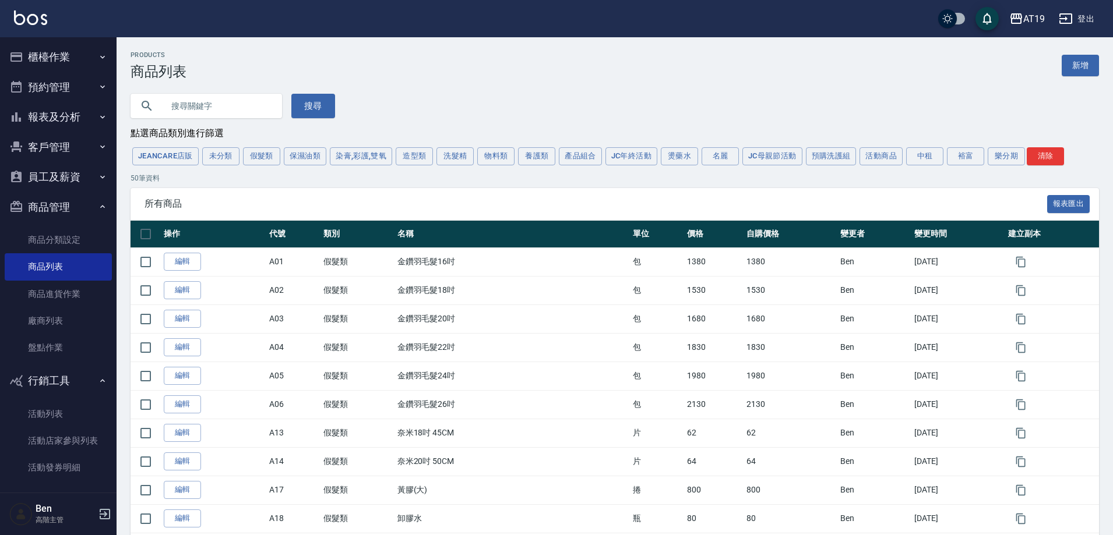
click at [245, 109] on input "text" at bounding box center [218, 105] width 110 height 31
type input "蘊"
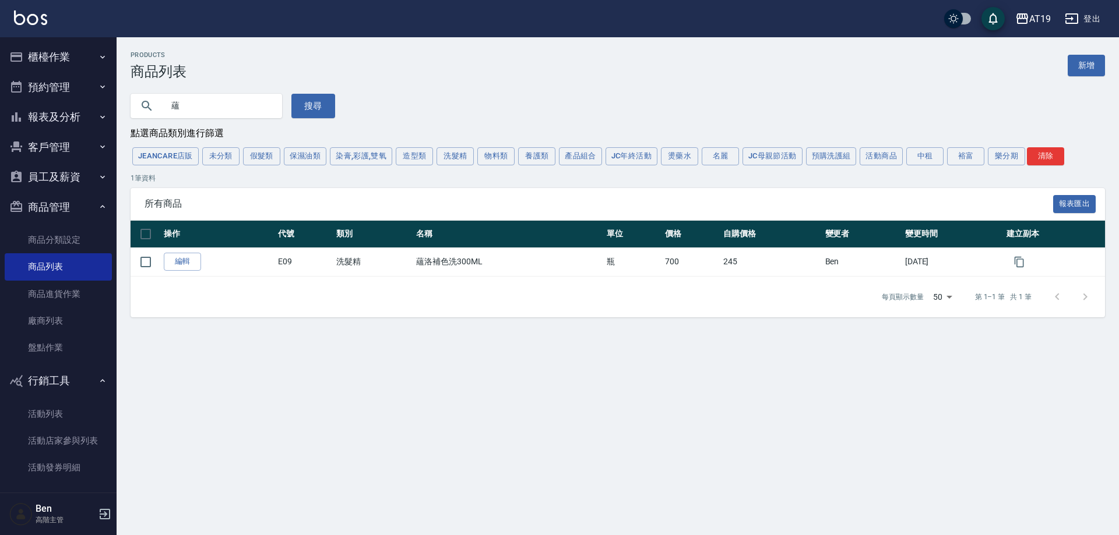
click at [217, 117] on input "蘊" at bounding box center [218, 105] width 110 height 31
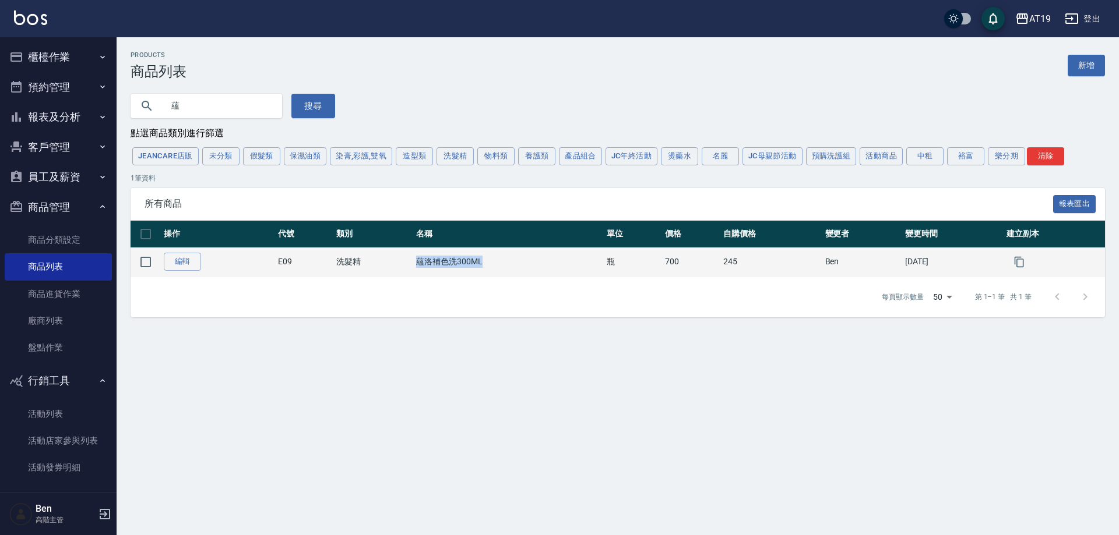
drag, startPoint x: 410, startPoint y: 259, endPoint x: 477, endPoint y: 269, distance: 68.3
click at [477, 269] on td "蘊洛補色洗300ML" at bounding box center [508, 262] width 191 height 29
copy td "蘊洛補色洗300ML"
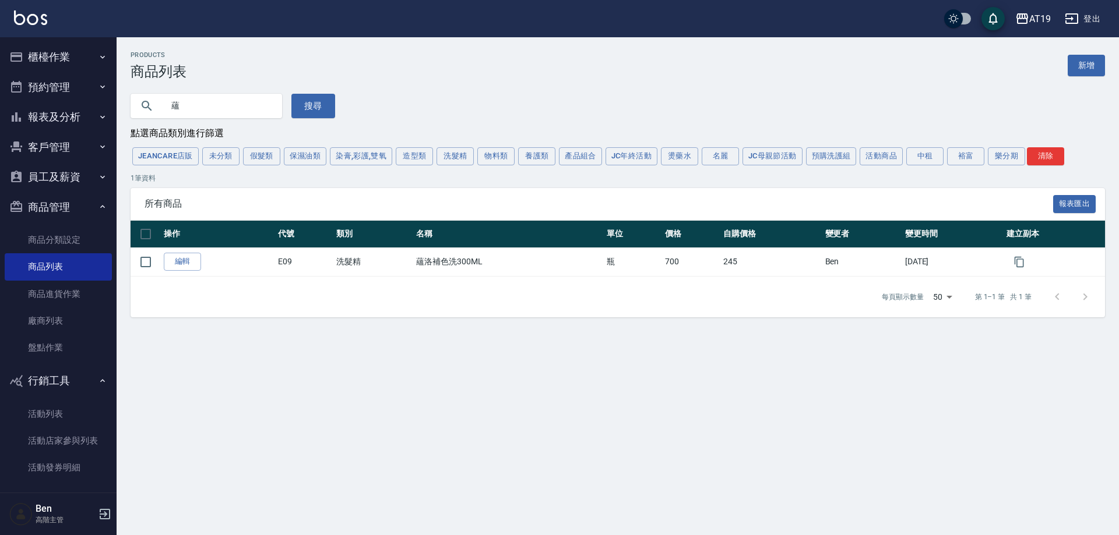
click at [439, 198] on div "所有商品 報表匯出" at bounding box center [618, 204] width 974 height 32
click at [309, 105] on button "搜尋" at bounding box center [313, 106] width 44 height 24
click at [214, 100] on input "蘊" at bounding box center [218, 105] width 110 height 31
click at [304, 105] on button "搜尋" at bounding box center [313, 106] width 44 height 24
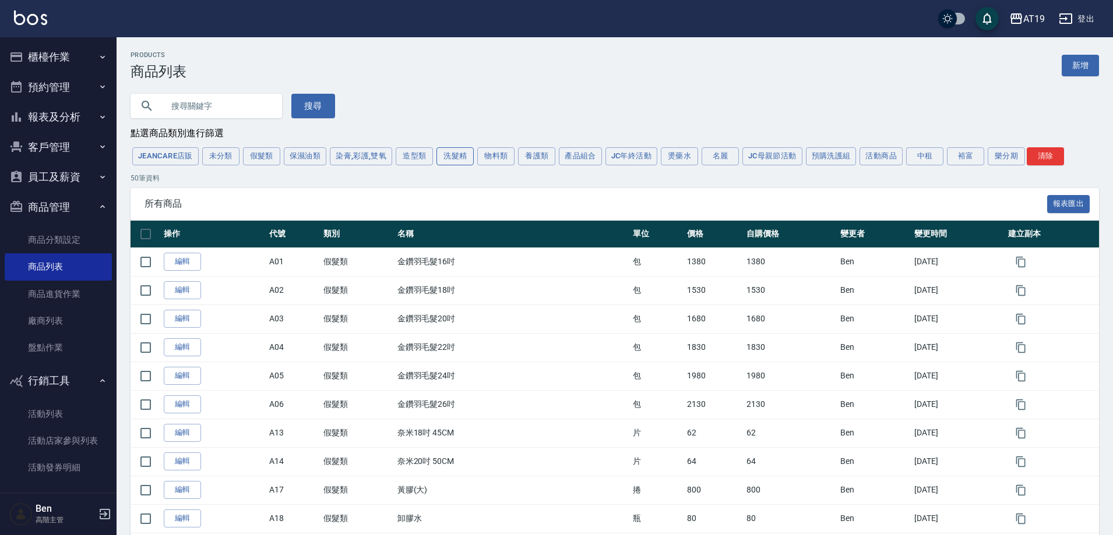
click at [447, 163] on button "洗髮精" at bounding box center [454, 156] width 37 height 18
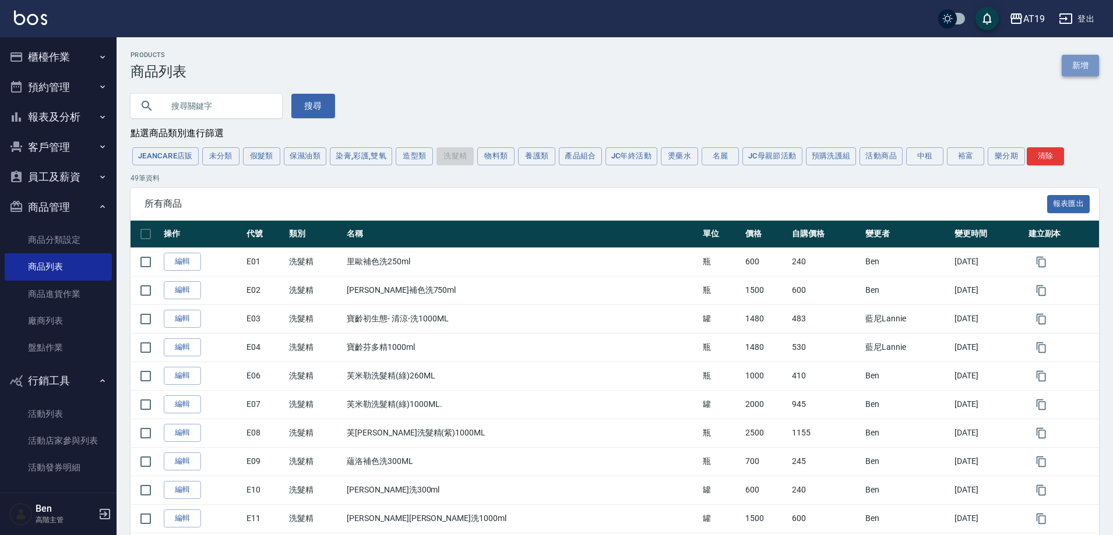
click at [1067, 66] on link "新增" at bounding box center [1080, 66] width 37 height 22
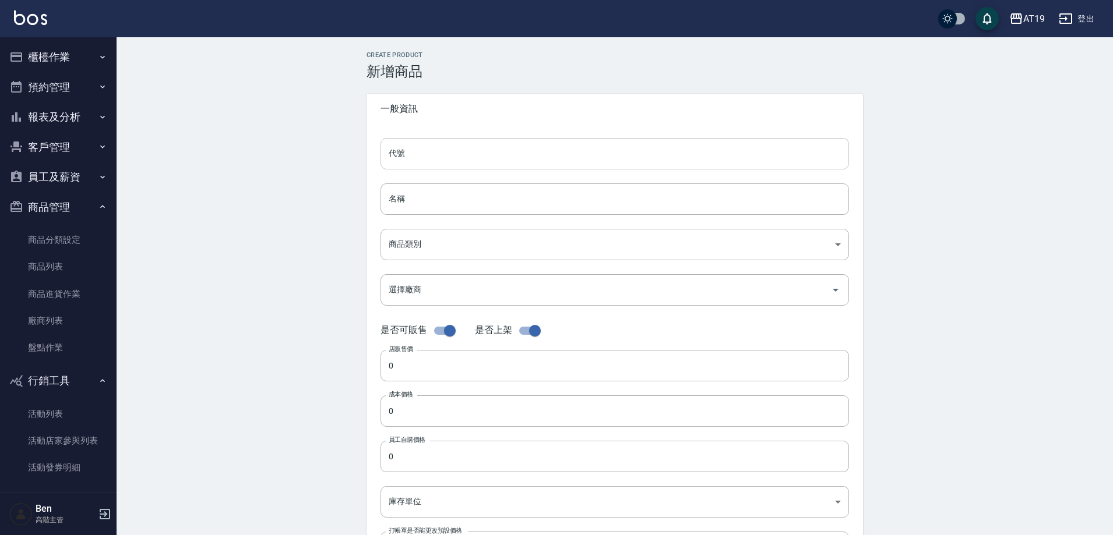
click at [417, 161] on input "代號" at bounding box center [614, 153] width 468 height 31
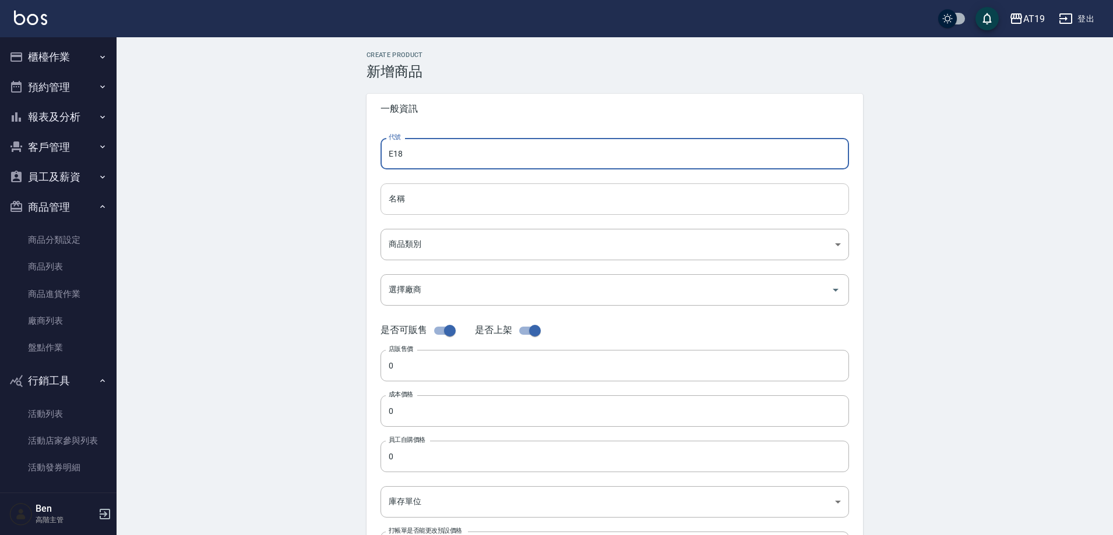
type input "E18"
click at [410, 203] on input "名稱" at bounding box center [614, 199] width 468 height 31
paste input "蘊洛補色洗300ML"
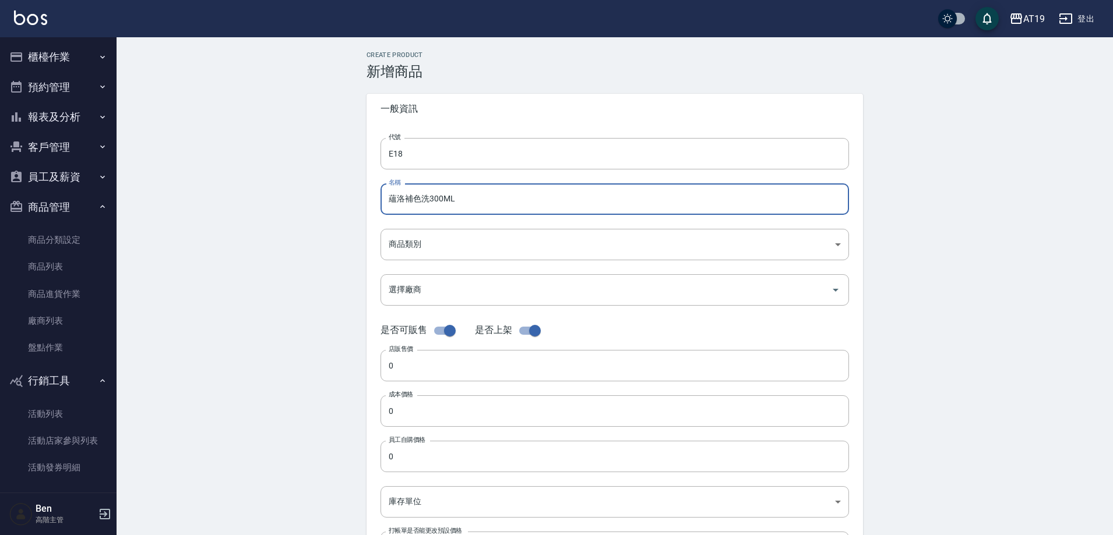
click at [458, 199] on input "蘊洛補色洗300ML" at bounding box center [614, 199] width 468 height 31
drag, startPoint x: 443, startPoint y: 199, endPoint x: 431, endPoint y: 199, distance: 11.7
click at [431, 199] on input "蘊洛補色洗300ML" at bounding box center [614, 199] width 468 height 31
type input "蘊洛補色洗40ML"
click at [404, 244] on body "AT19 登出 櫃檯作業 打帳單 帳單列表 掛單列表 座位開單 營業儀表板 現金收支登錄 高階收支登錄 材料自購登錄 每日結帳 排班表 現場電腦打卡 掃碼打卡…" at bounding box center [559, 402] width 1119 height 804
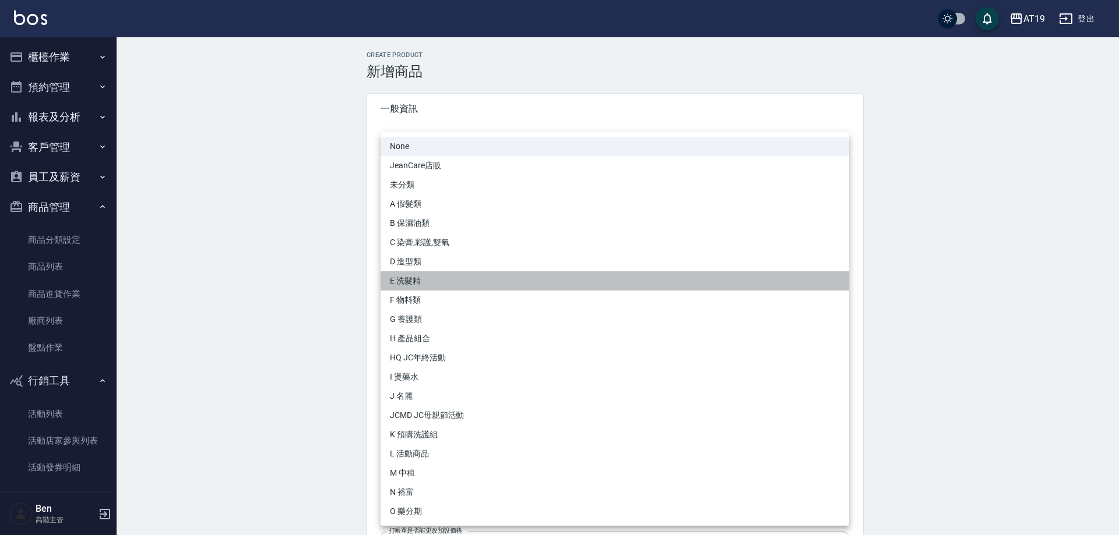
click at [436, 282] on li "E 洗髮精" at bounding box center [614, 281] width 468 height 19
type input "4ba81675-c82b-4ddf-a86d-a352879cdf0b"
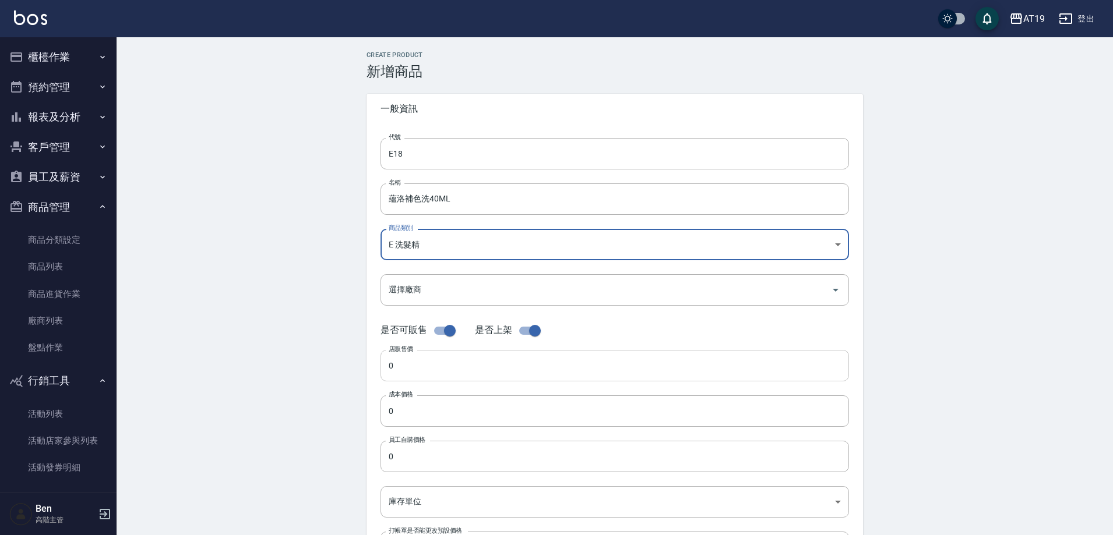
click at [415, 371] on input "0" at bounding box center [614, 365] width 468 height 31
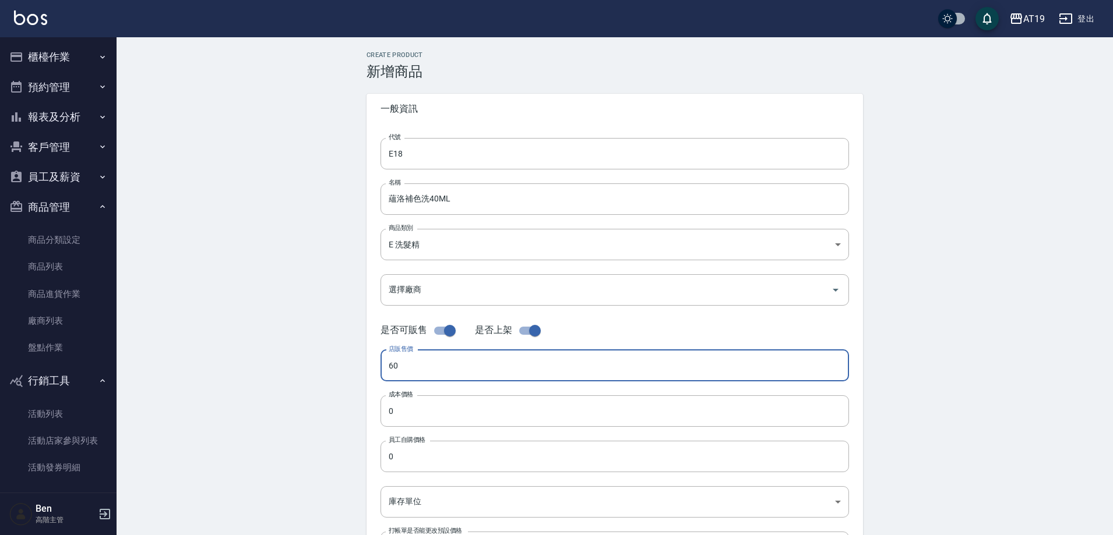
drag, startPoint x: 414, startPoint y: 371, endPoint x: 324, endPoint y: 378, distance: 90.5
click at [293, 378] on div "Create Product 新增商品 一般資訊 代號 E18 代號 名稱 蘊洛補色洗40ML 名稱 商品類別 E 洗髮精 4ba81675-c82b-4…" at bounding box center [615, 420] width 996 height 767
type input "60"
click at [425, 410] on input "0" at bounding box center [614, 411] width 468 height 31
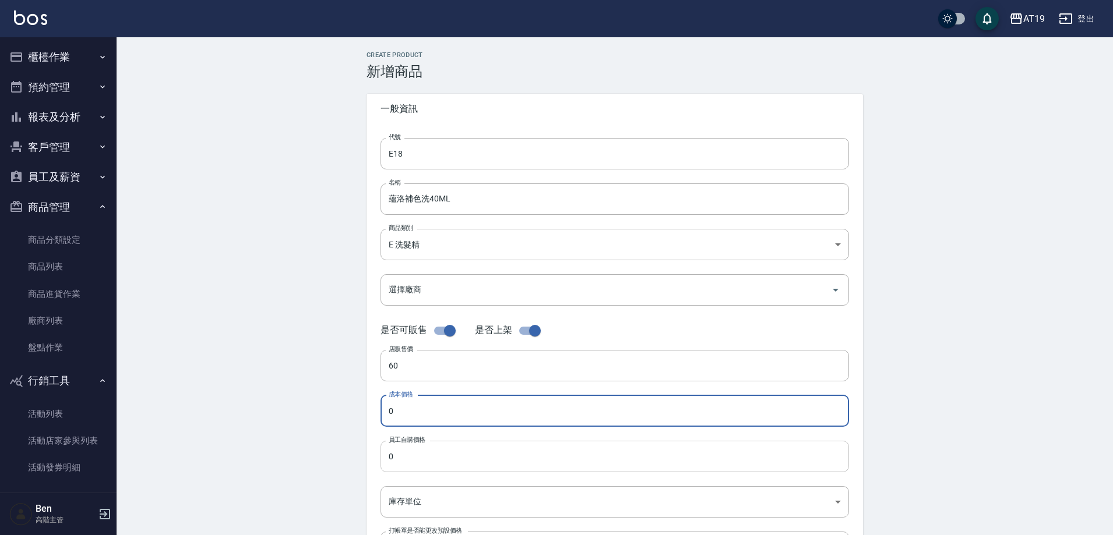
paste input "6"
type input "60"
click at [421, 454] on input "0" at bounding box center [614, 456] width 468 height 31
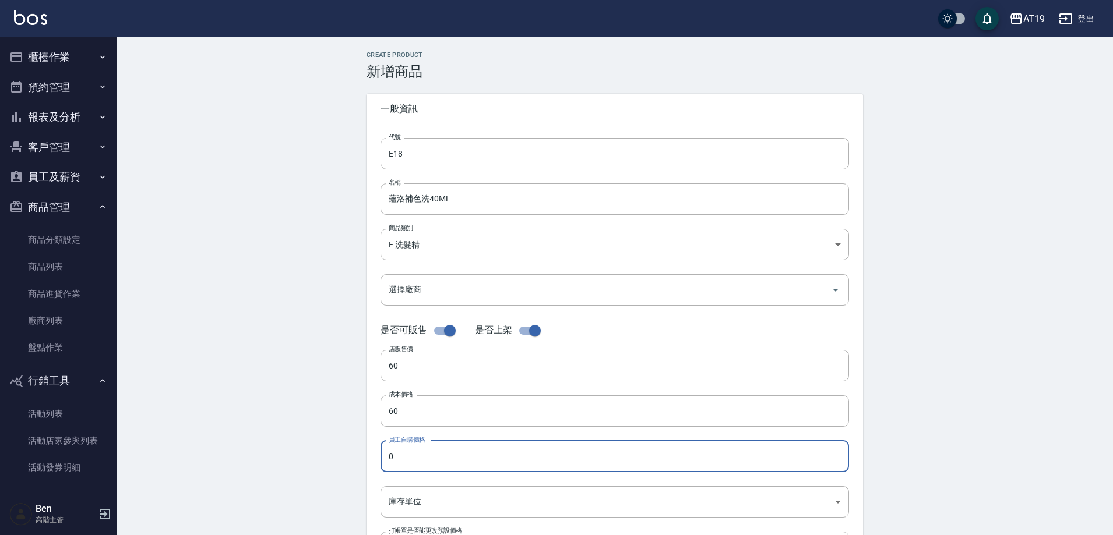
paste input "6"
type input "60"
click at [440, 516] on body "AT19 登出 櫃檯作業 打帳單 帳單列表 掛單列表 座位開單 營業儀表板 現金收支登錄 高階收支登錄 材料自購登錄 每日結帳 排班表 現場電腦打卡 掃碼打卡…" at bounding box center [556, 402] width 1113 height 804
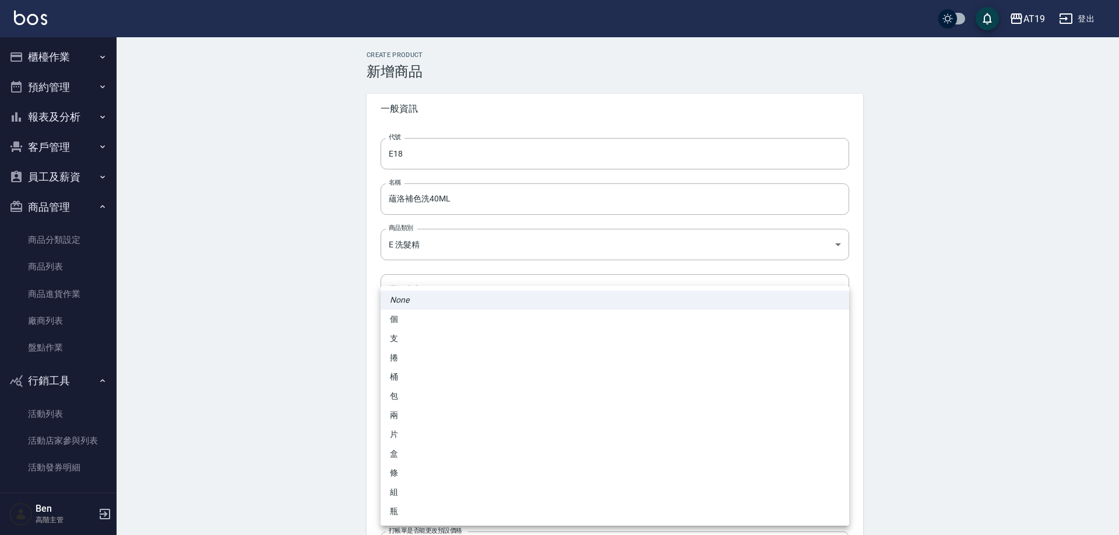
click at [422, 475] on li "條" at bounding box center [614, 473] width 468 height 19
type input "條"
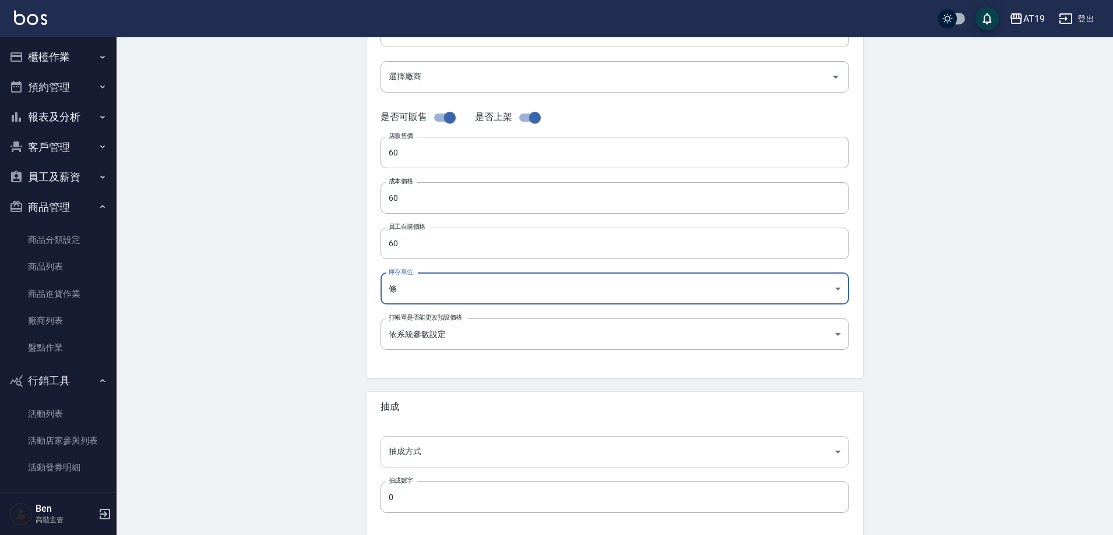
scroll to position [233, 0]
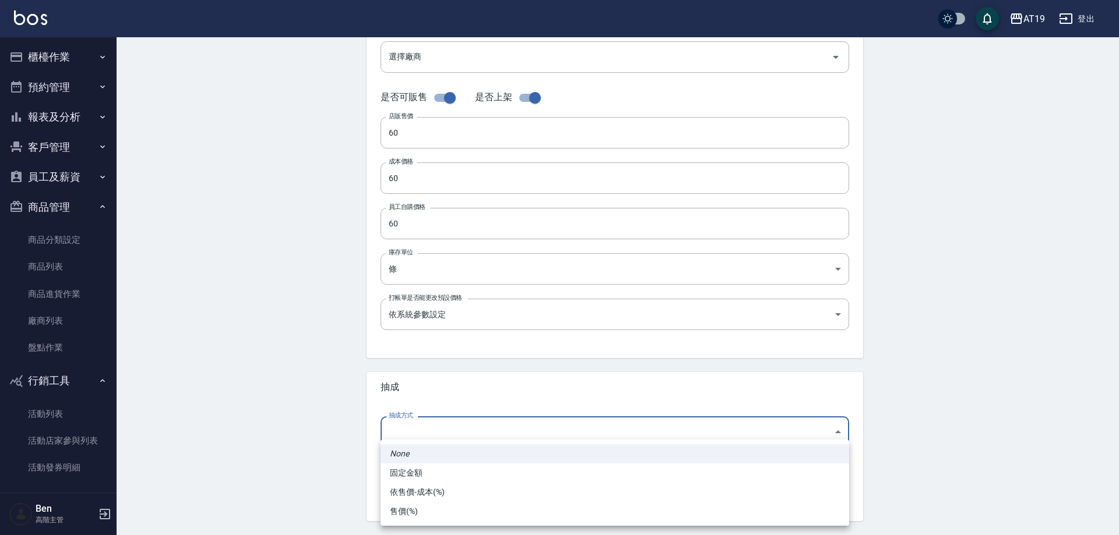
click at [443, 424] on body "AT19 登出 櫃檯作業 打帳單 帳單列表 掛單列表 座位開單 營業儀表板 現金收支登錄 高階收支登錄 材料自購登錄 每日結帳 排班表 現場電腦打卡 掃碼打卡…" at bounding box center [559, 169] width 1119 height 804
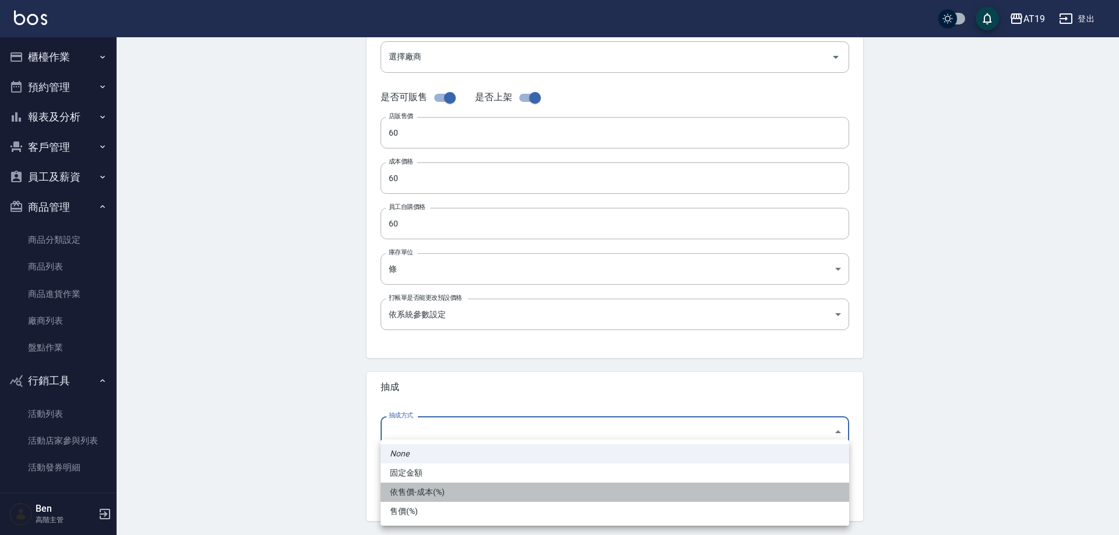
click at [446, 487] on li "依售價-成本(%)" at bounding box center [614, 492] width 468 height 19
type input "byCost"
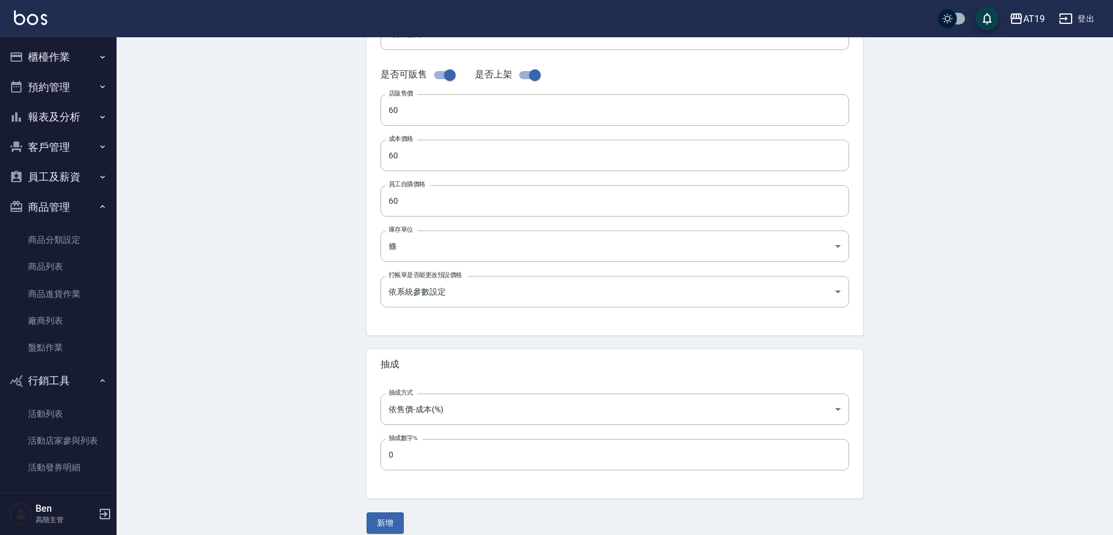
scroll to position [269, 0]
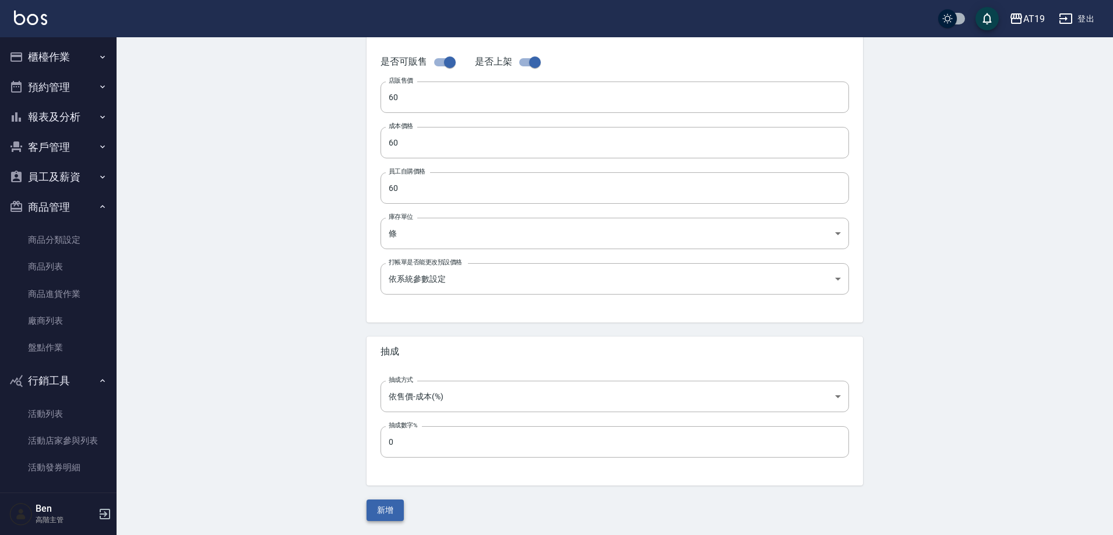
click at [379, 502] on button "新增" at bounding box center [384, 511] width 37 height 22
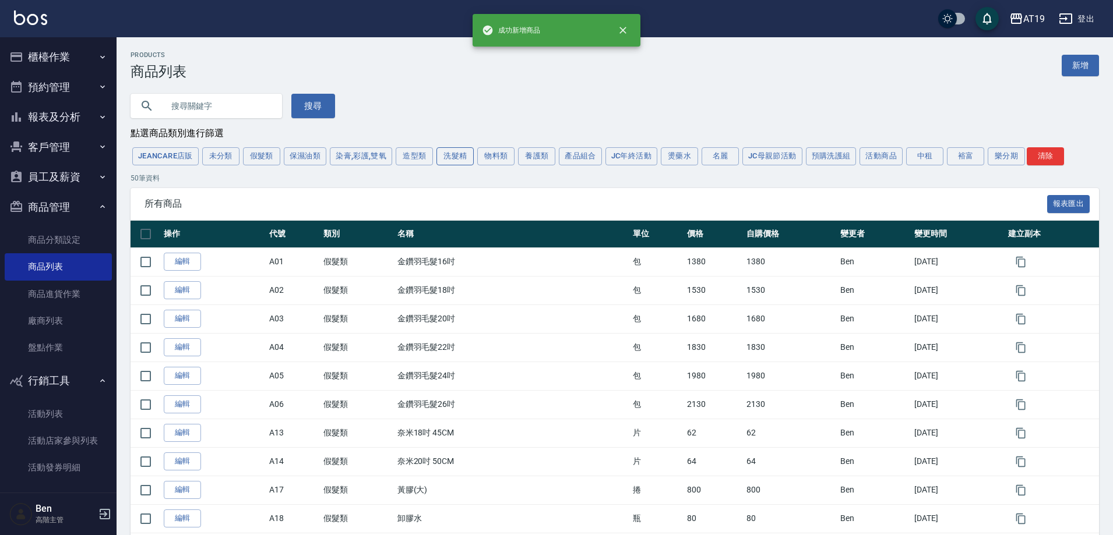
click at [468, 154] on button "洗髮精" at bounding box center [454, 156] width 37 height 18
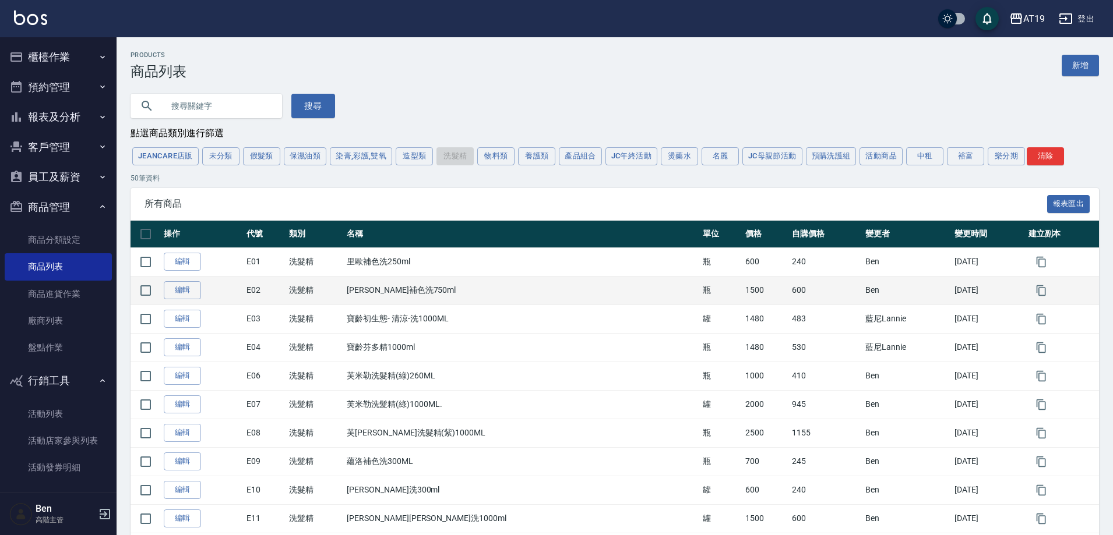
scroll to position [408, 0]
